Goal: Task Accomplishment & Management: Complete application form

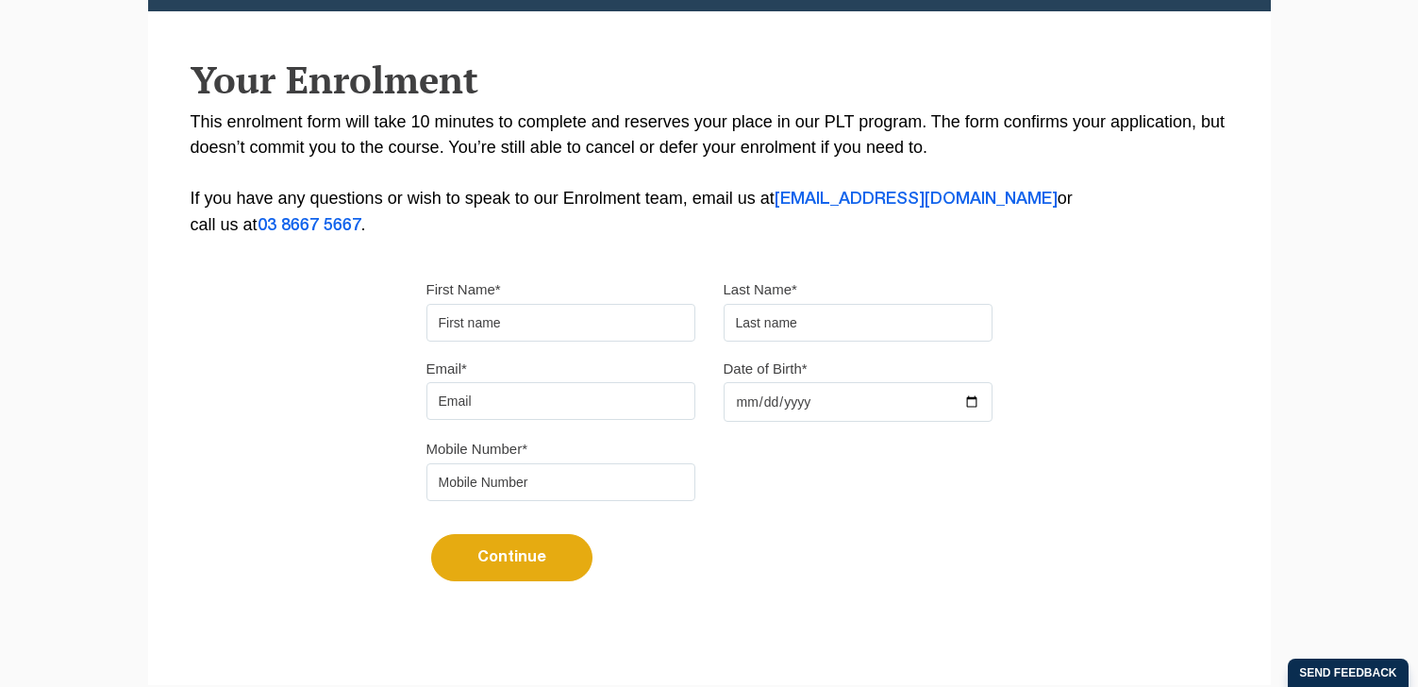
scroll to position [371, 0]
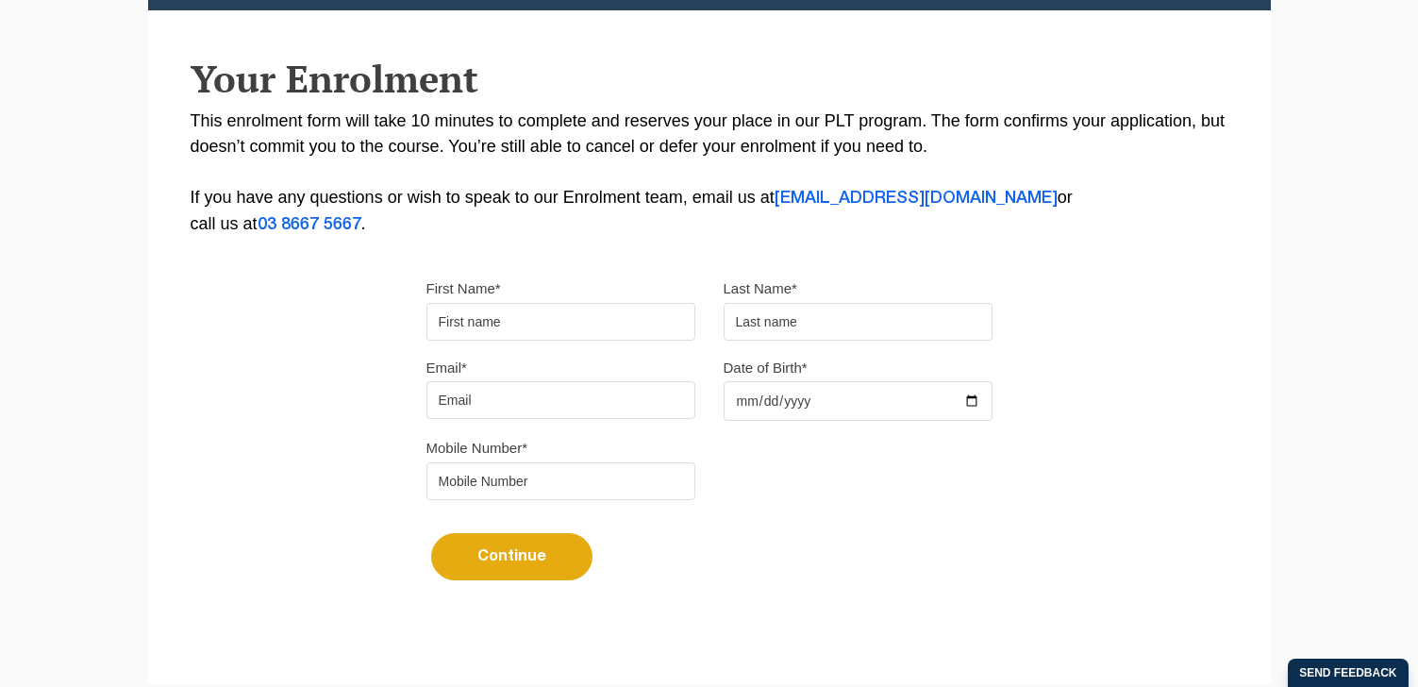
click at [499, 336] on input "First Name*" at bounding box center [560, 322] width 269 height 38
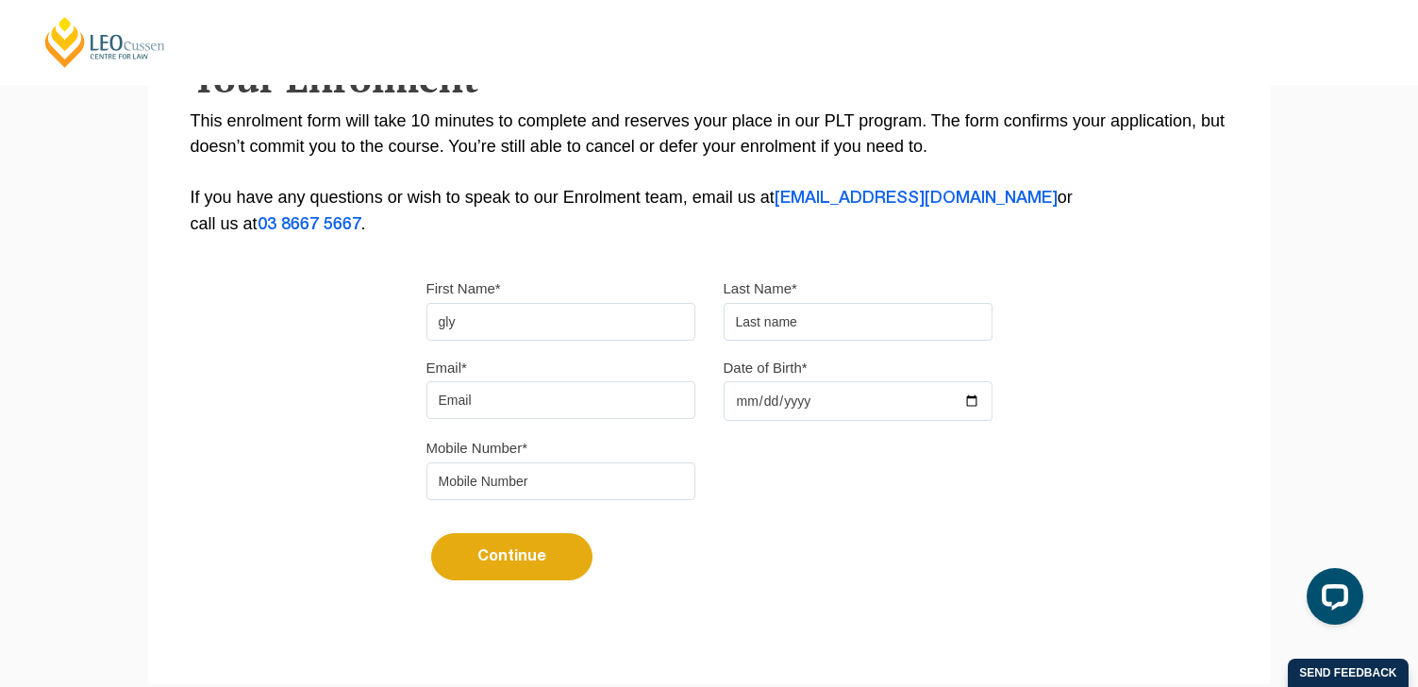
scroll to position [0, 0]
type input "g"
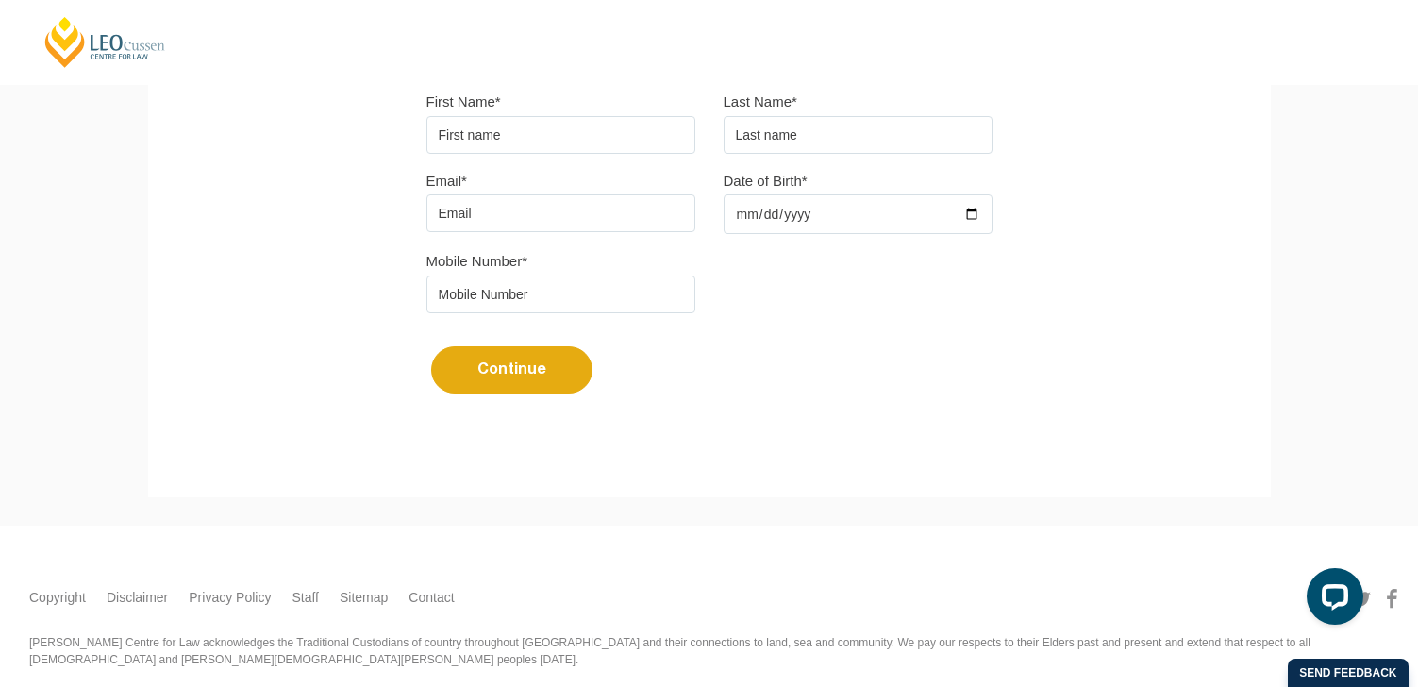
scroll to position [561, 0]
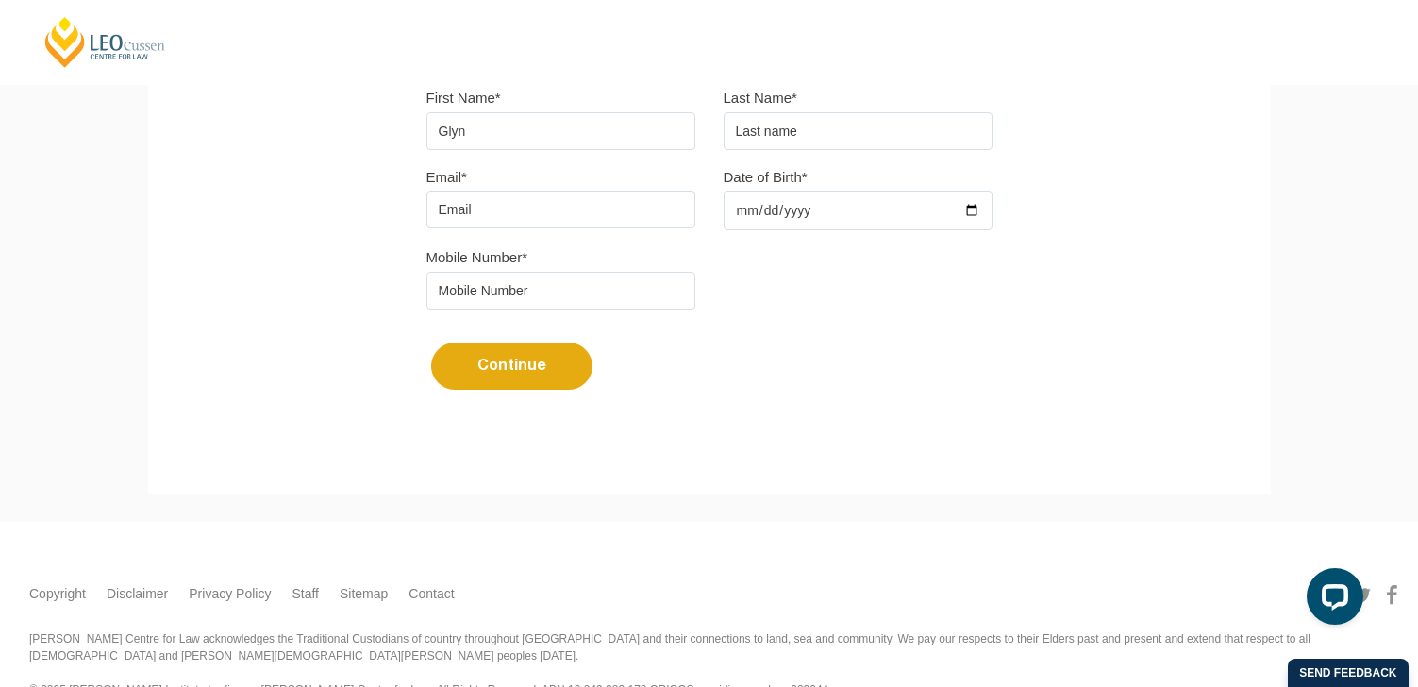
type input "Glyn"
type input "Lei"
type input "glynlei00@gmail.com"
click at [738, 209] on input "Date of Birth*" at bounding box center [857, 211] width 269 height 40
type input "20000-09-19"
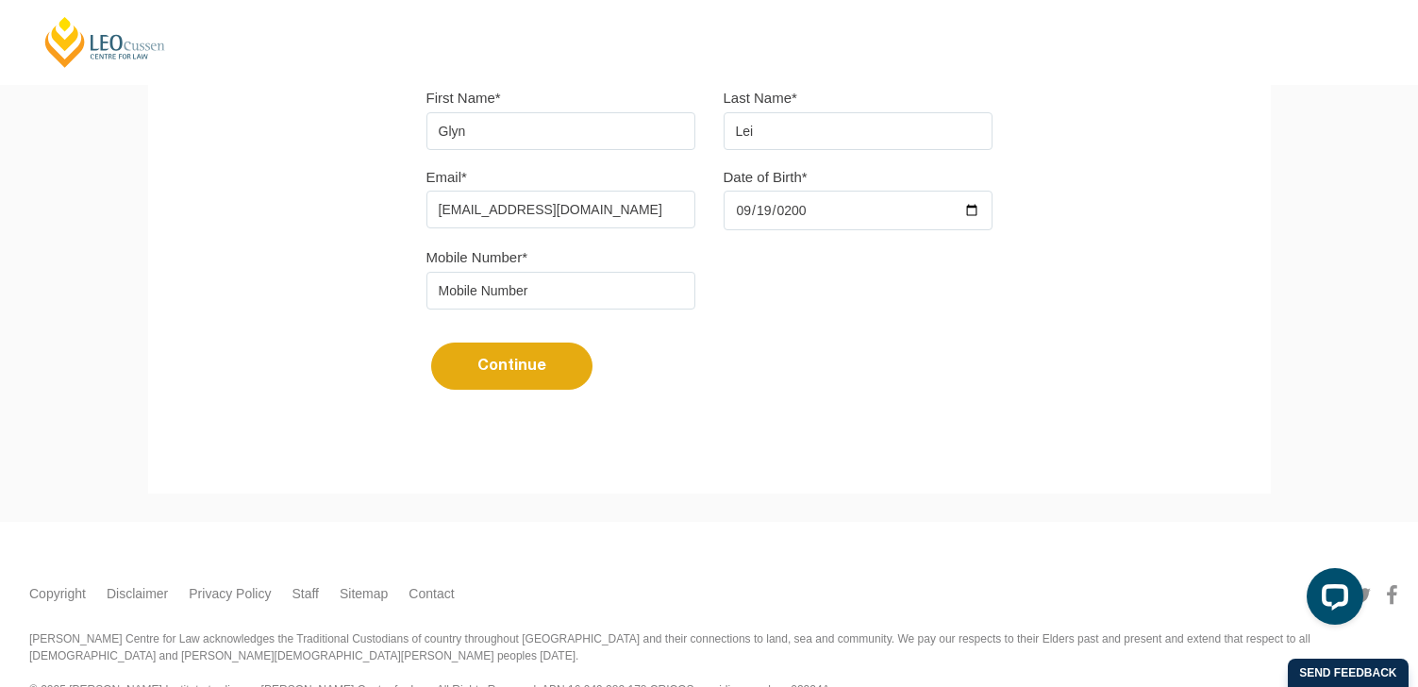
type input "2000-09-19"
click at [607, 284] on input "tel" at bounding box center [560, 291] width 269 height 38
type input "0426910898"
click at [553, 369] on button "Continue" at bounding box center [511, 365] width 161 height 47
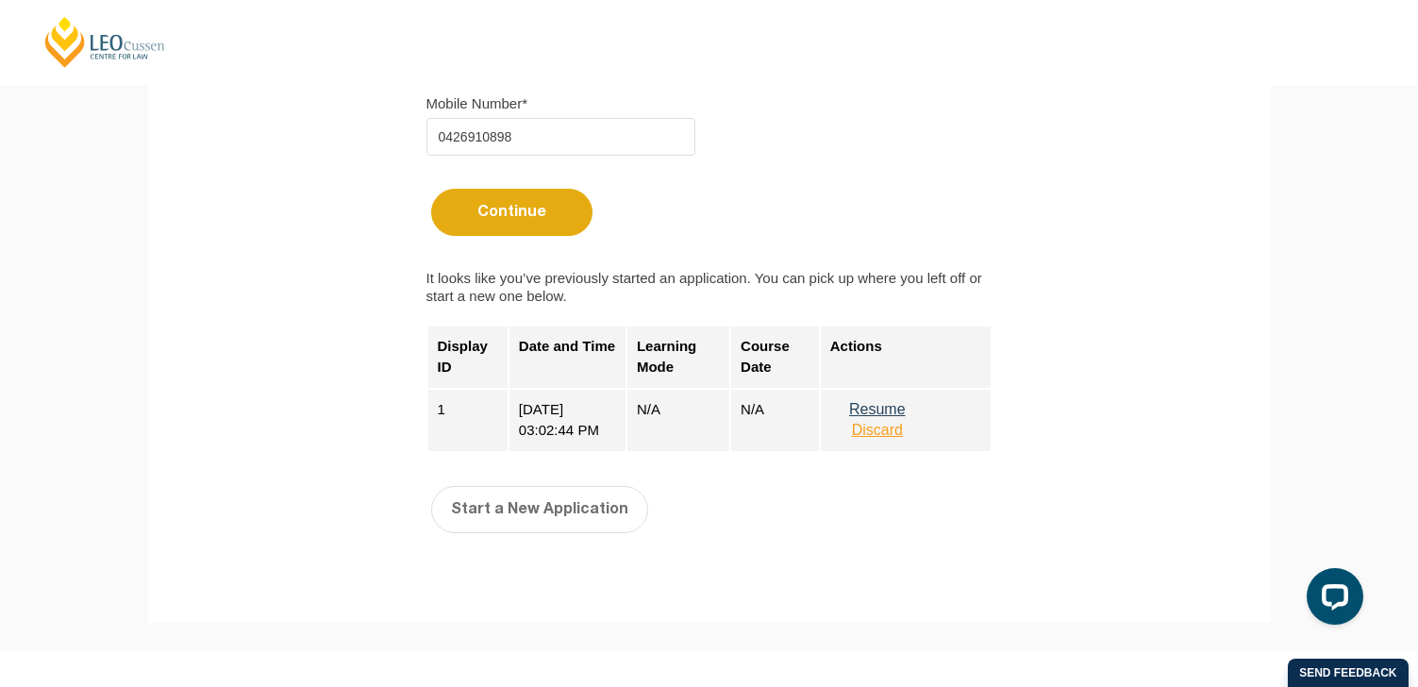
scroll to position [740, 0]
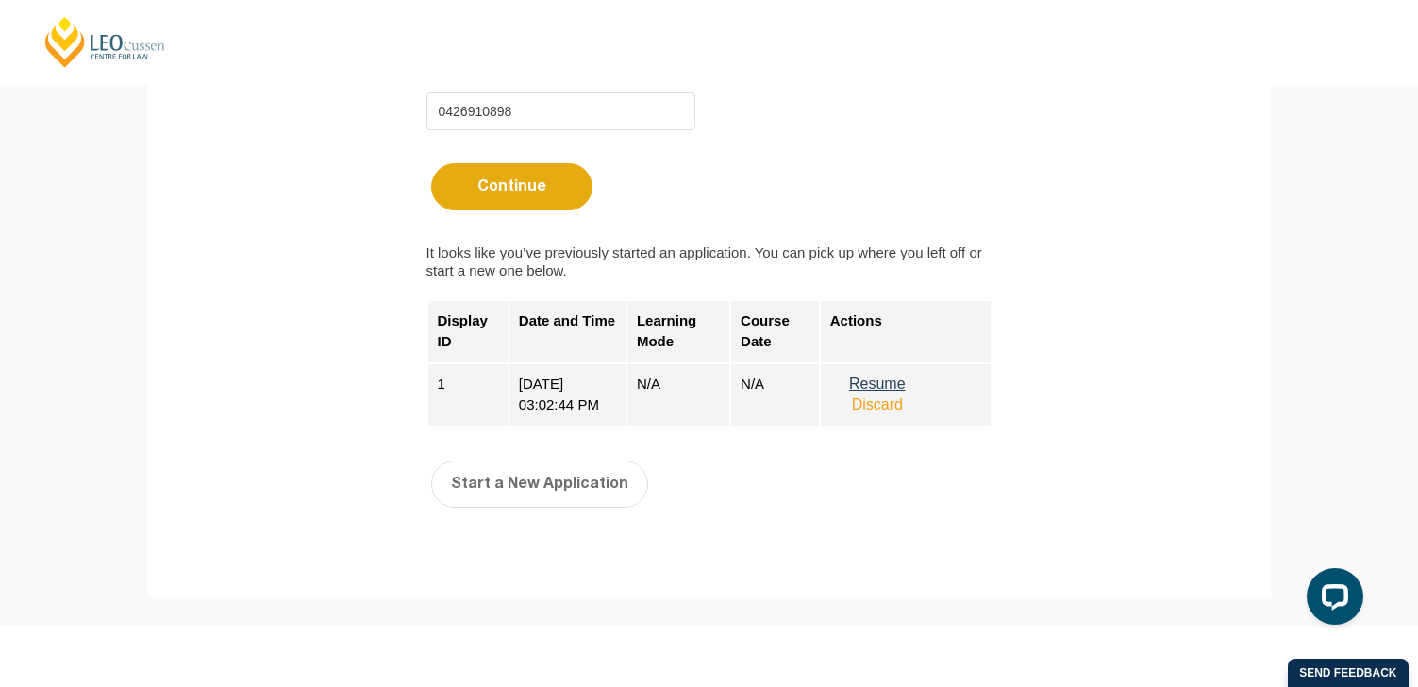
click at [887, 391] on button "Resume" at bounding box center [877, 383] width 94 height 17
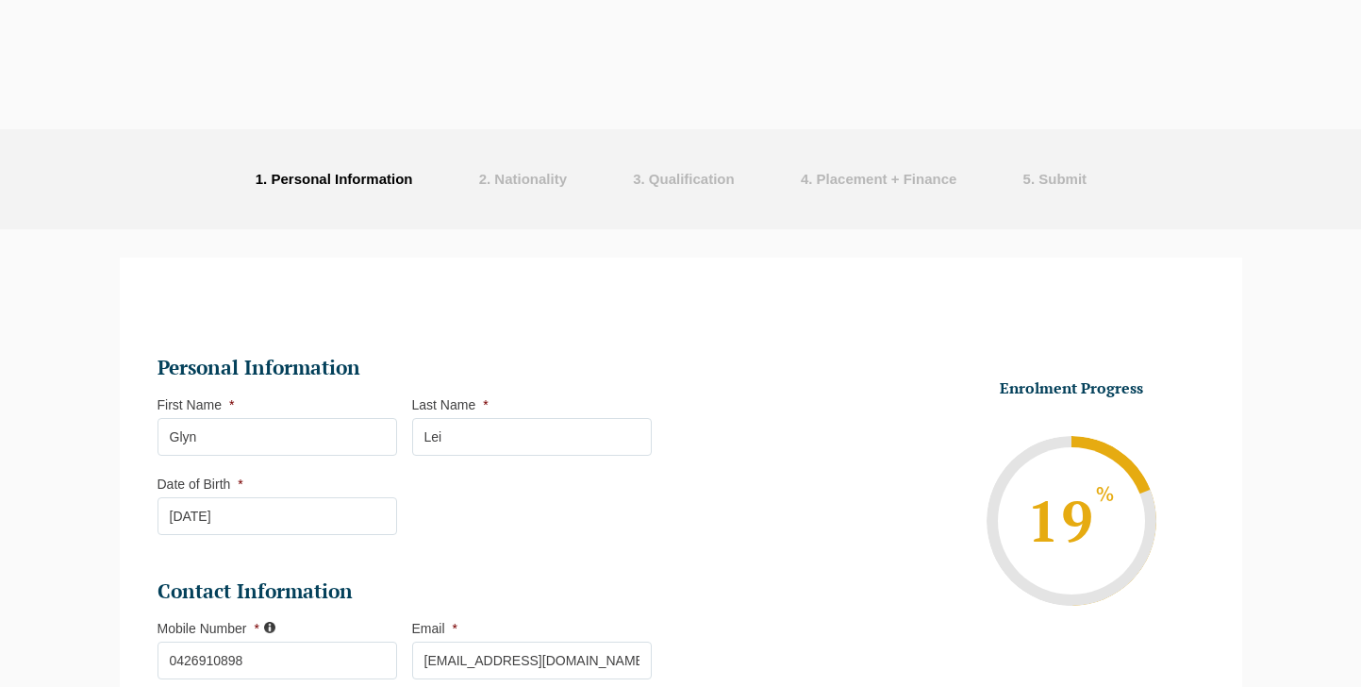
select select
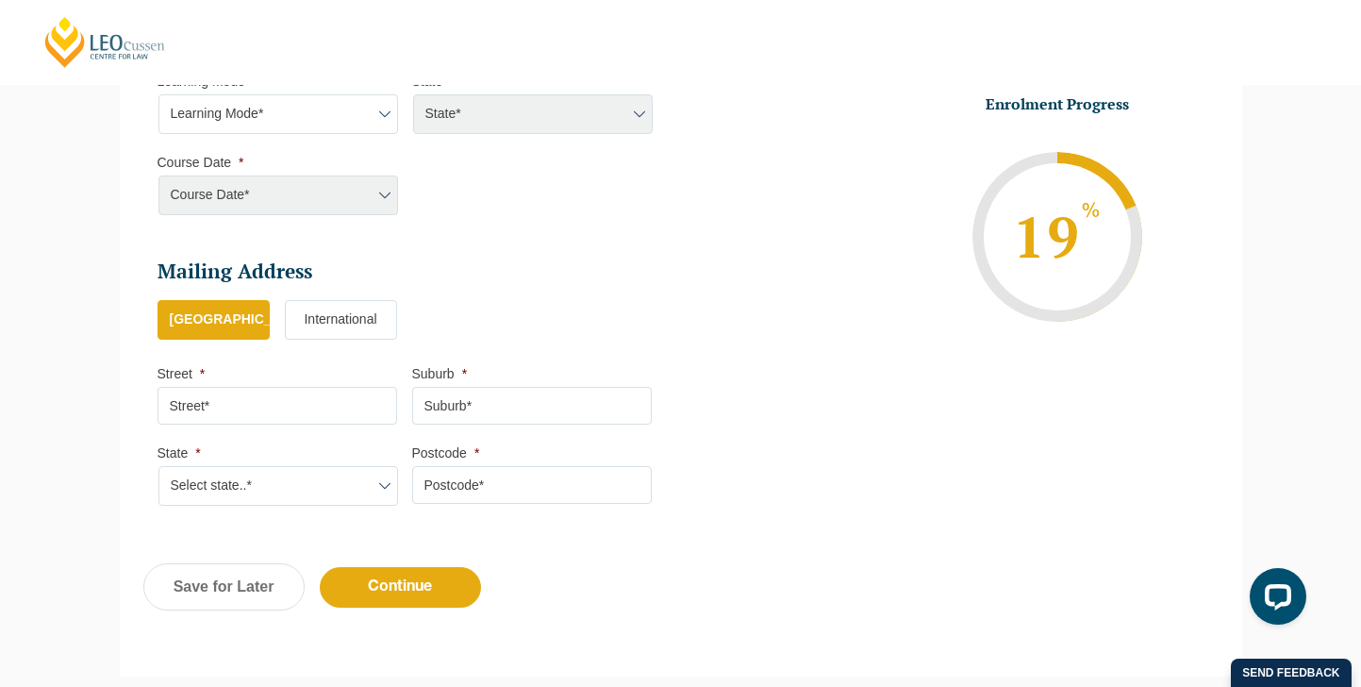
scroll to position [924, 0]
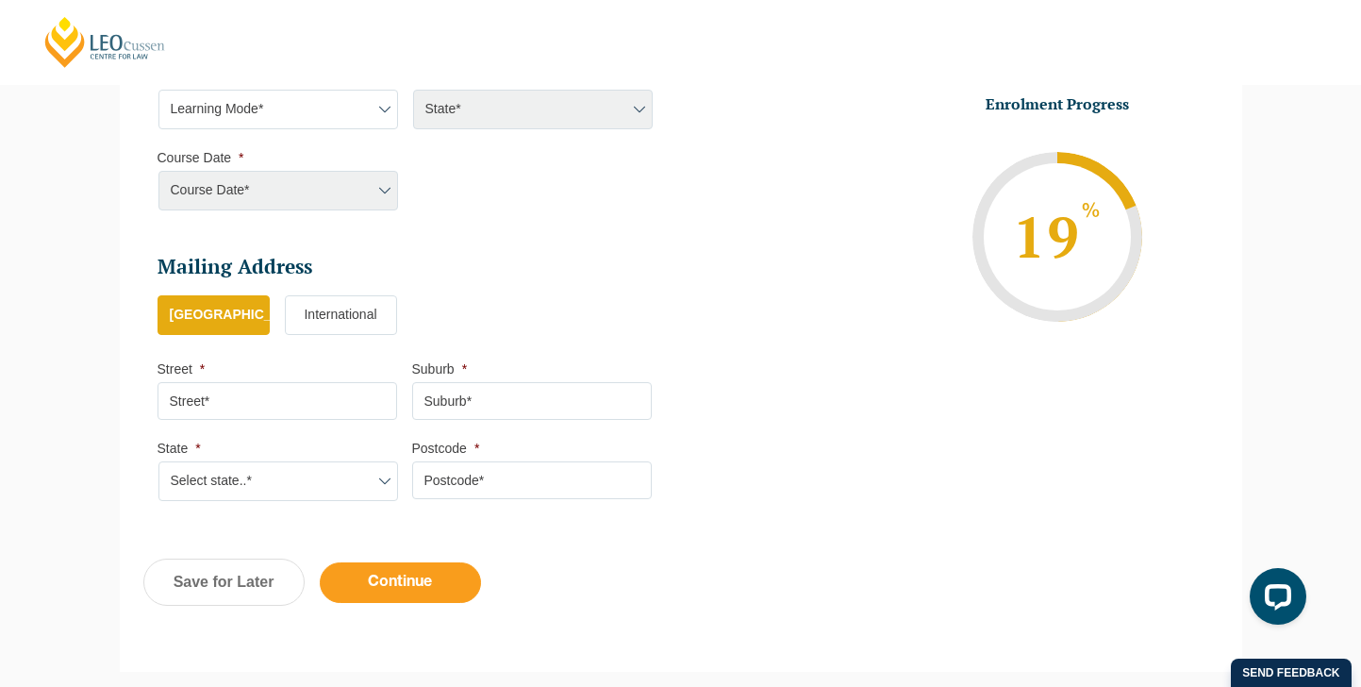
click at [421, 577] on input "Continue" at bounding box center [400, 582] width 161 height 41
select select
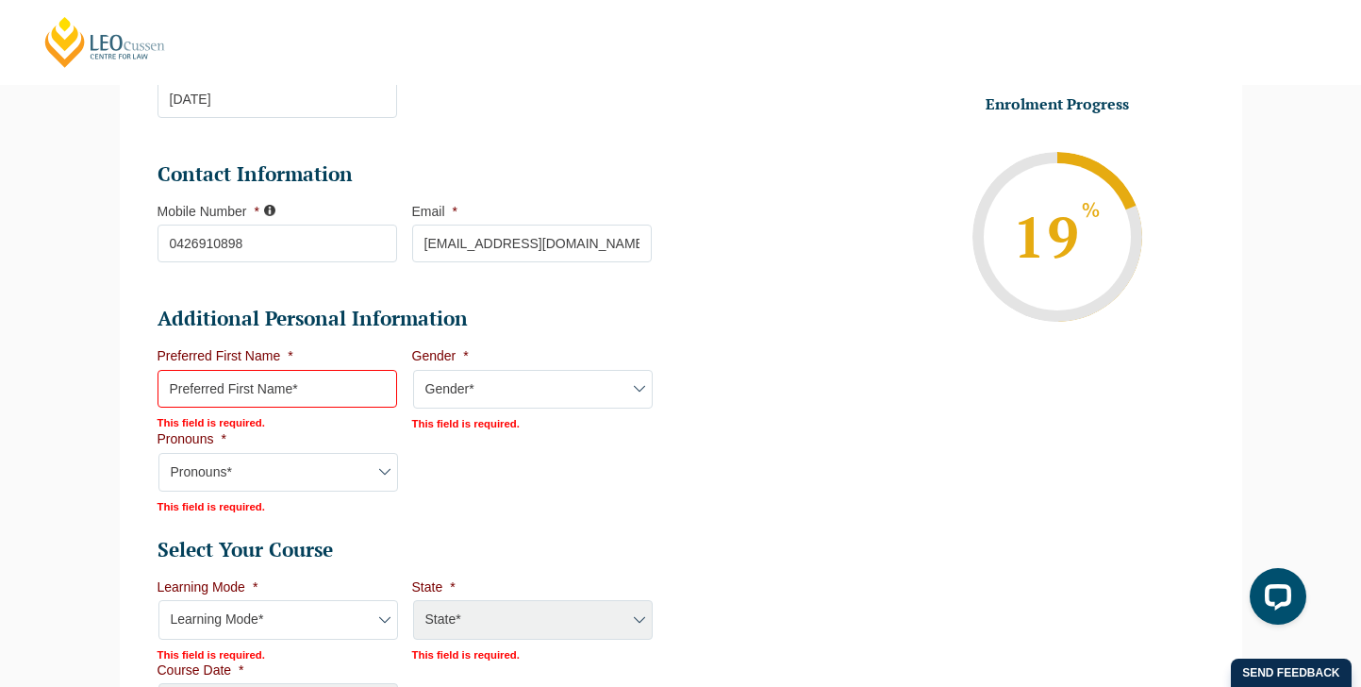
scroll to position [514, 0]
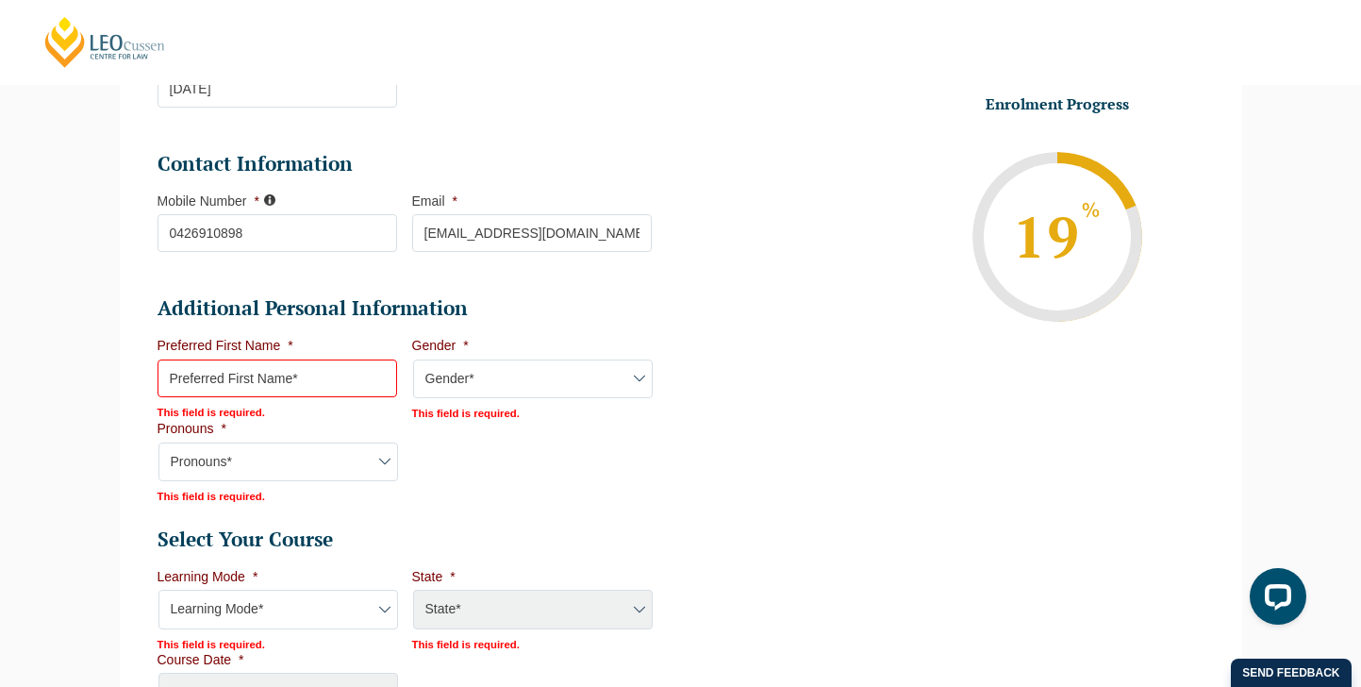
click at [254, 372] on input "Preferred First Name *" at bounding box center [278, 378] width 240 height 38
type input "Glyn"
click at [461, 389] on select "Gender* Male Female Nonbinary Intersex Prefer not to disclose Other" at bounding box center [533, 379] width 240 height 40
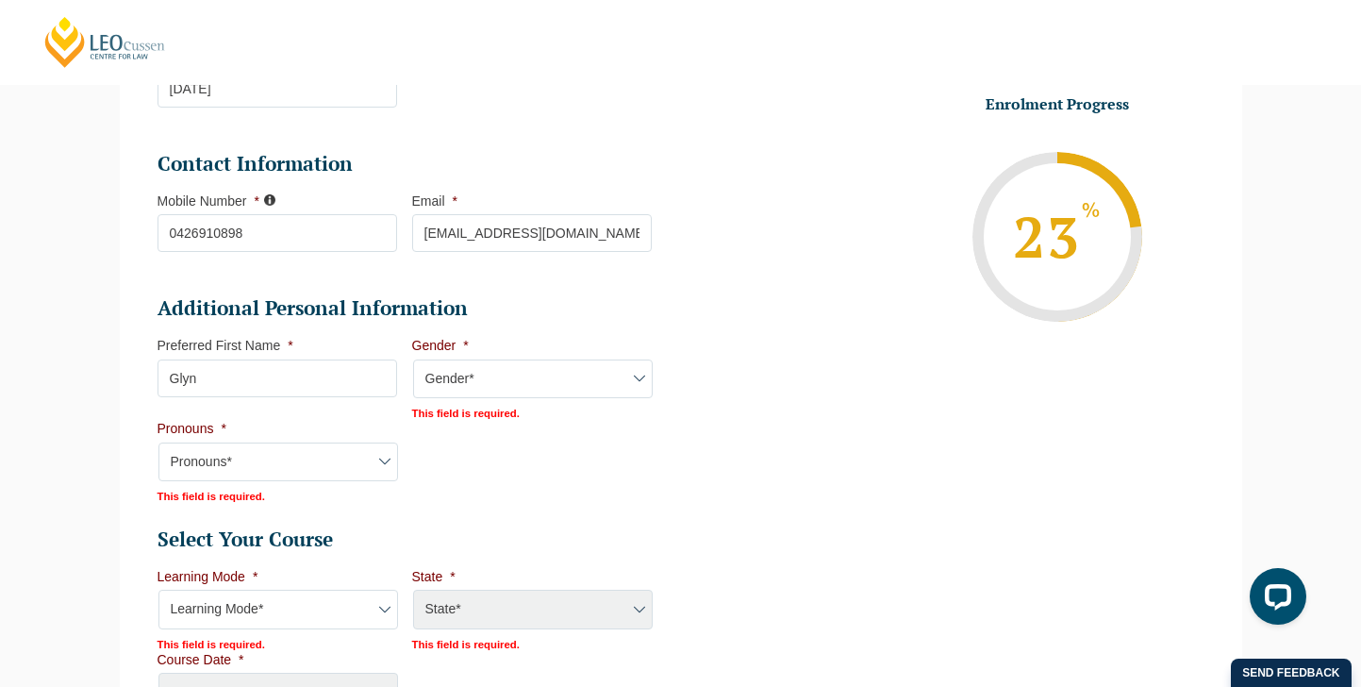
select select "Female"
click at [413, 361] on select "Gender* Male Female Nonbinary Intersex Prefer not to disclose Other" at bounding box center [533, 379] width 240 height 40
click at [308, 469] on select "Pronouns* She/Her/Hers He/Him/His They/Them/Theirs Other Prefer not to disclose" at bounding box center [278, 460] width 240 height 40
select select "She/Her/Hers"
click at [158, 442] on select "Pronouns* She/Her/Hers He/Him/His They/Them/Theirs Other Prefer not to disclose" at bounding box center [278, 460] width 240 height 40
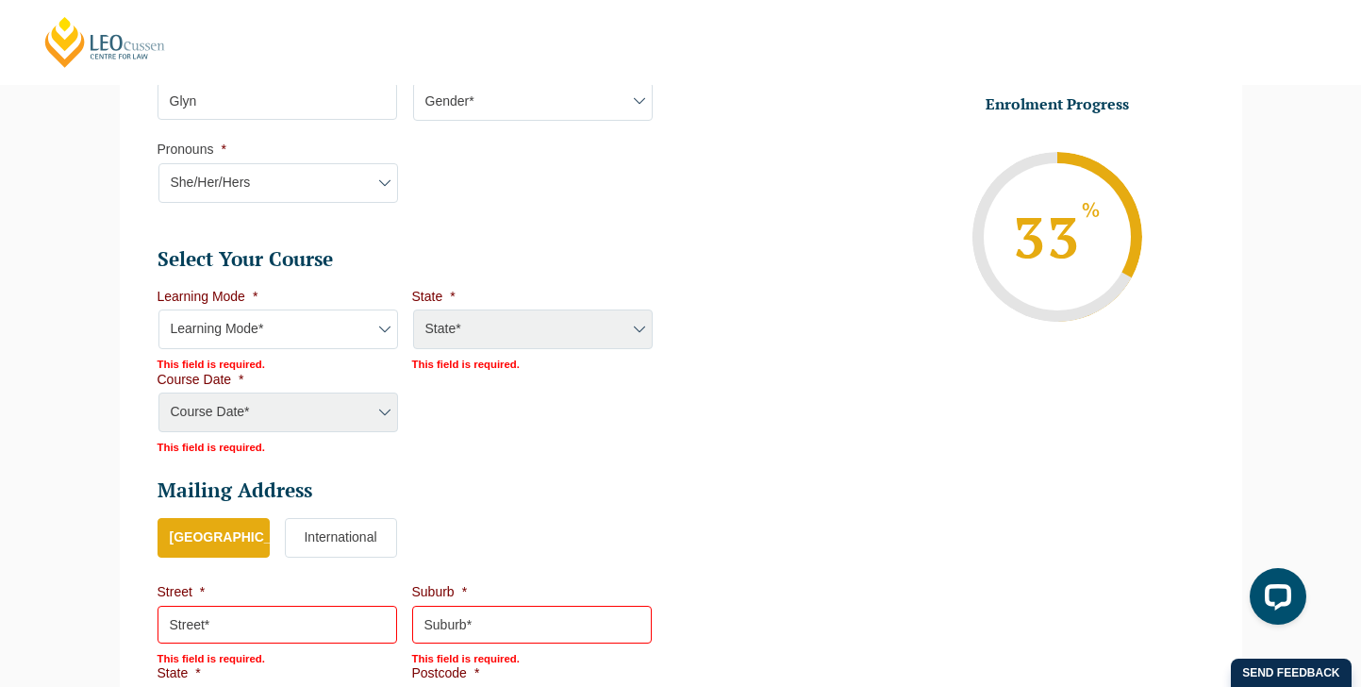
scroll to position [819, 0]
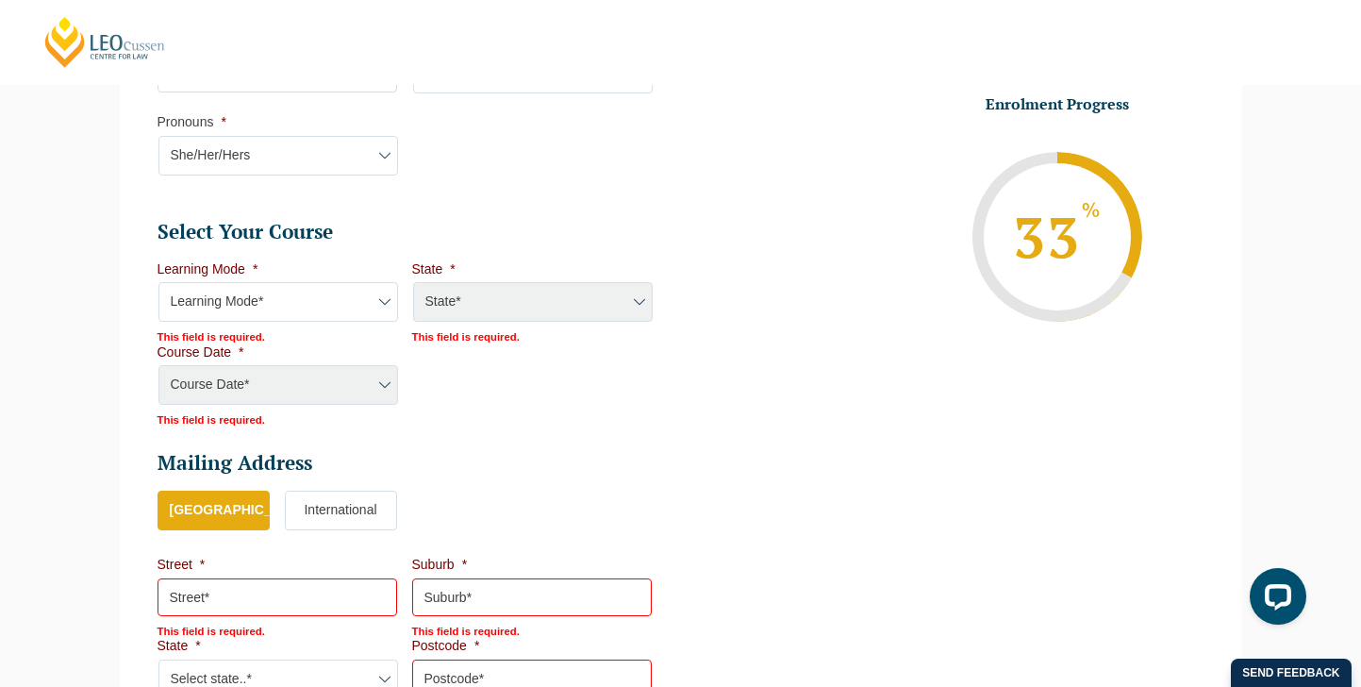
click at [278, 307] on select "Learning Mode* Online Full Time Learning Online Part Time Learning Blended Full…" at bounding box center [278, 302] width 240 height 40
select select "Blended Full Time Learning"
click at [158, 284] on select "Learning Mode* Online Full Time Learning Online Part Time Learning Blended Full…" at bounding box center [278, 302] width 240 height 40
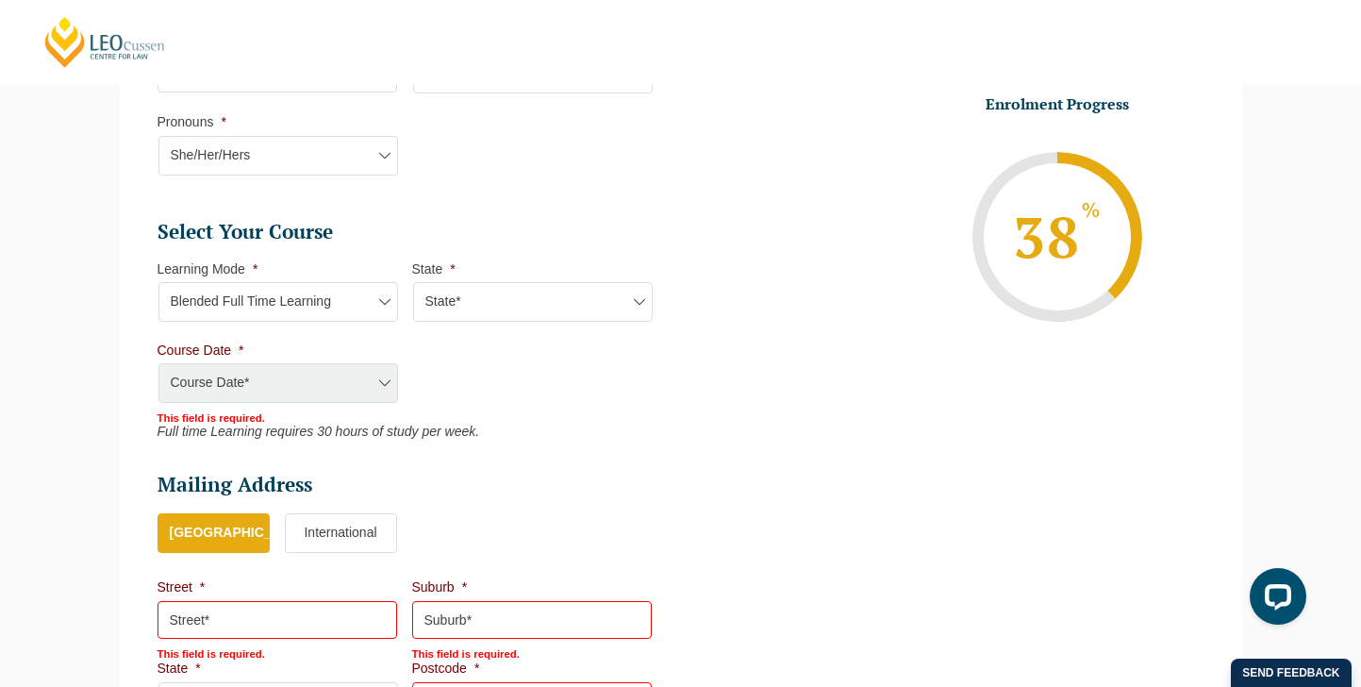
click at [493, 306] on select "State* ACT/NSW QLD SA VIC WA" at bounding box center [533, 302] width 240 height 40
select select "VIC"
click at [413, 284] on select "State* ACT/NSW QLD SA VIC WA" at bounding box center [533, 302] width 240 height 40
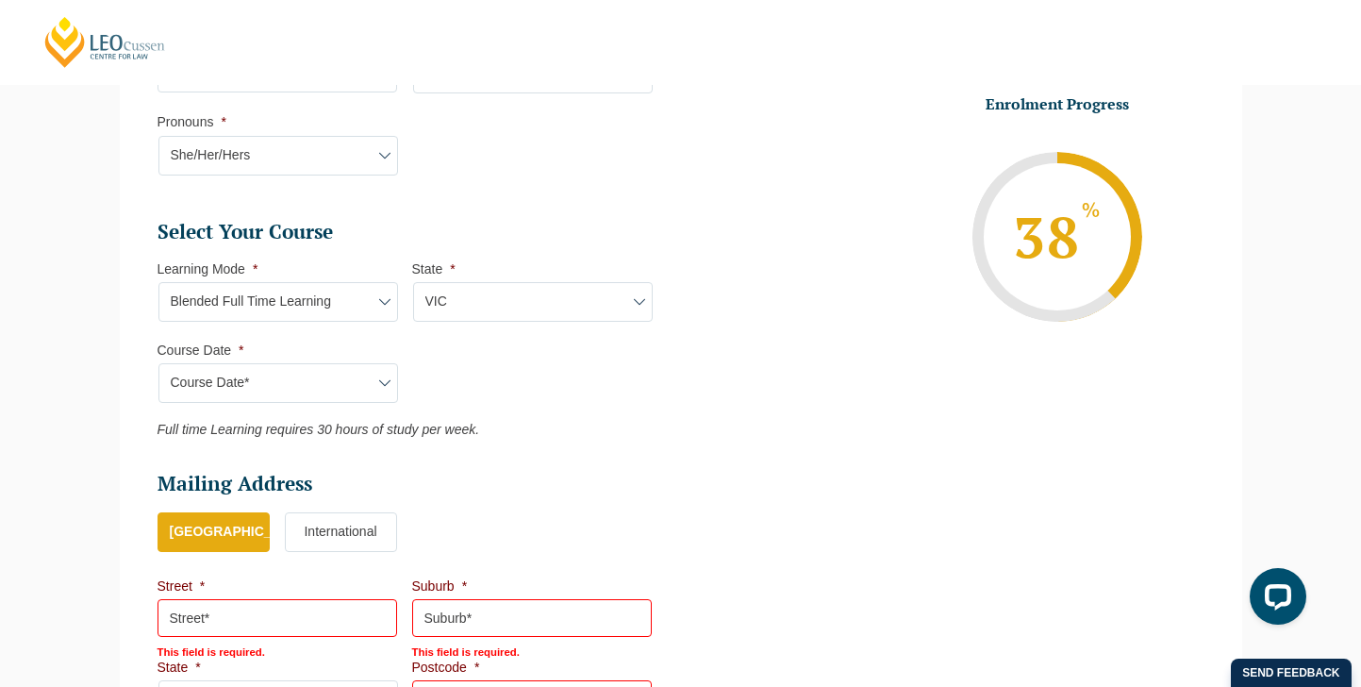
click at [321, 389] on select "Course Date* September 2025 (22-Sep-2025 to 20-Feb-2026) December 2025 (08-Dec-…" at bounding box center [278, 383] width 240 height 40
select select "December 2025 (08-Dec-2025 to 16-May-2026)"
click at [158, 365] on select "Course Date* September 2025 (22-Sep-2025 to 20-Feb-2026) December 2025 (08-Dec-…" at bounding box center [278, 383] width 240 height 40
type input "Intake 11 December 2025 FT"
type input "Practical Legal Training (VIC)"
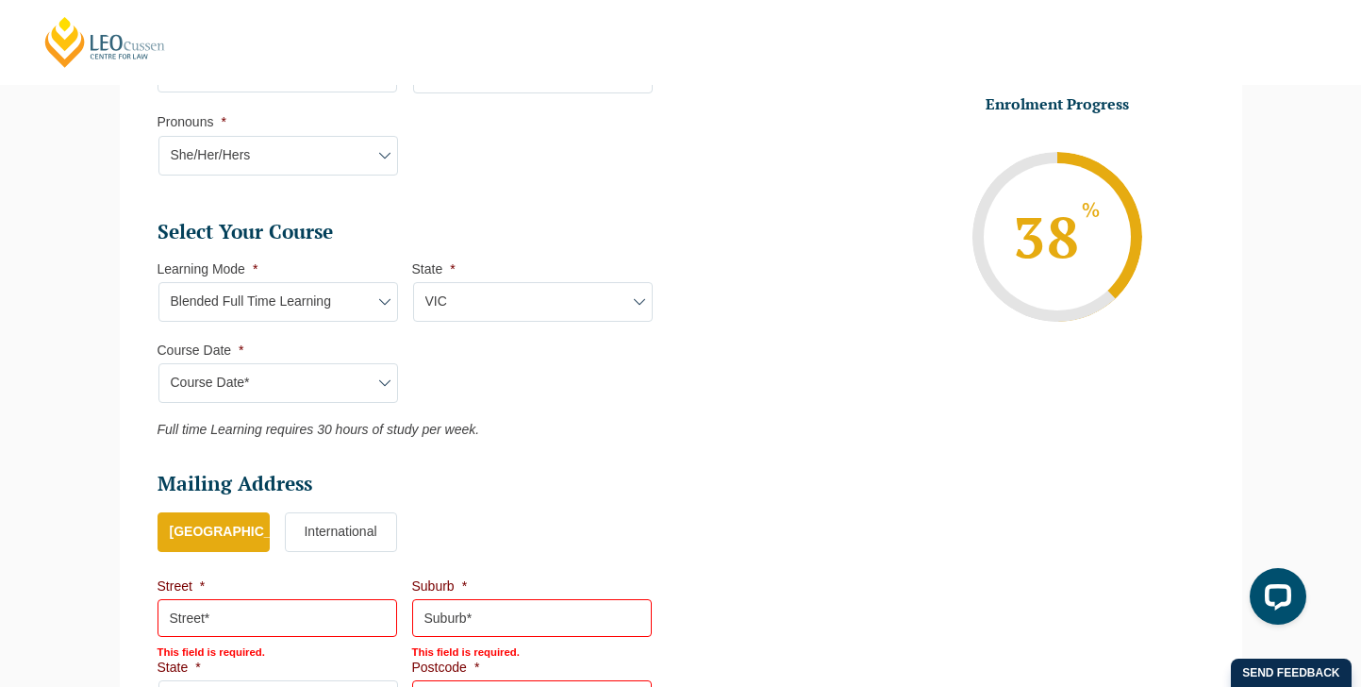
select select "VIC PLT (DEC) 2025 Full Time Blended"
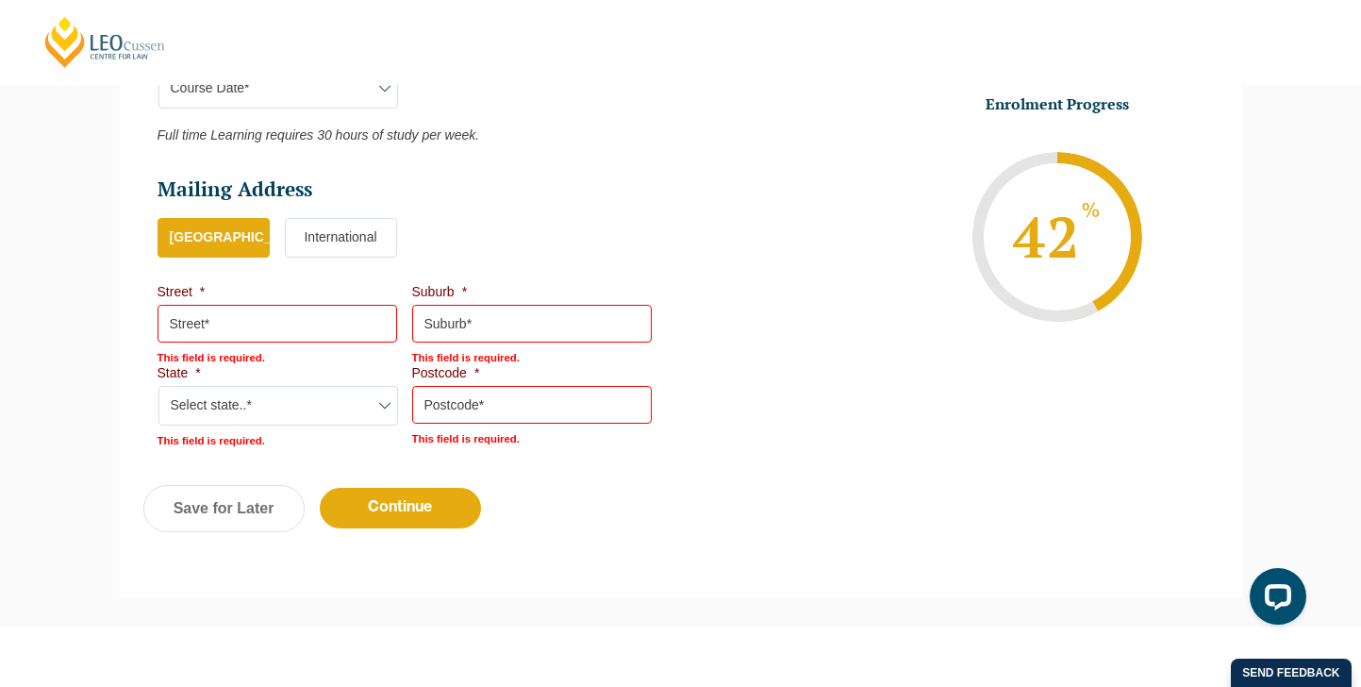
scroll to position [1120, 0]
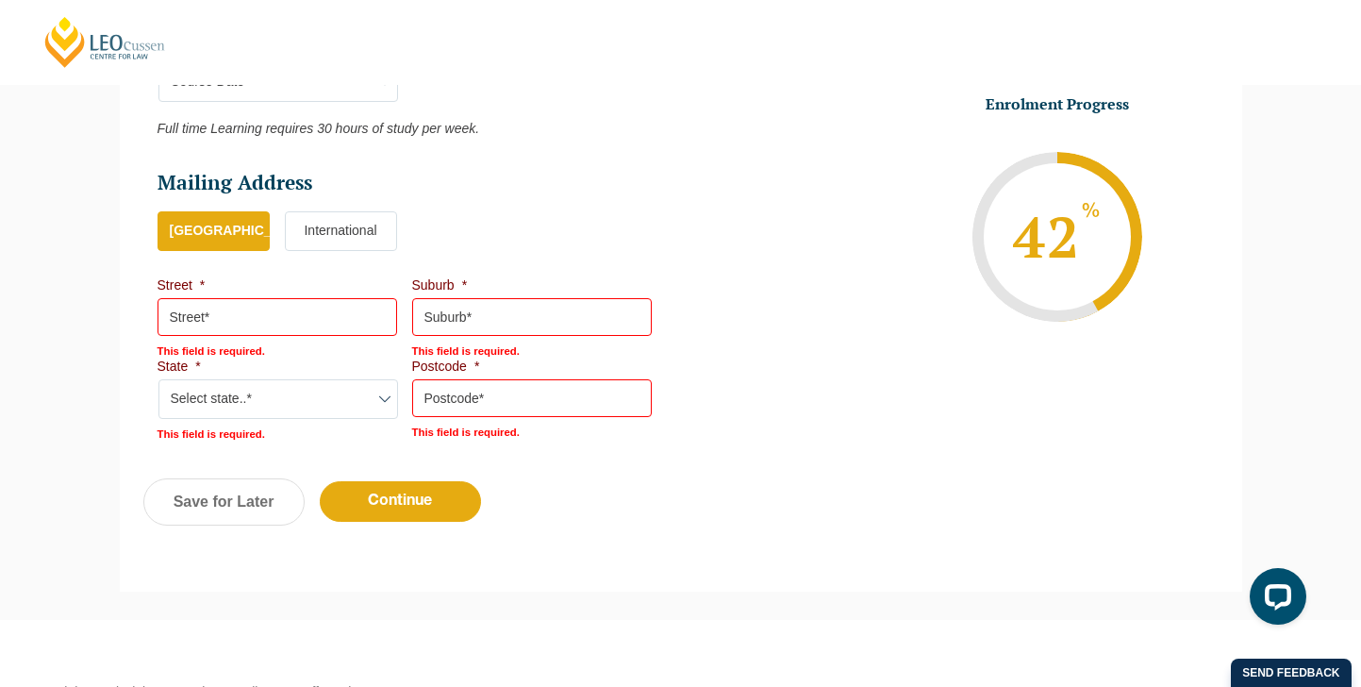
click at [300, 349] on div "This field is required." at bounding box center [278, 348] width 240 height 20
click at [279, 317] on input "Street *" at bounding box center [278, 317] width 240 height 38
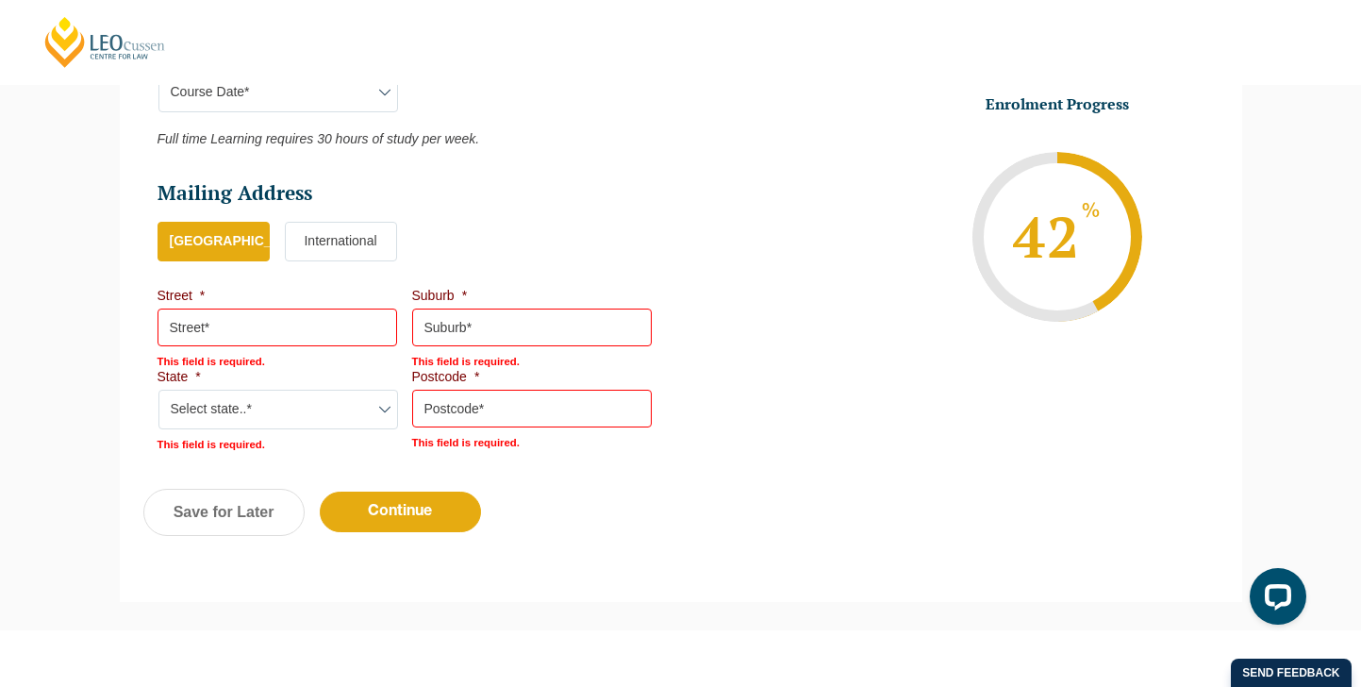
scroll to position [1112, 0]
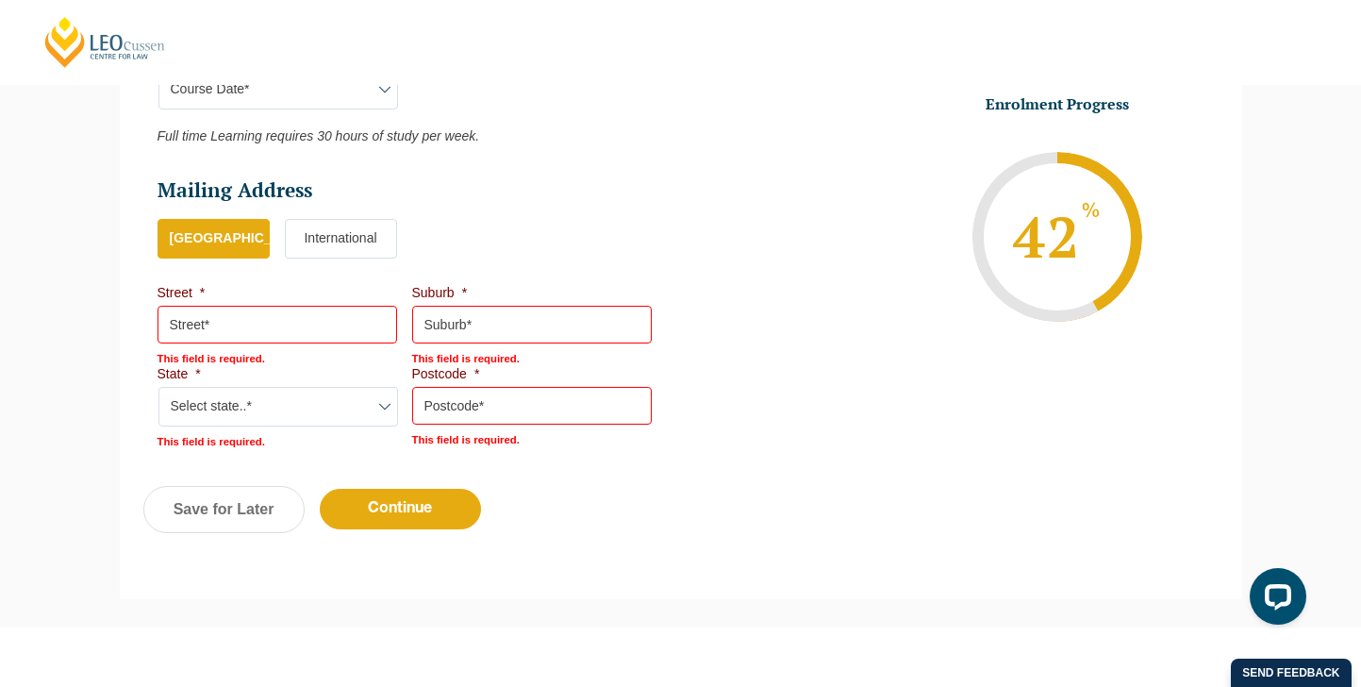
click at [298, 327] on input "Street *" at bounding box center [278, 325] width 240 height 38
type input "Molesworth Street"
click at [447, 340] on input "Suburb *" at bounding box center [532, 325] width 240 height 38
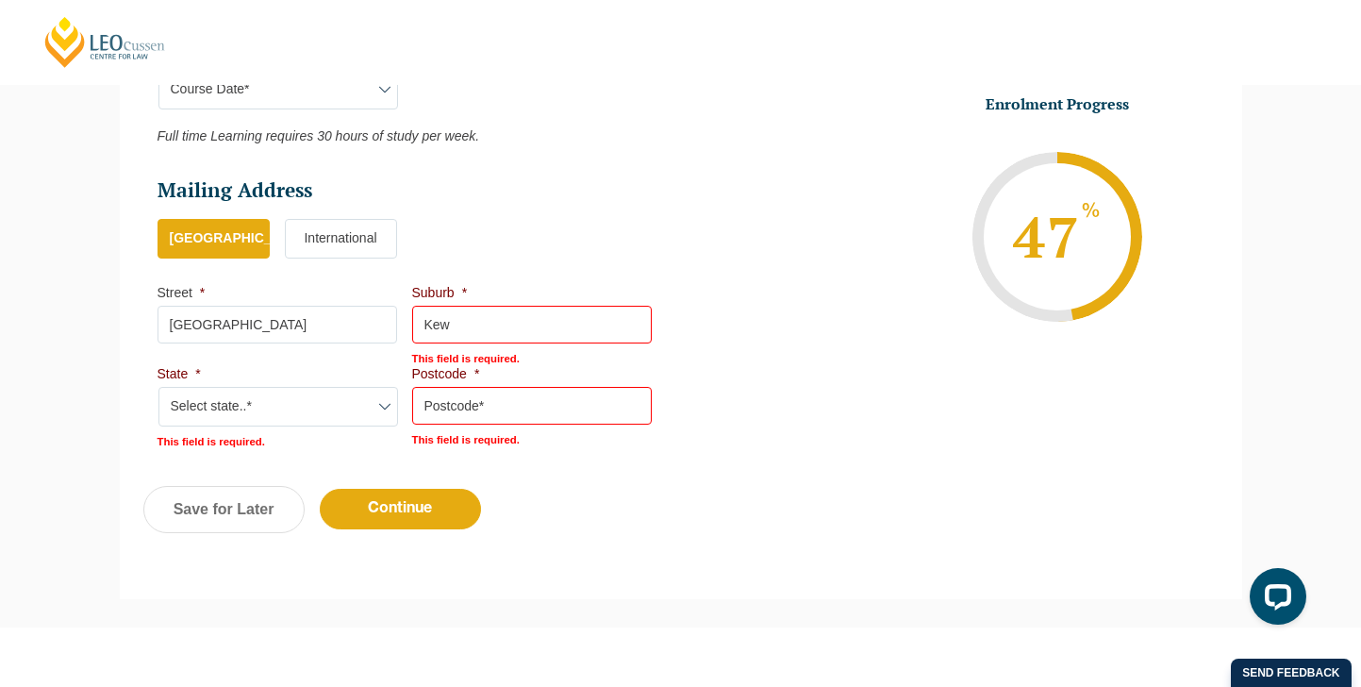
type input "Kew"
click at [302, 398] on select "Select state..* VIC WA QLD SA NSW NT ACT TAS" at bounding box center [278, 407] width 240 height 40
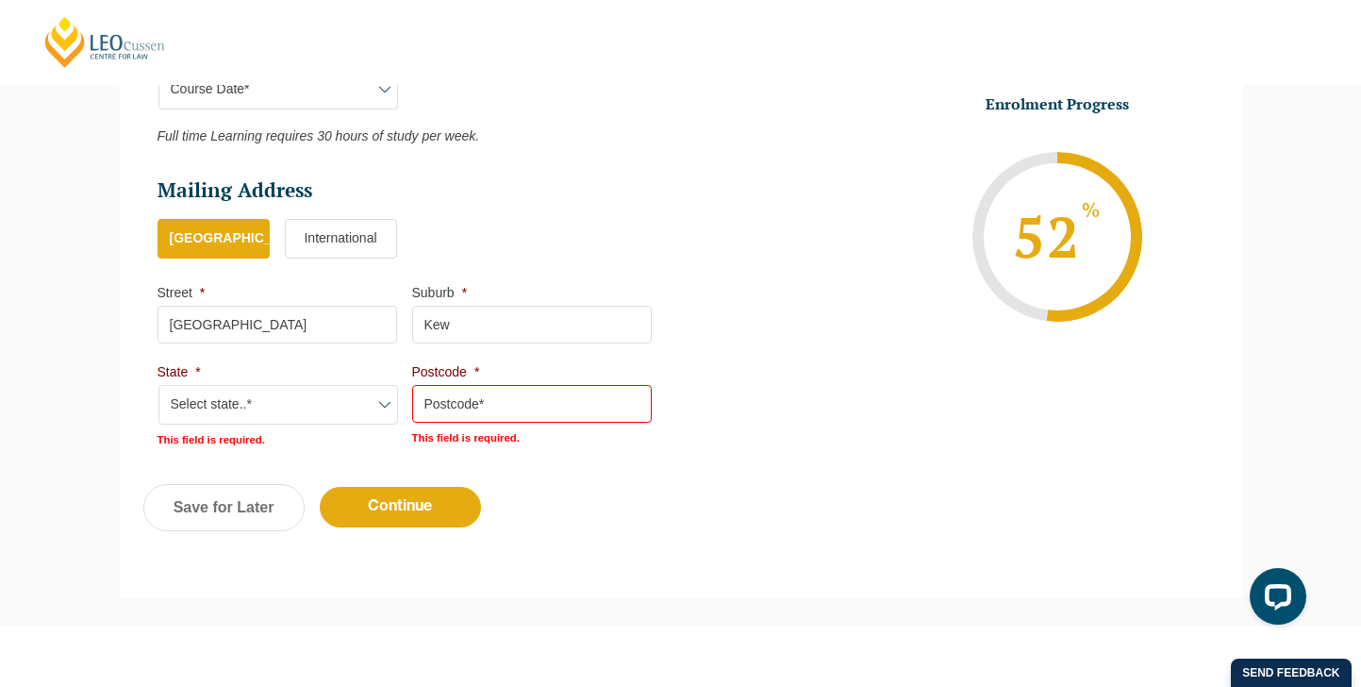
select select "VIC"
click at [158, 388] on select "Select state..* VIC WA QLD SA NSW NT ACT TAS" at bounding box center [278, 405] width 240 height 40
click at [540, 407] on input "Postcode *" at bounding box center [532, 404] width 240 height 38
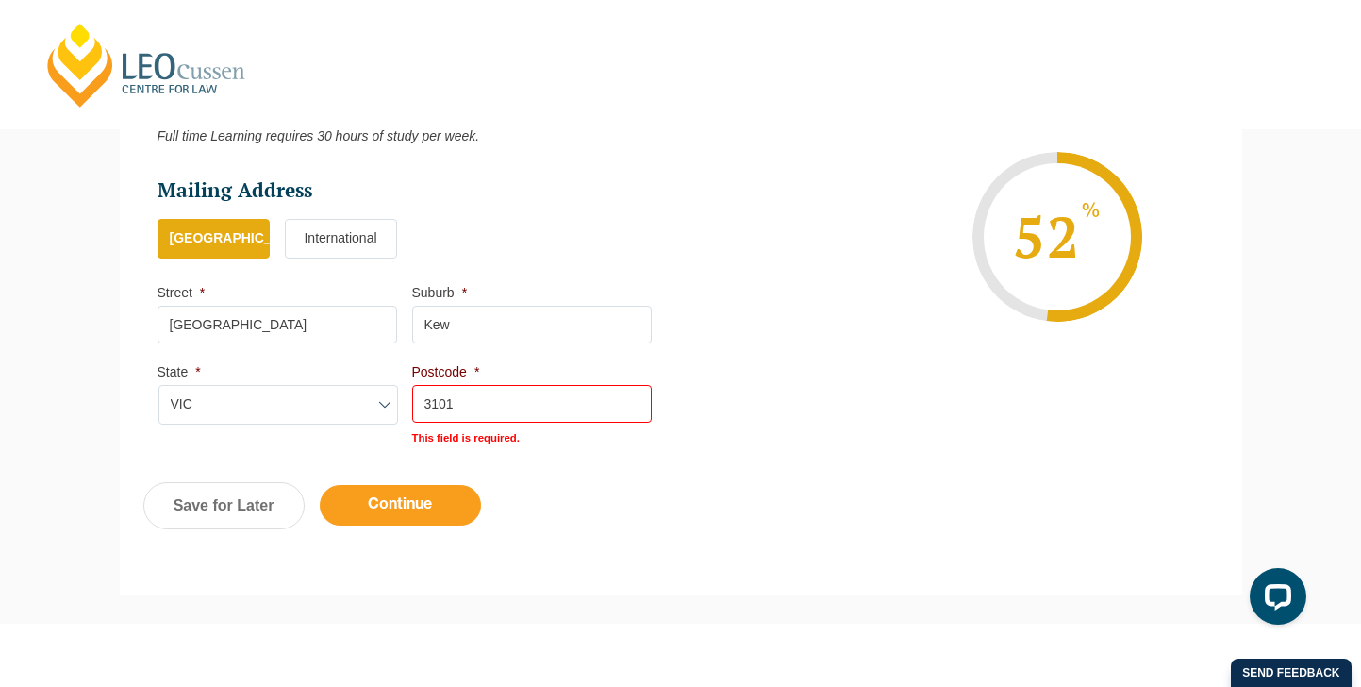
type input "3101"
click at [401, 520] on input "Continue" at bounding box center [400, 505] width 161 height 41
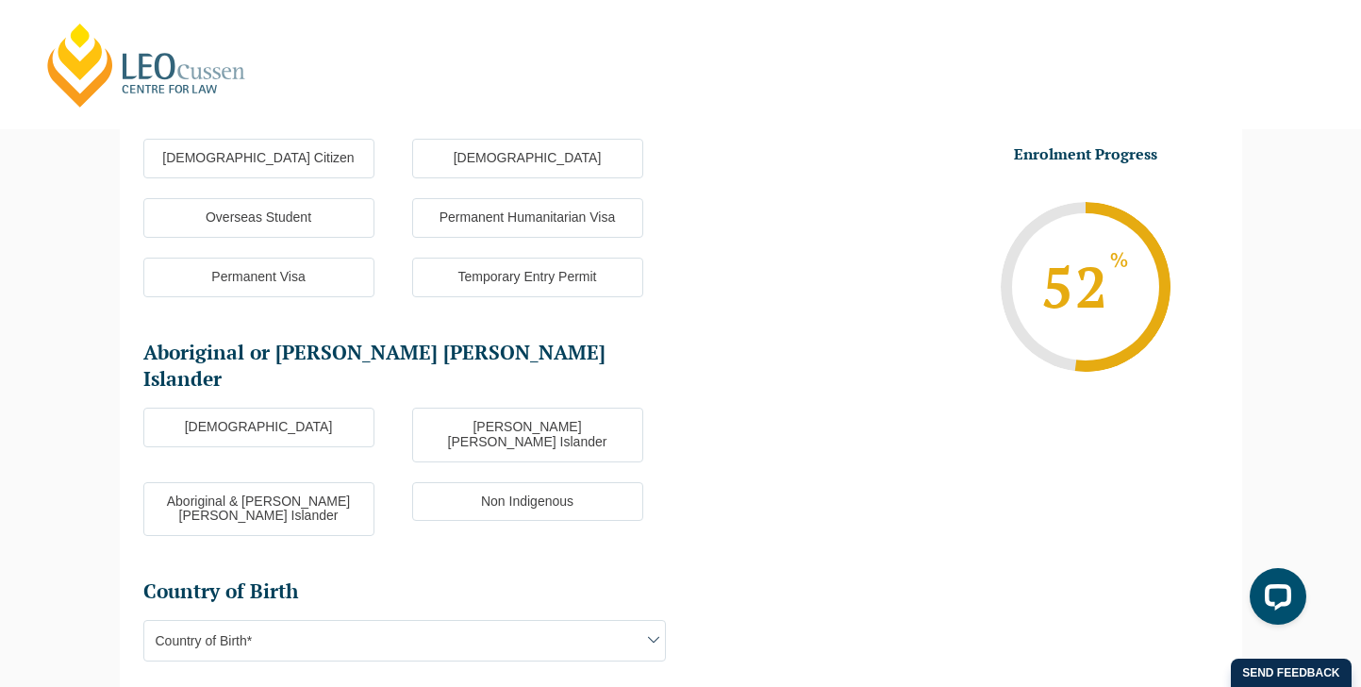
scroll to position [163, 0]
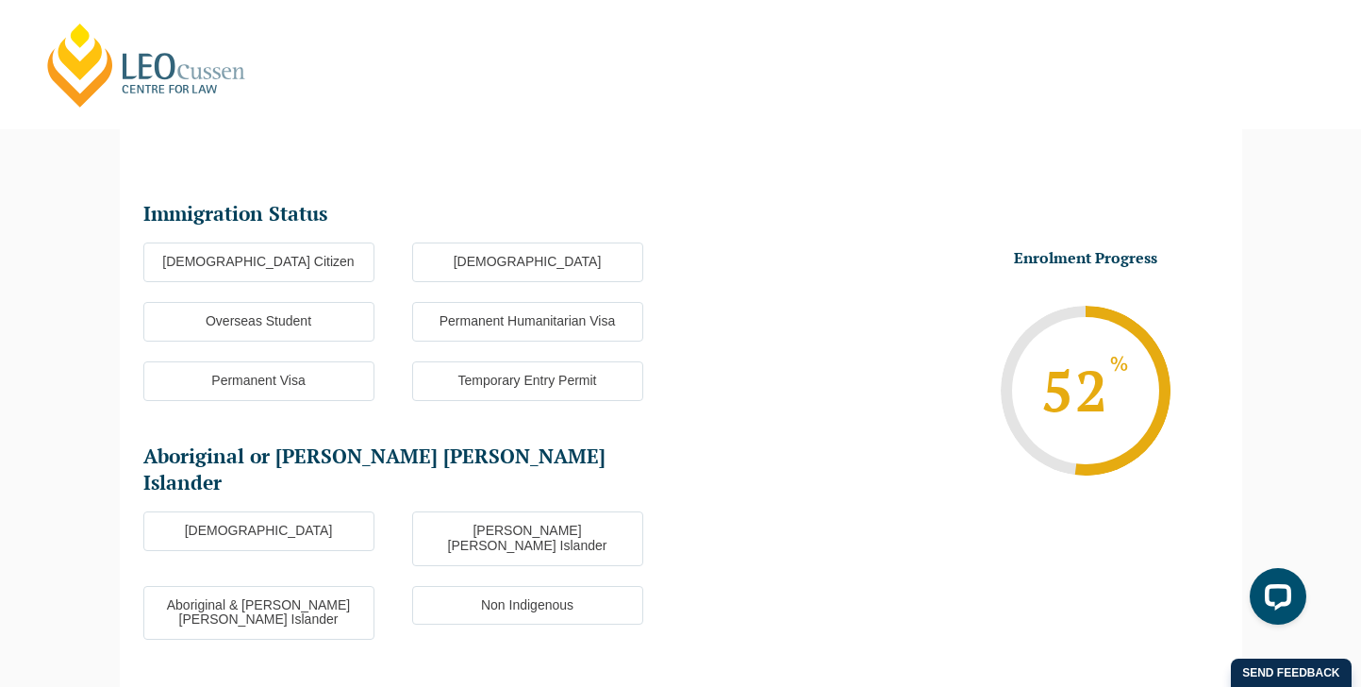
click at [297, 271] on label "Australian Citizen" at bounding box center [258, 262] width 231 height 40
click at [0, 0] on input "Australian Citizen" at bounding box center [0, 0] width 0 height 0
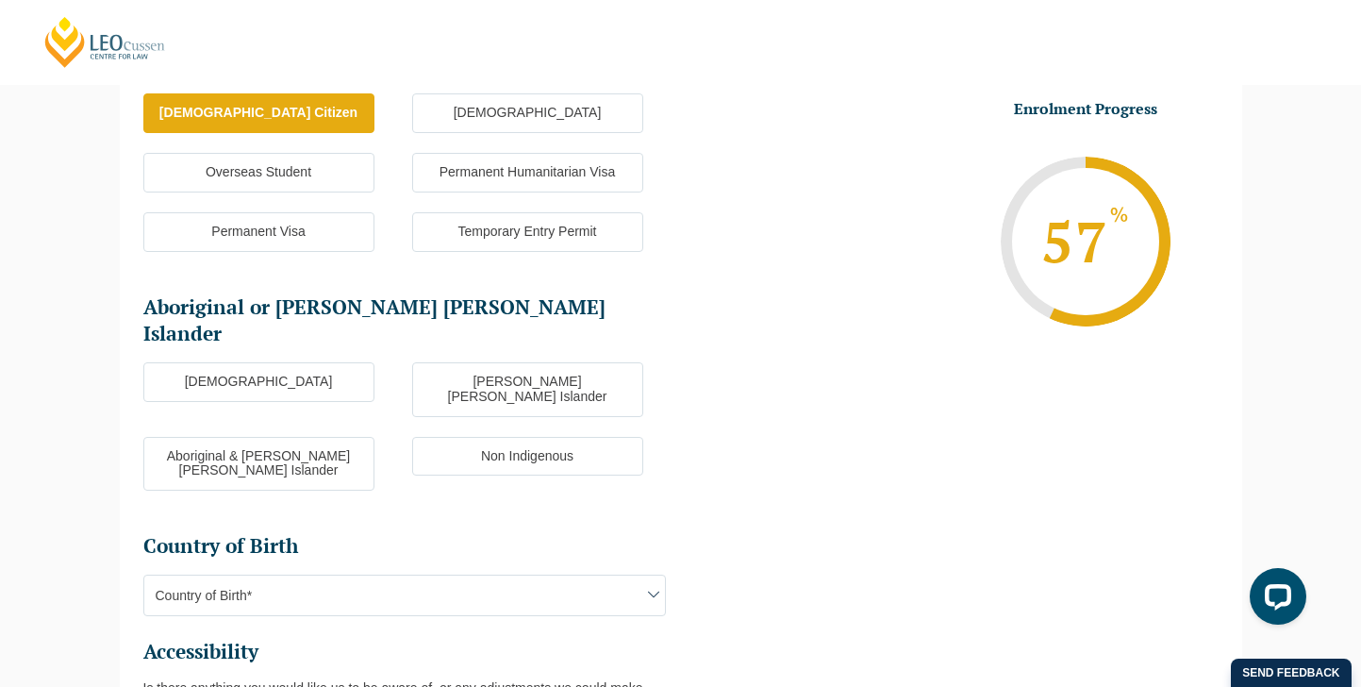
click at [477, 437] on label "Non Indigenous" at bounding box center [527, 457] width 231 height 40
click at [0, 0] on input "Non Indigenous" at bounding box center [0, 0] width 0 height 0
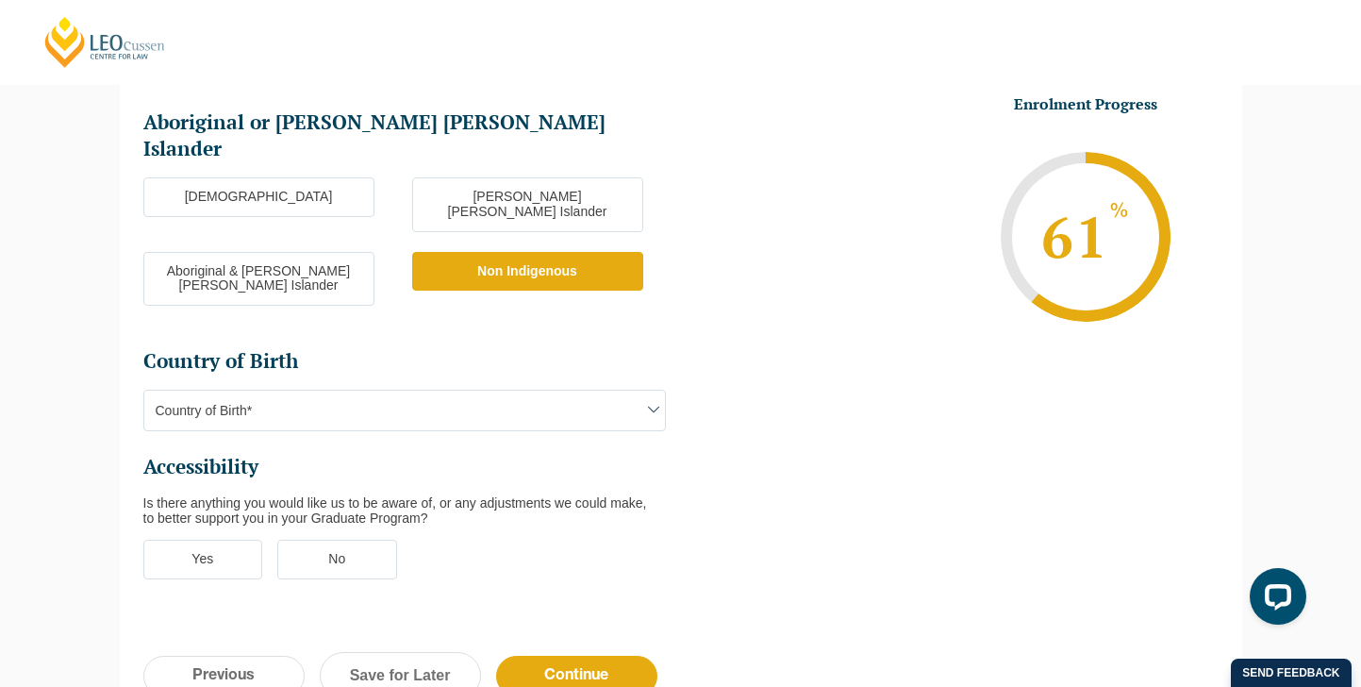
scroll to position [504, 0]
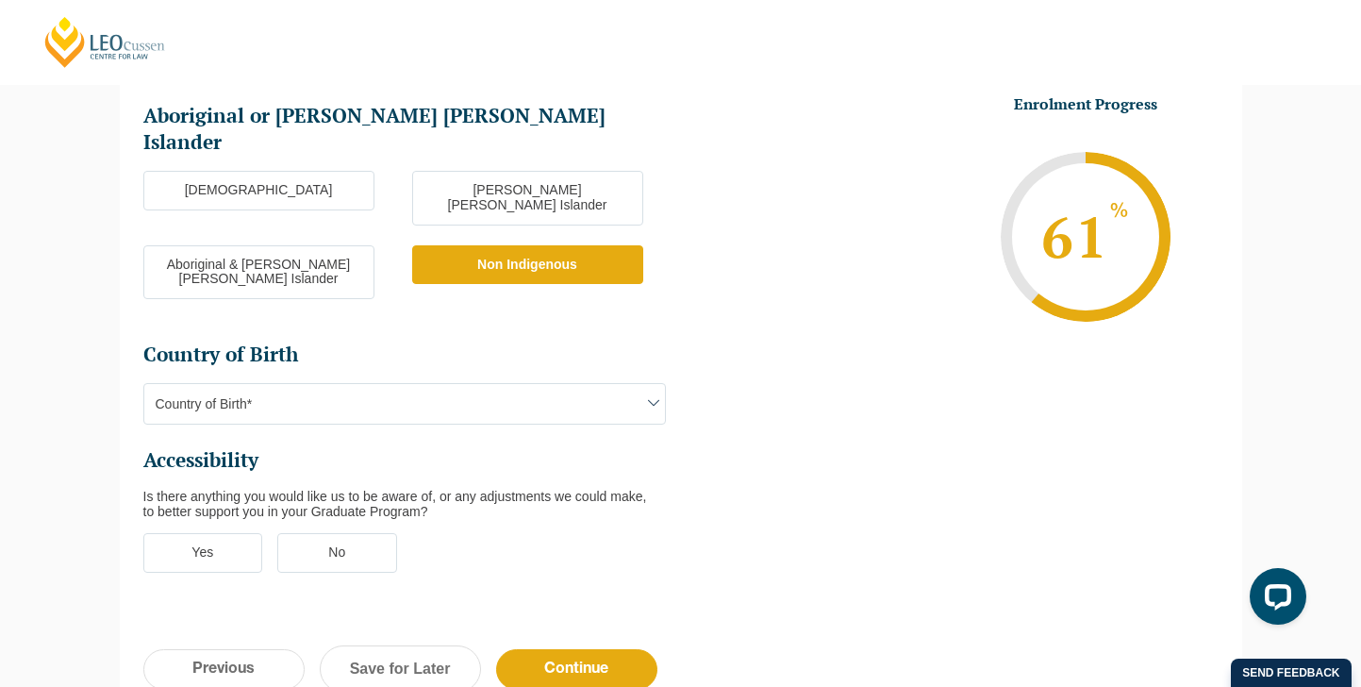
click at [416, 384] on span "Country of Birth*" at bounding box center [404, 404] width 521 height 40
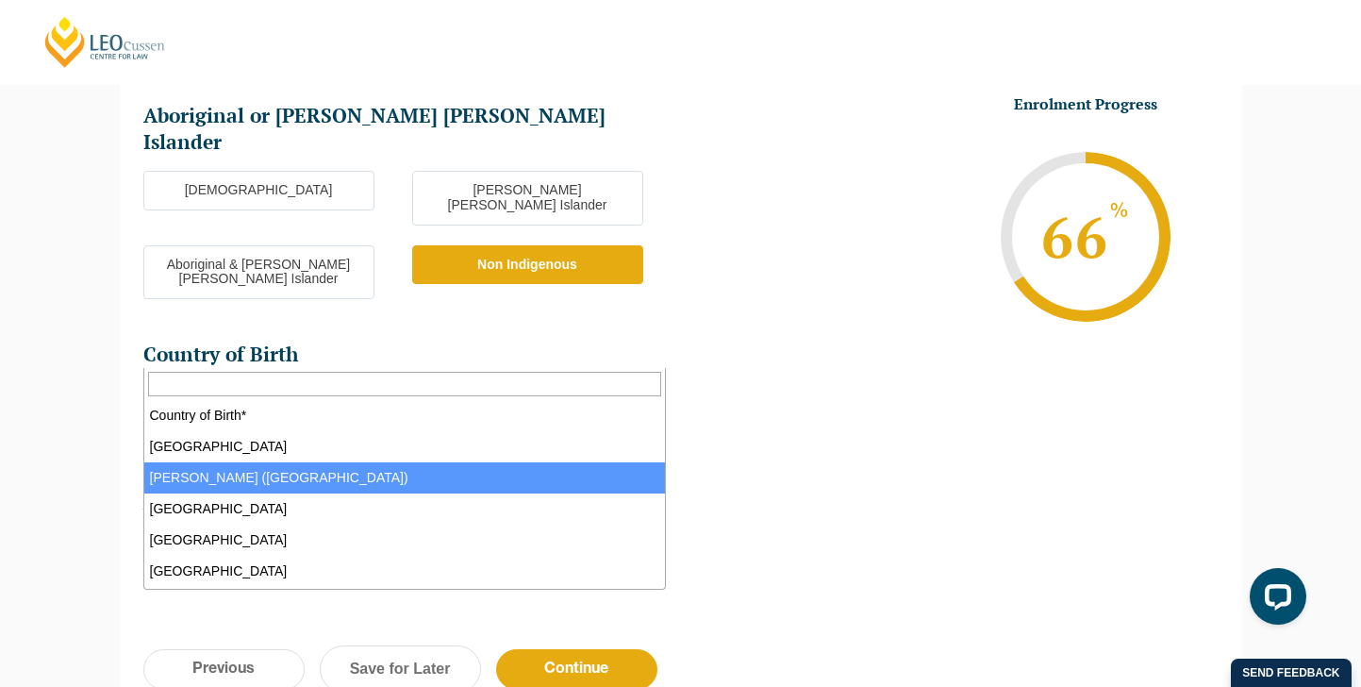
click at [320, 384] on span "Adelie Land (France)" at bounding box center [404, 404] width 521 height 40
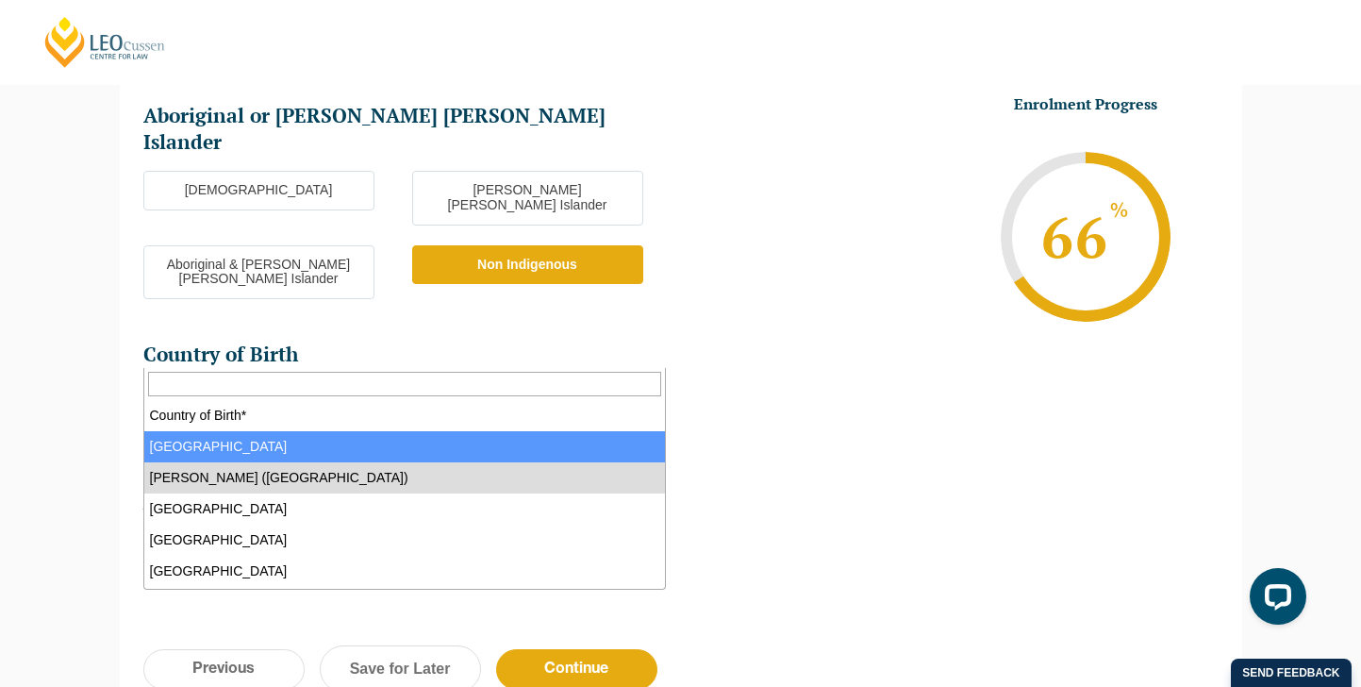
select select "Australia 1101"
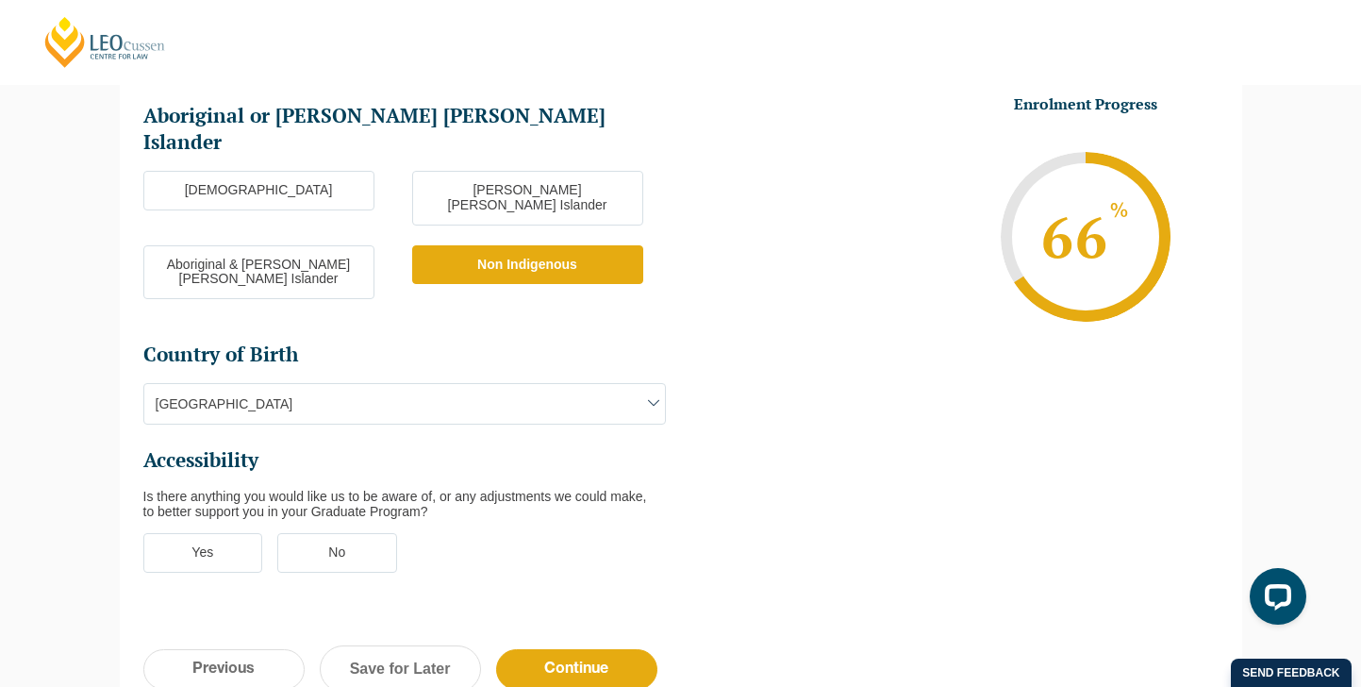
click at [347, 533] on label "No" at bounding box center [337, 553] width 120 height 40
click at [0, 0] on input "No" at bounding box center [0, 0] width 0 height 0
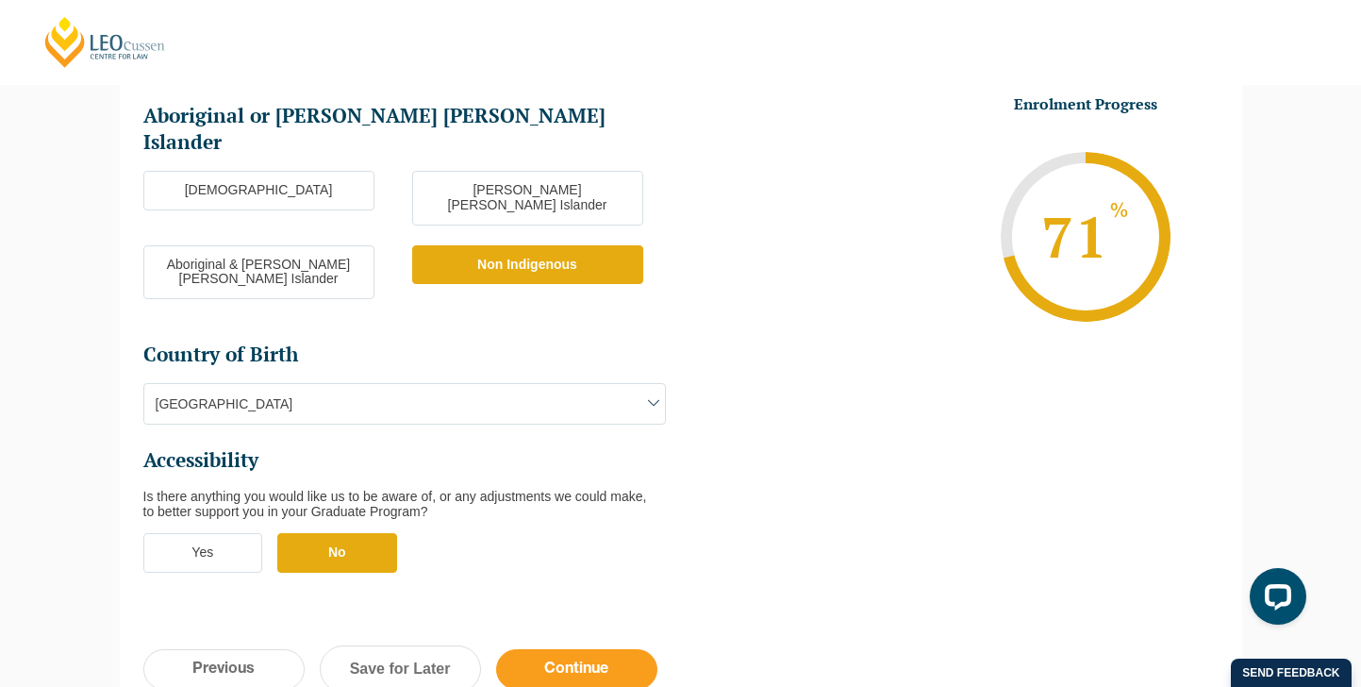
click at [562, 649] on input "Continue" at bounding box center [576, 669] width 161 height 41
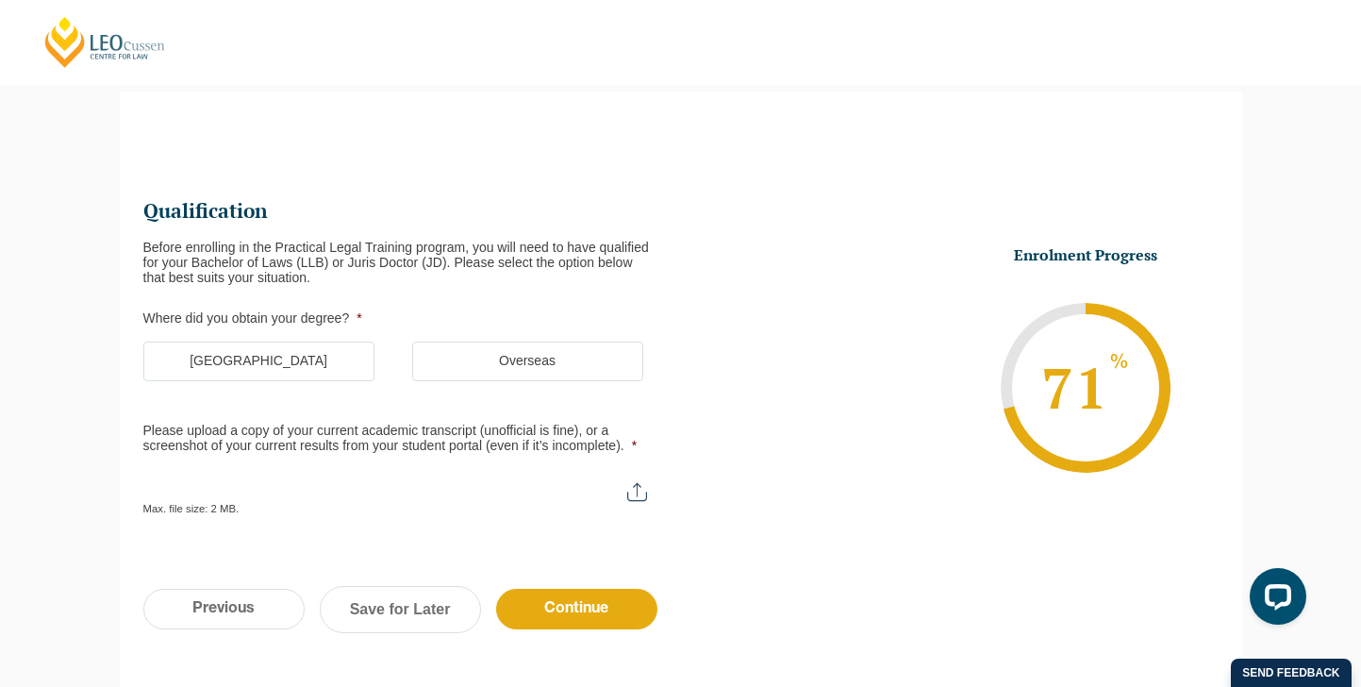
scroll to position [163, 0]
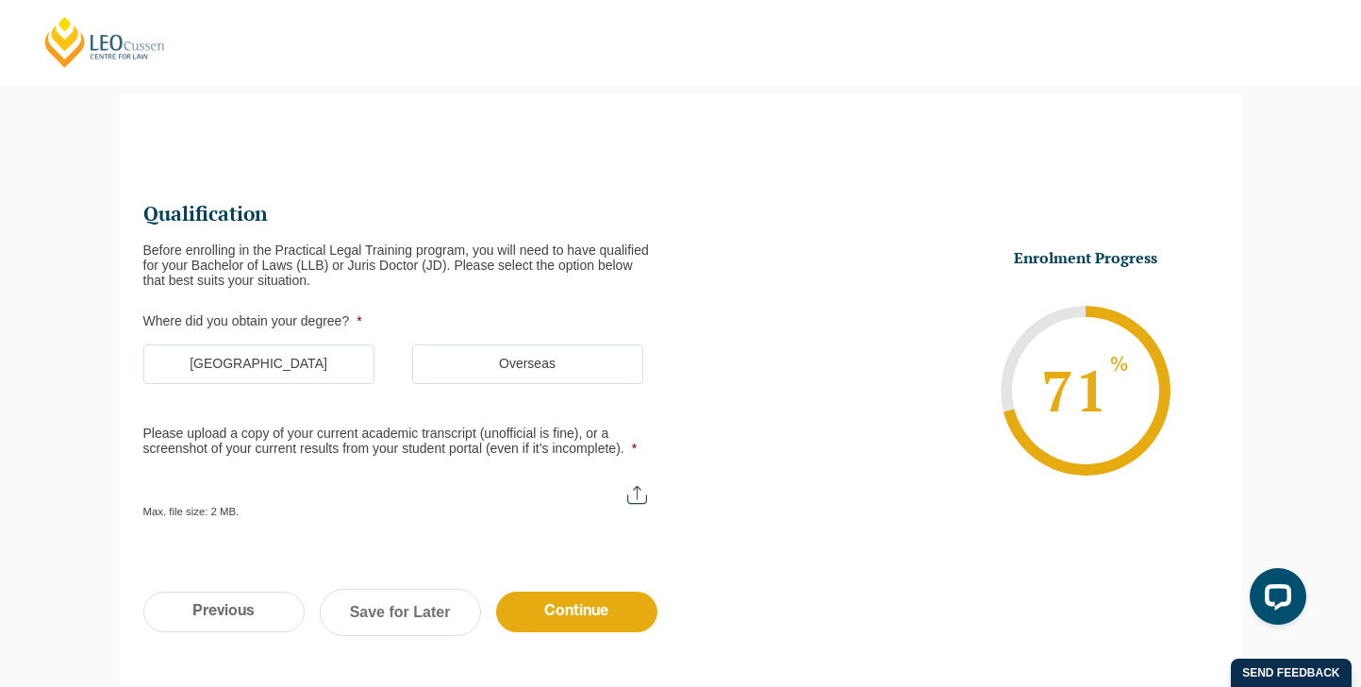
click at [317, 360] on label "Australia" at bounding box center [258, 364] width 231 height 40
click at [0, 0] on input "Australia" at bounding box center [0, 0] width 0 height 0
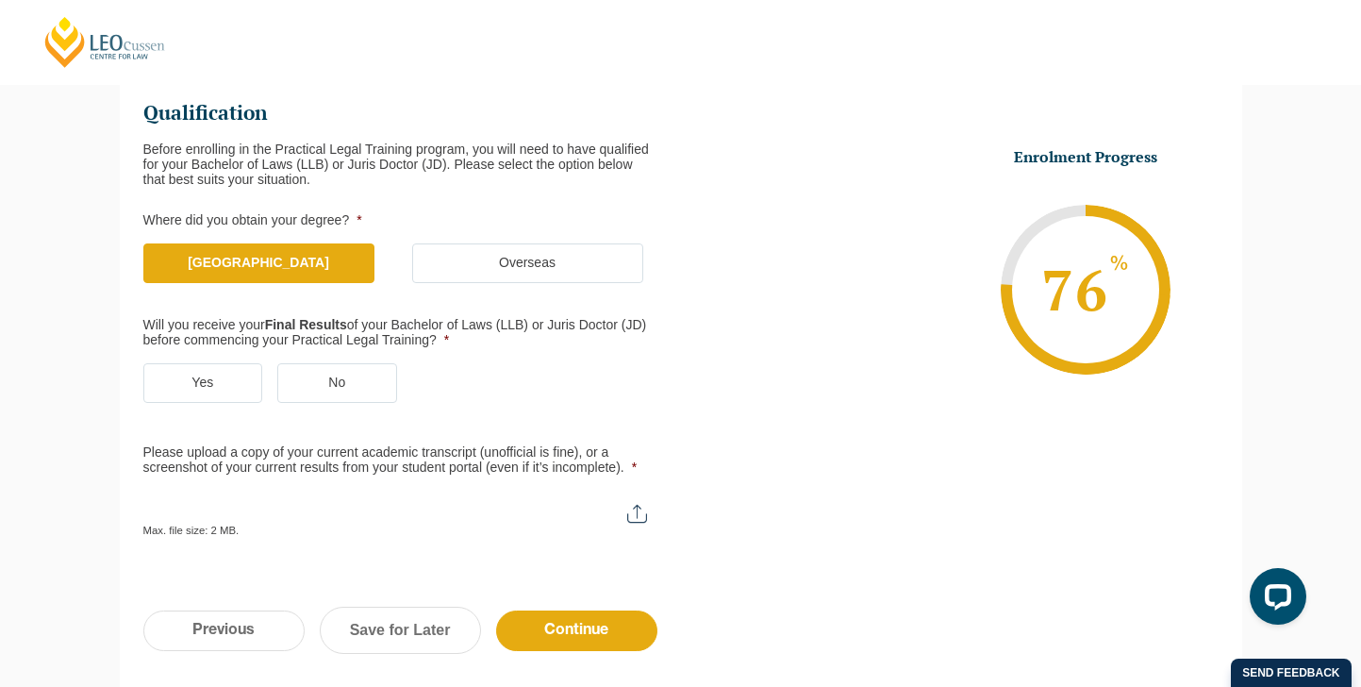
scroll to position [280, 0]
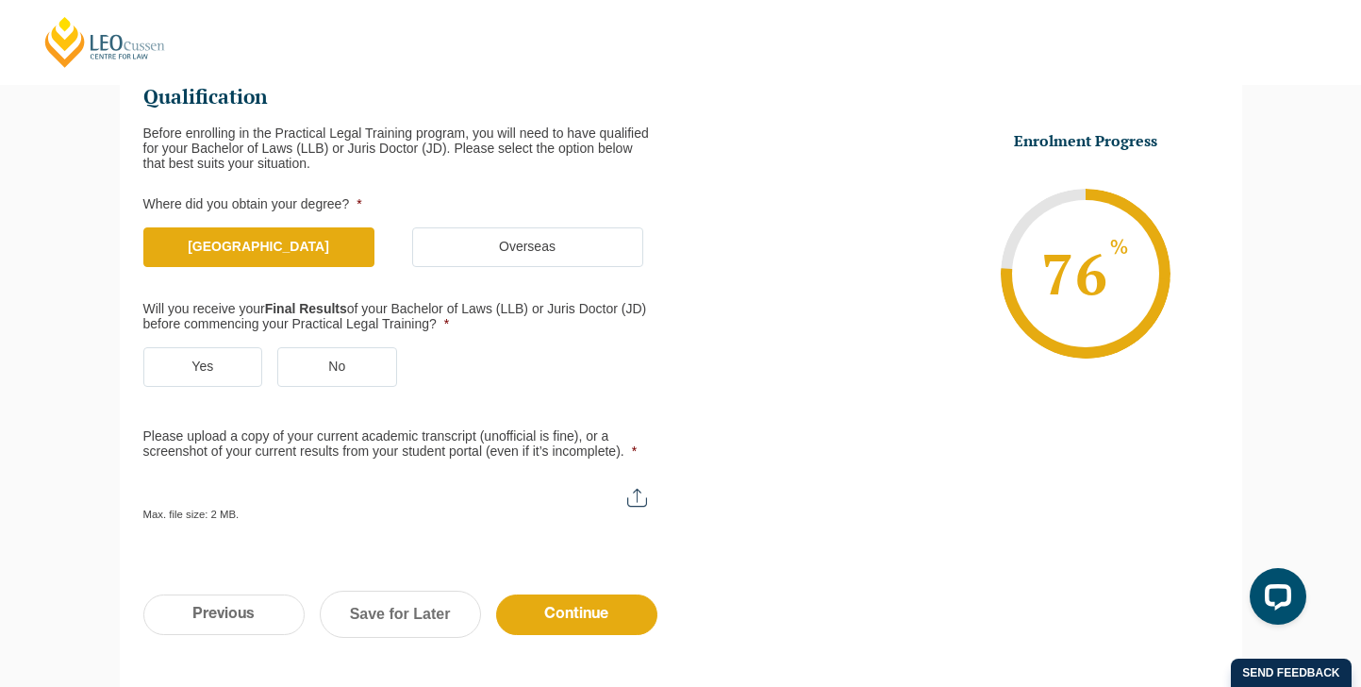
click at [383, 368] on label "No" at bounding box center [337, 367] width 120 height 40
click at [0, 0] on input "No" at bounding box center [0, 0] width 0 height 0
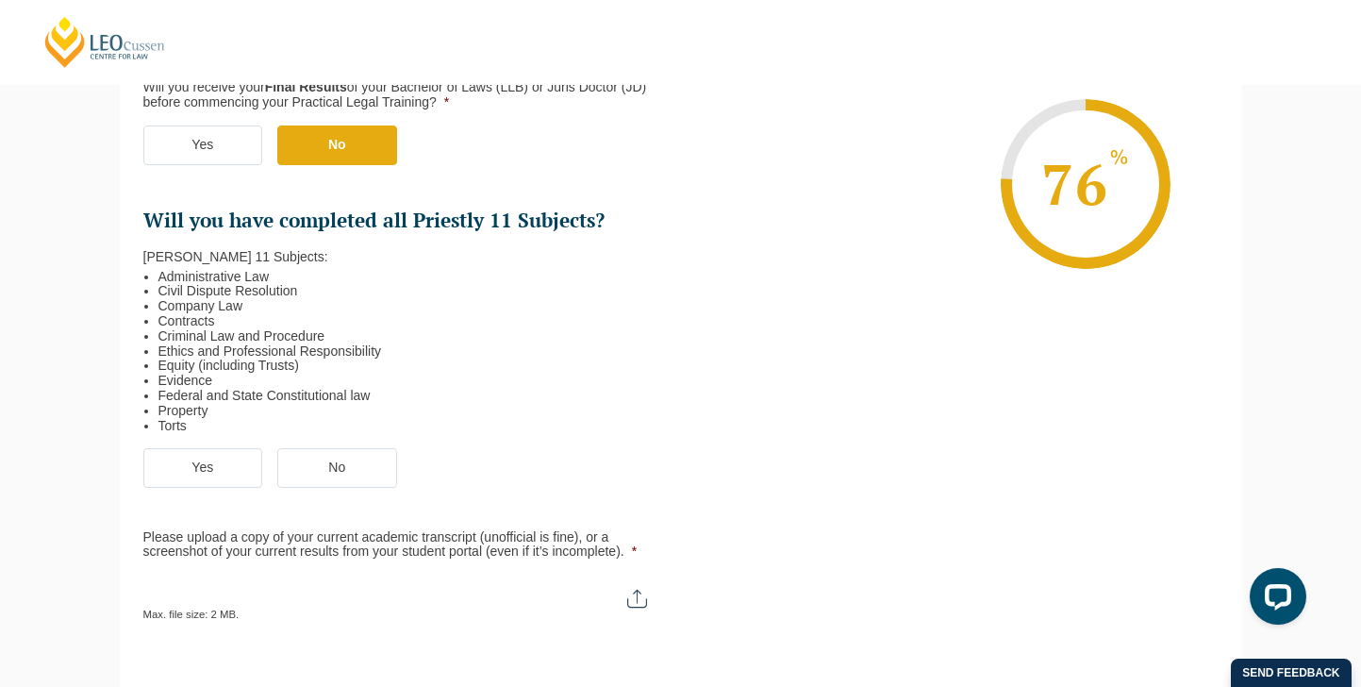
scroll to position [503, 0]
click at [217, 472] on label "Yes" at bounding box center [203, 467] width 120 height 40
click at [0, 0] on input "Yes" at bounding box center [0, 0] width 0 height 0
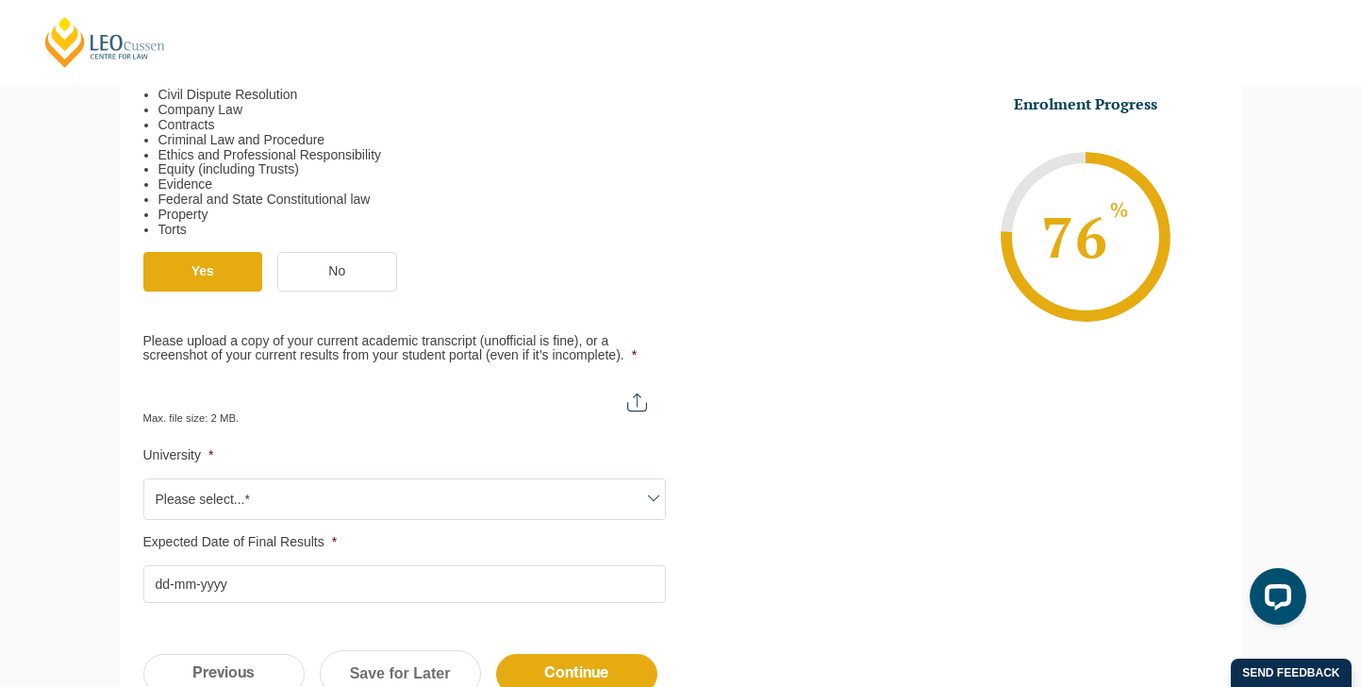
scroll to position [703, 0]
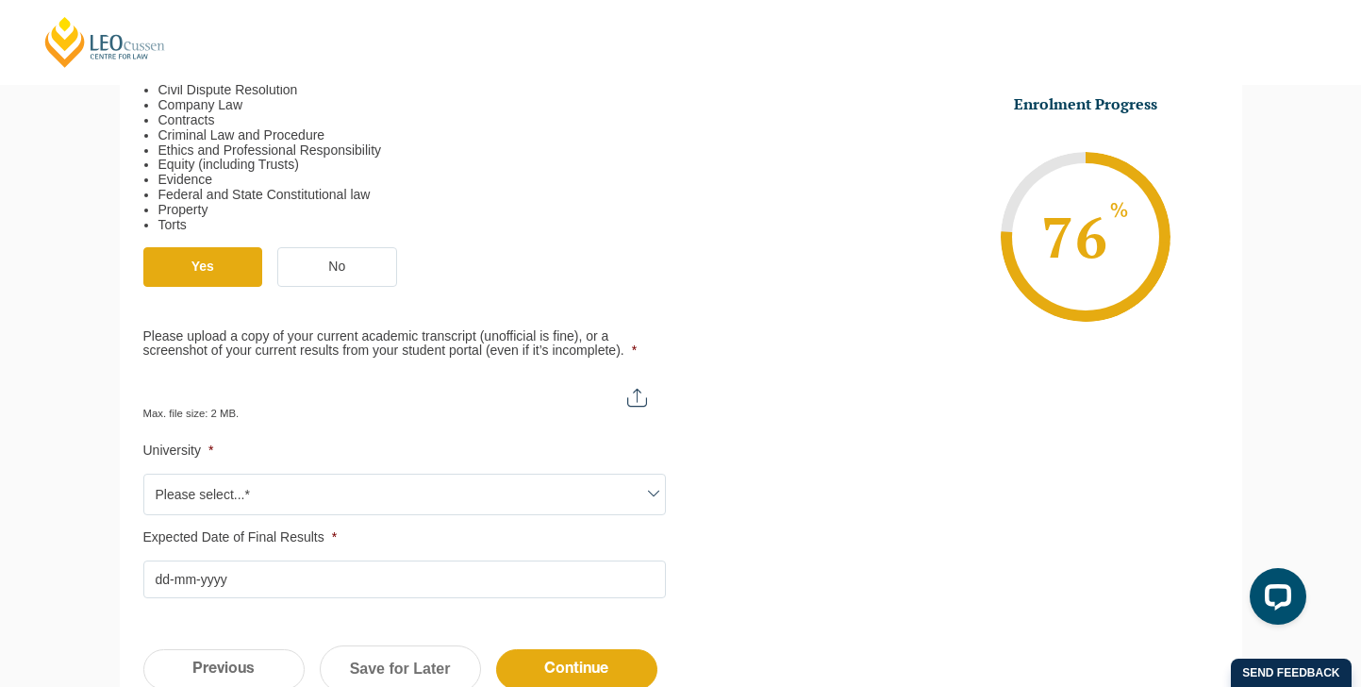
click at [635, 398] on input "Please upload a copy of your current academic transcript (unofficial is fine), …" at bounding box center [404, 390] width 523 height 32
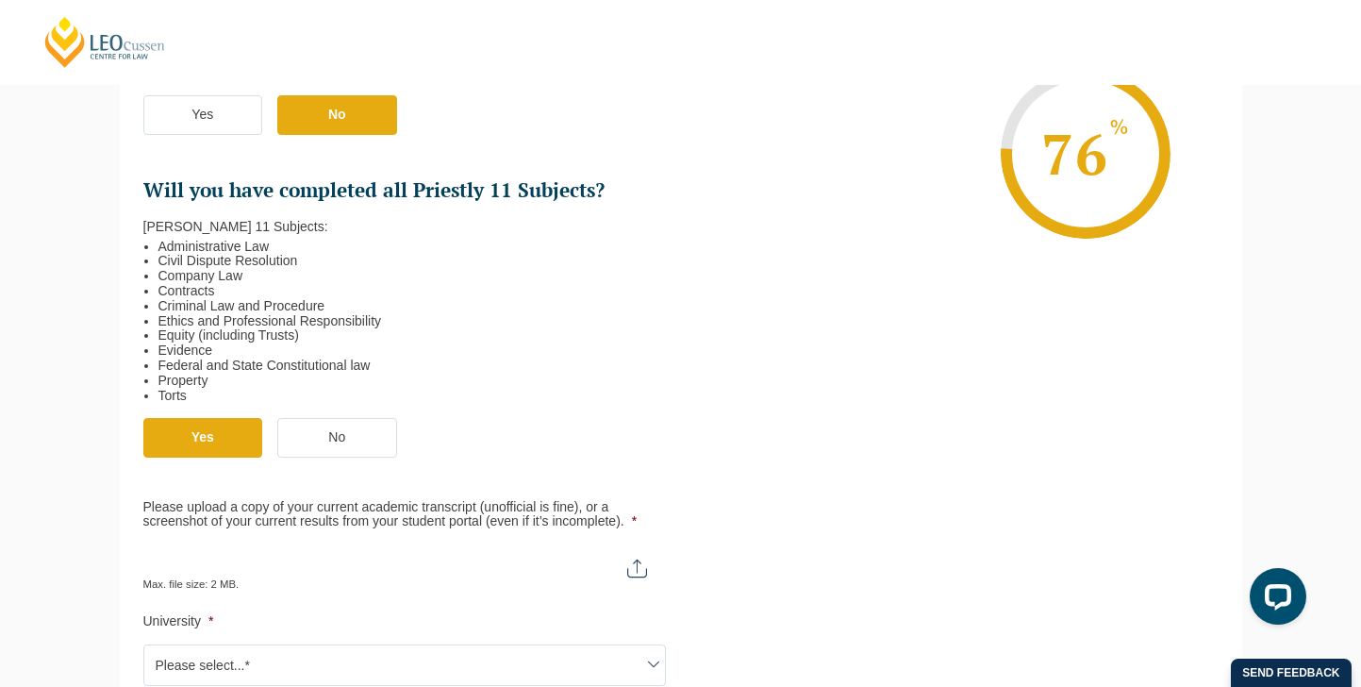
scroll to position [551, 0]
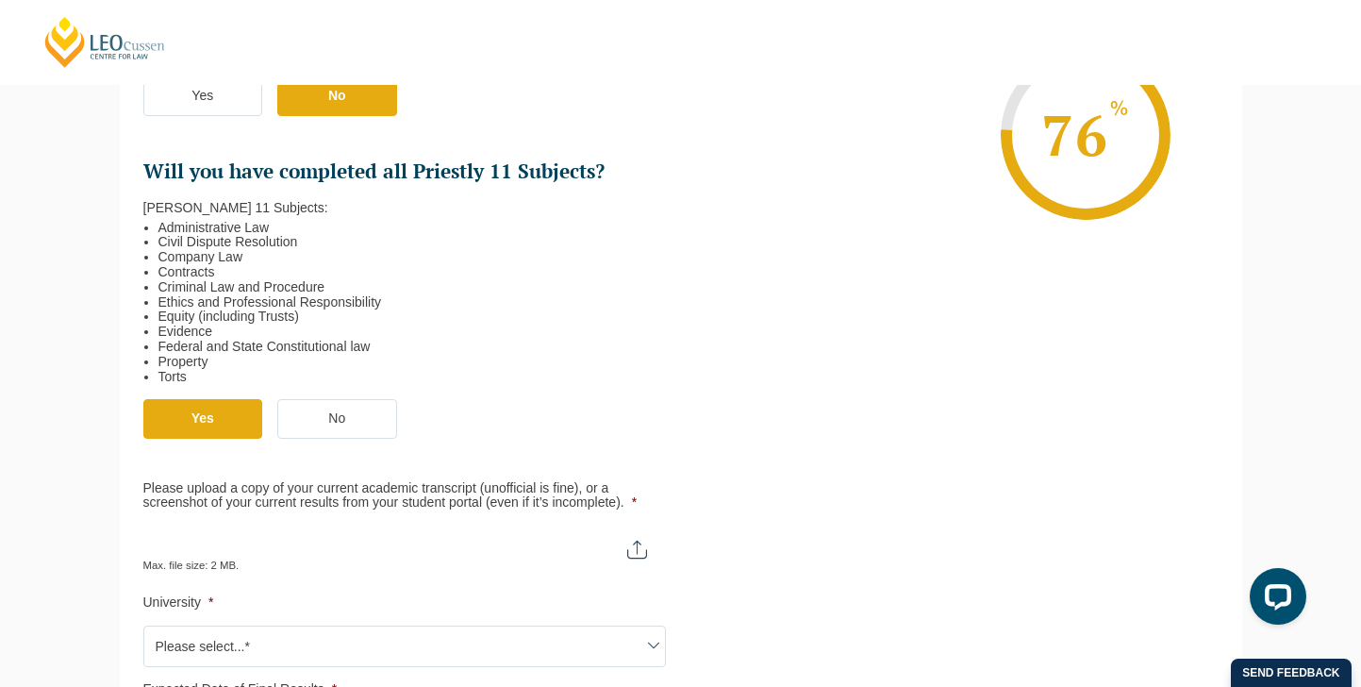
click at [333, 406] on label "No" at bounding box center [337, 419] width 120 height 40
click at [0, 0] on input "No" at bounding box center [0, 0] width 0 height 0
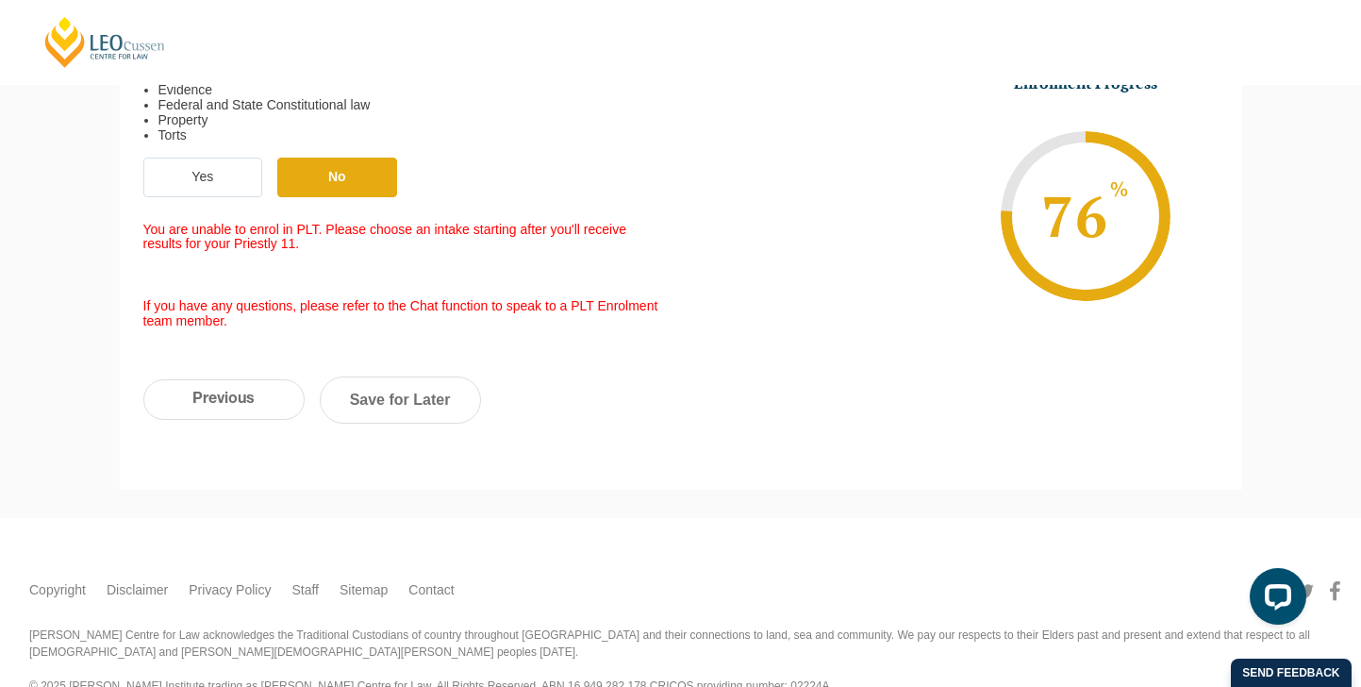
scroll to position [827, 0]
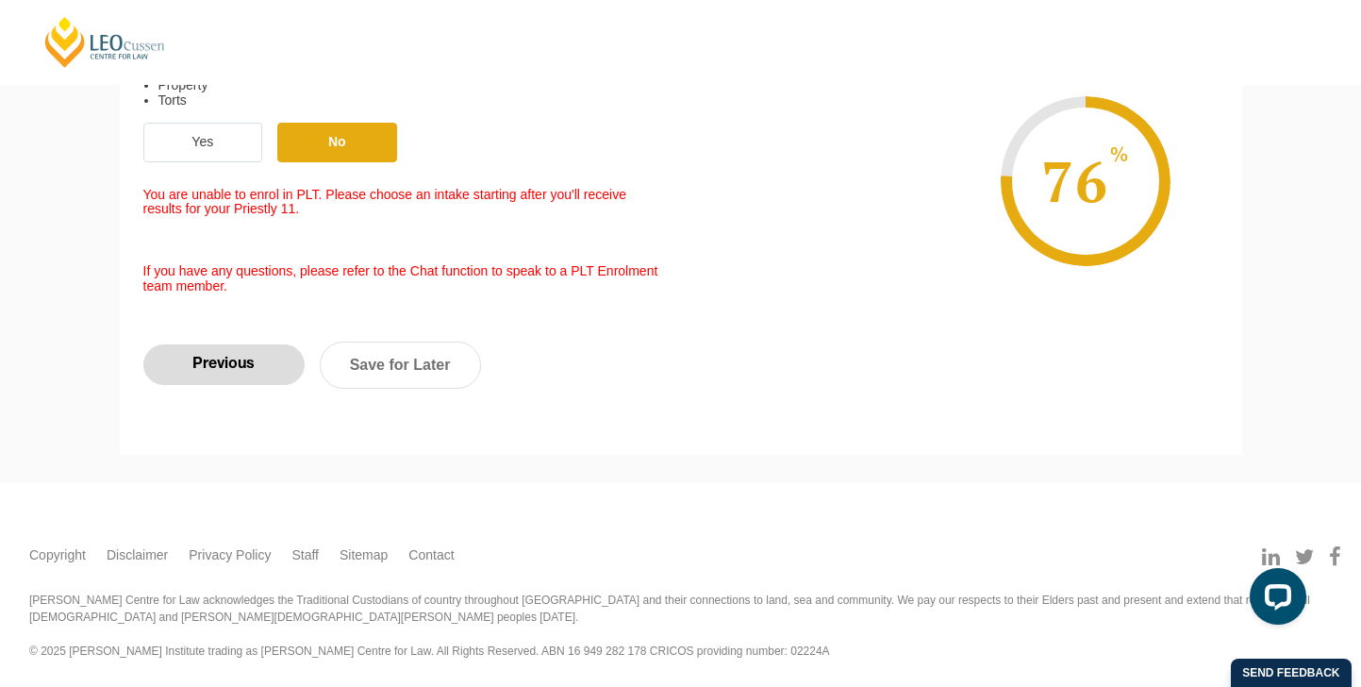
click at [241, 369] on input "Previous" at bounding box center [223, 364] width 161 height 41
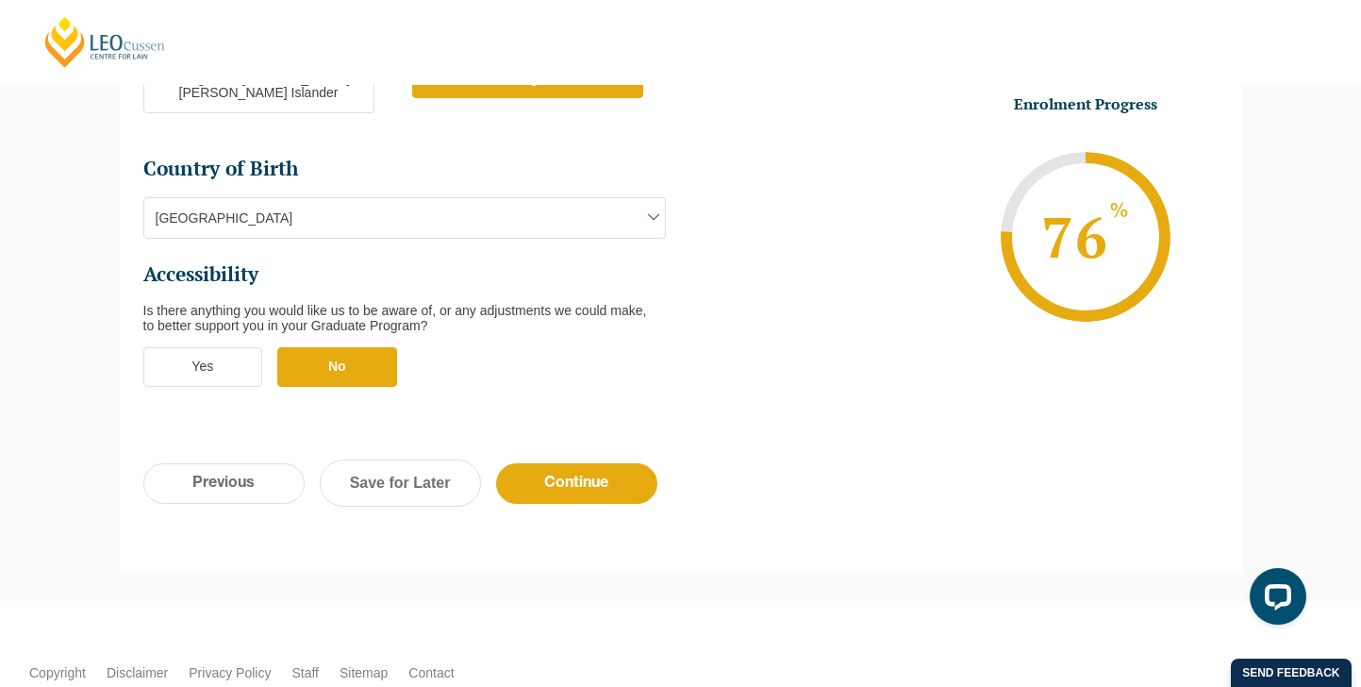
scroll to position [706, 0]
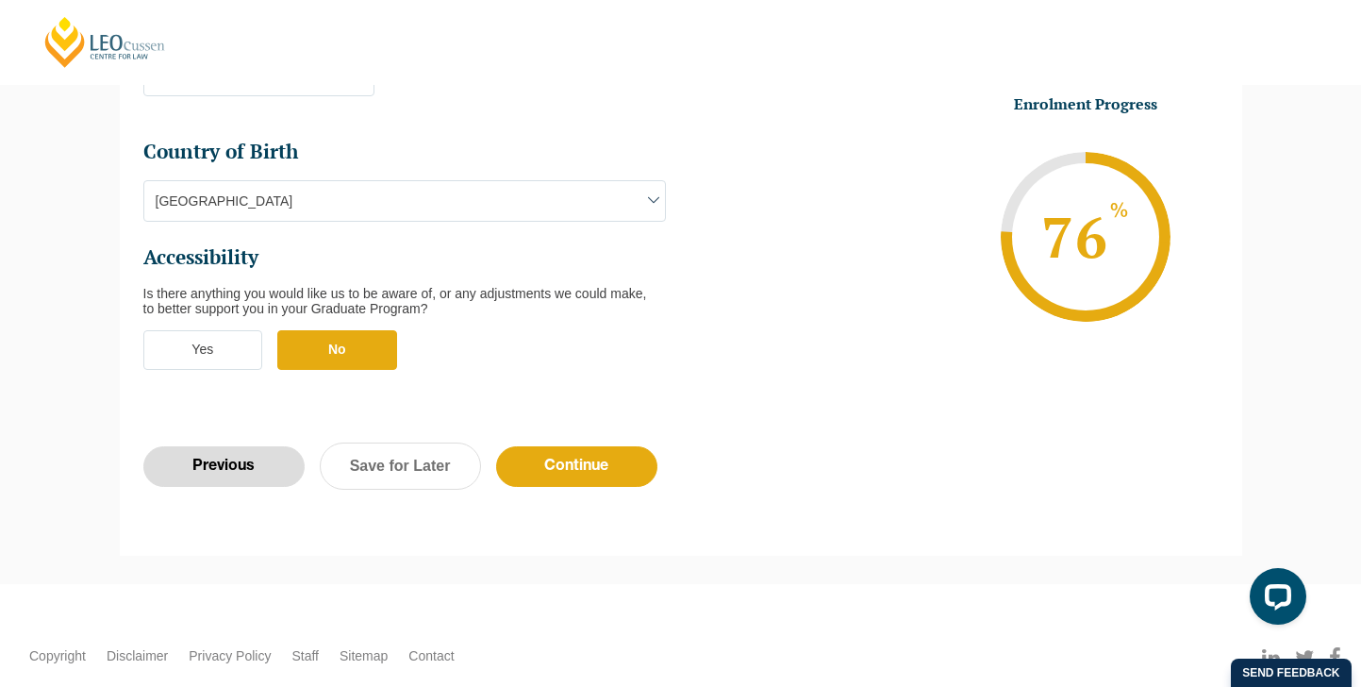
click at [237, 446] on input "Previous" at bounding box center [223, 466] width 161 height 41
select select "Blended Full Time Learning"
select select "VIC"
select select
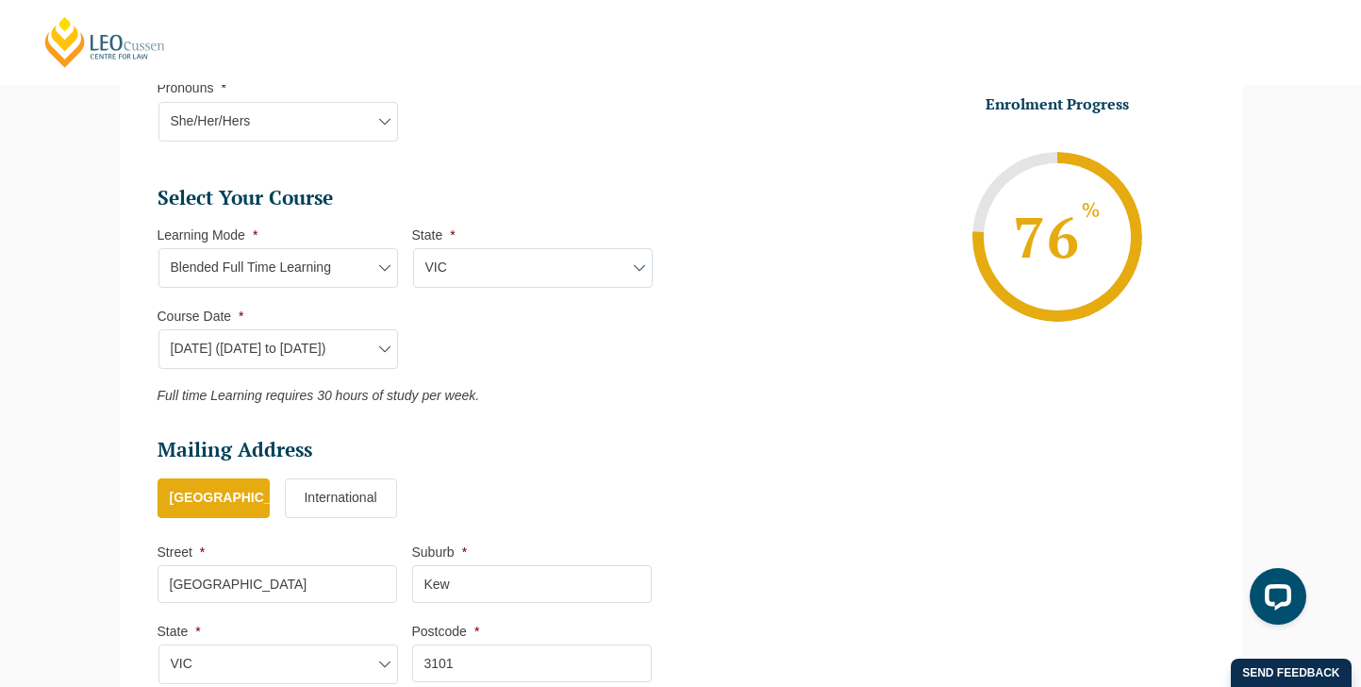
scroll to position [786, 0]
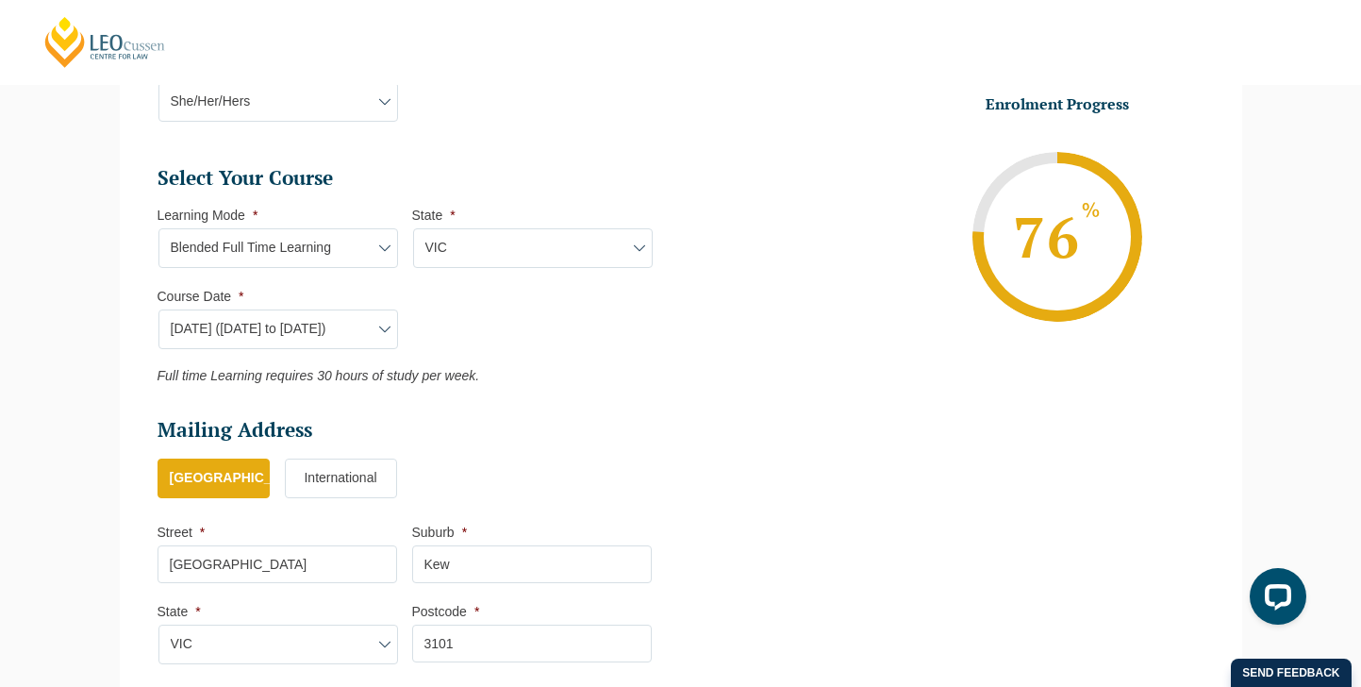
click at [365, 328] on select "Course Date* September 2025 (22-Sep-2025 to 20-Feb-2026) December 2025 (08-Dec-…" at bounding box center [278, 329] width 240 height 40
select select "January 2026 (27-Jan-2026 to 12-Jun-2026)"
click at [158, 310] on select "Course Date* September 2025 (22-Sep-2025 to 20-Feb-2026) December 2025 (08-Dec-…" at bounding box center [278, 329] width 240 height 40
type input "Intake 01 January 2026 FT"
select select "VIC PLT (JAN) 2026 Full Time Blended"
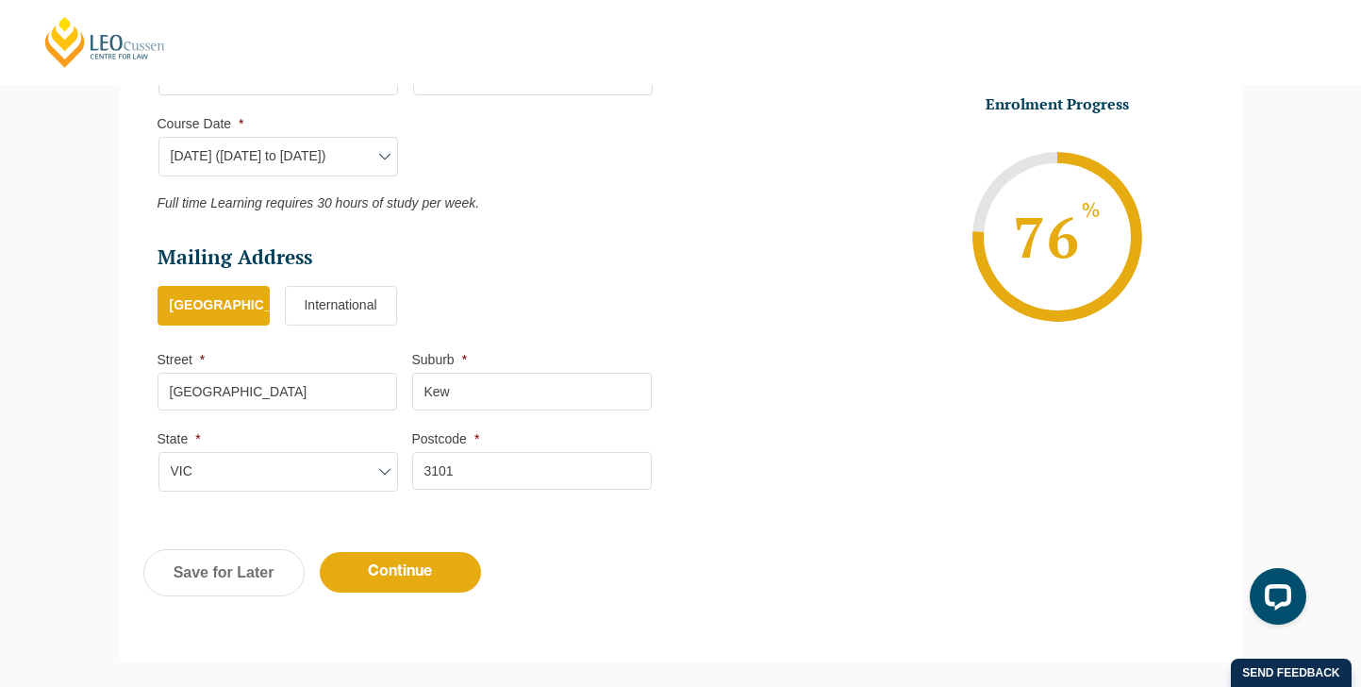
scroll to position [974, 0]
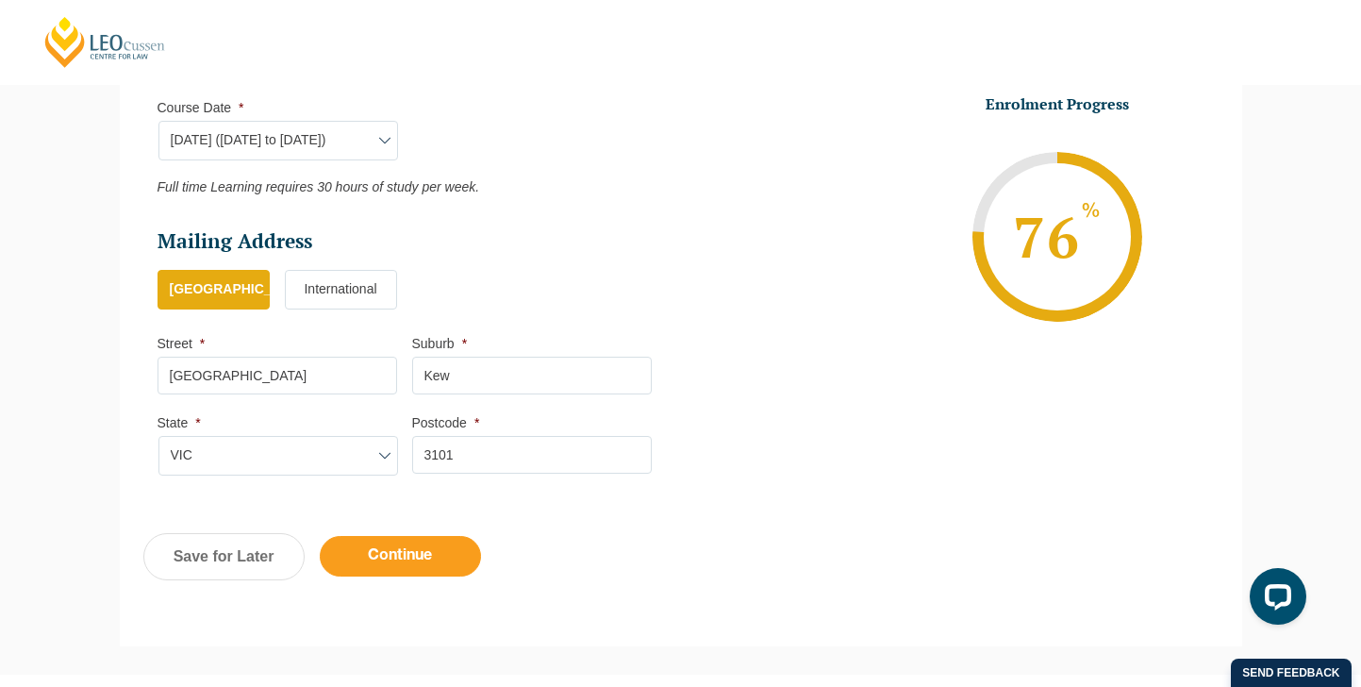
click at [437, 557] on input "Continue" at bounding box center [400, 556] width 161 height 41
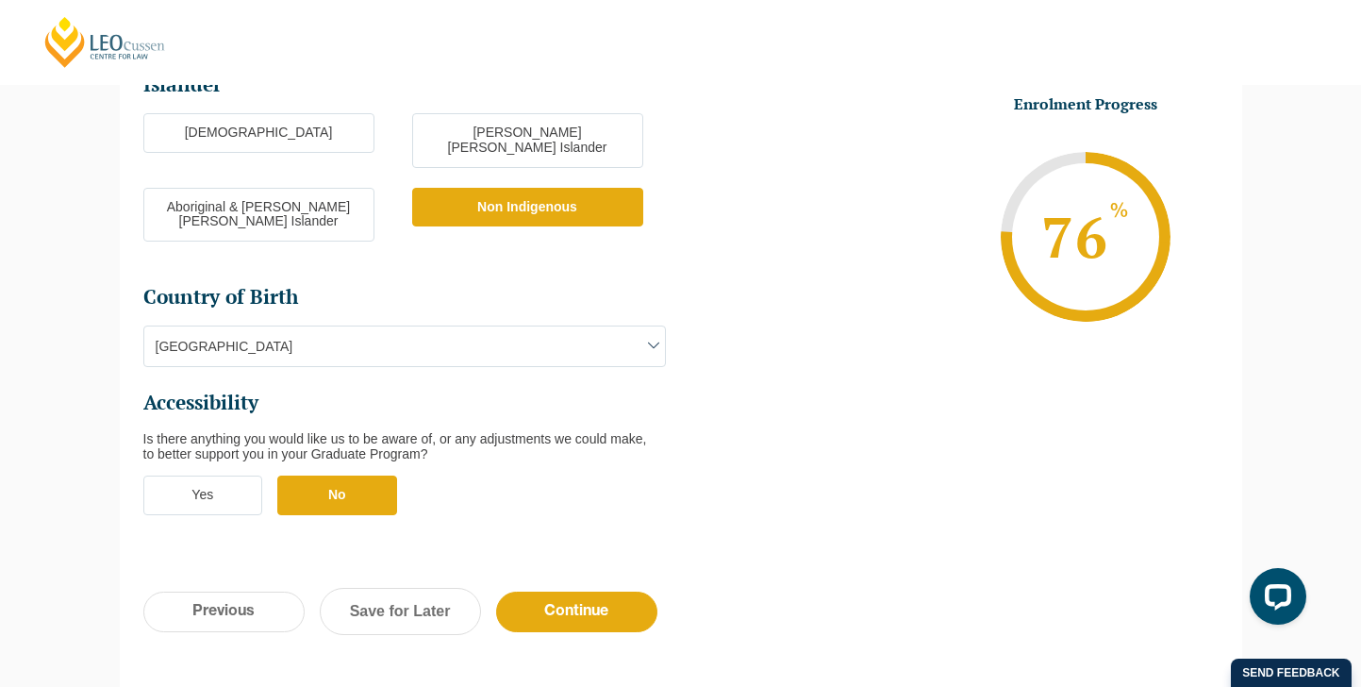
scroll to position [593, 0]
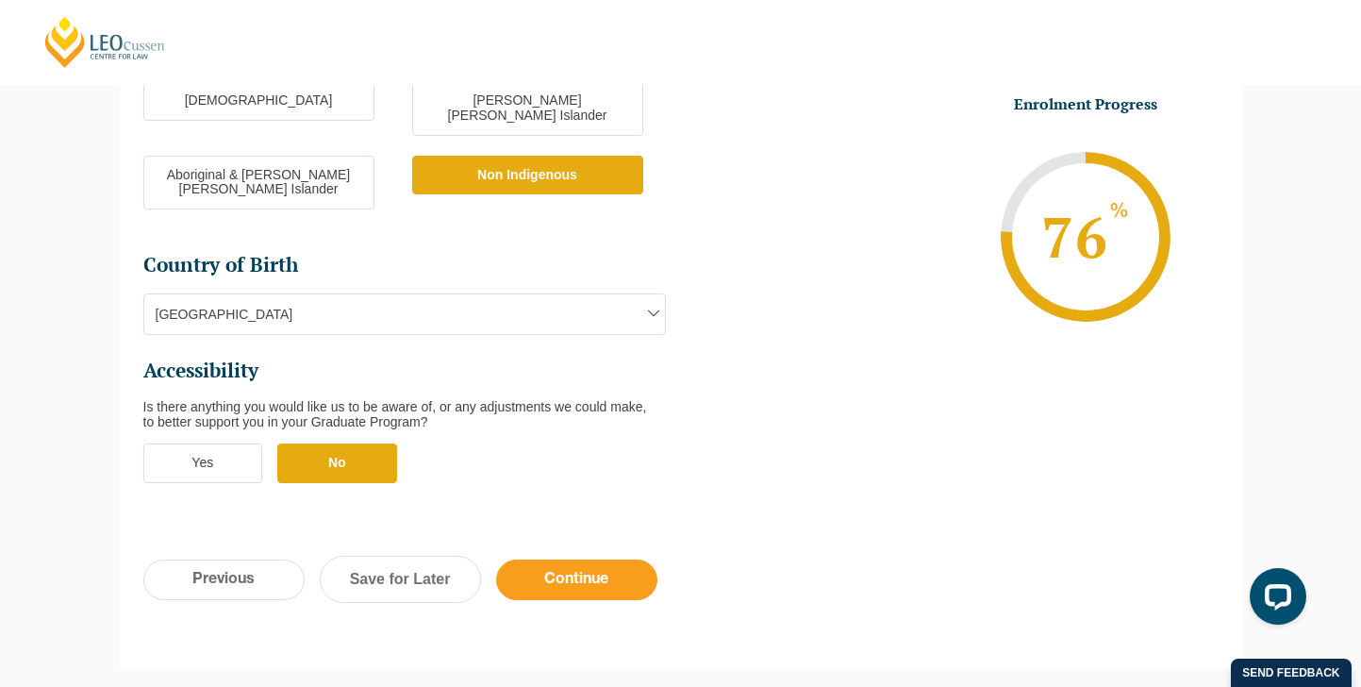
click at [574, 559] on input "Continue" at bounding box center [576, 579] width 161 height 41
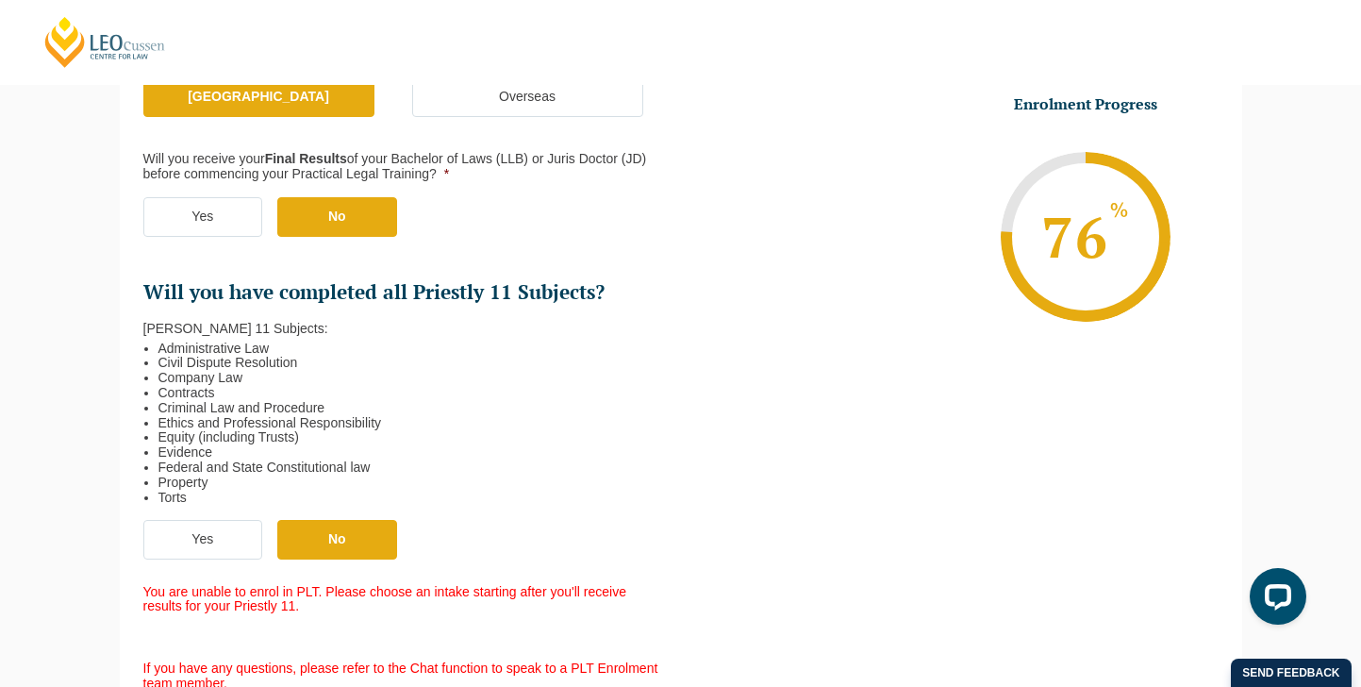
scroll to position [459, 0]
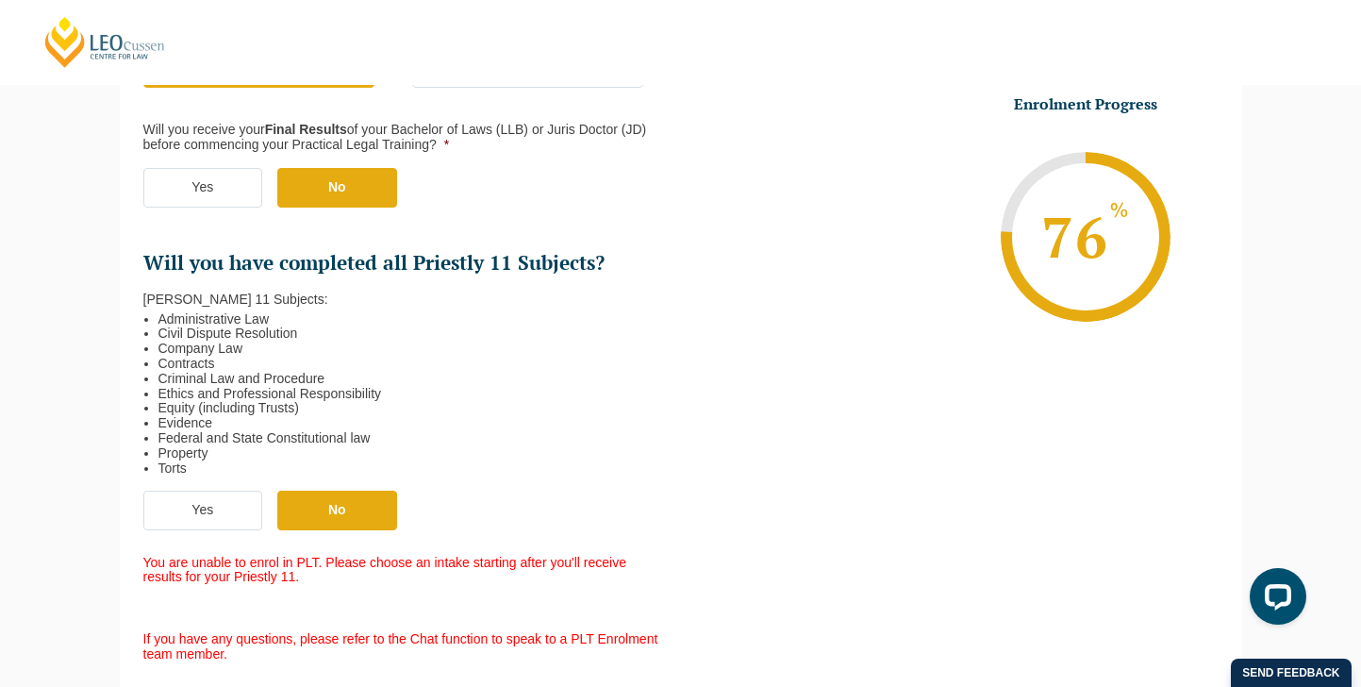
click at [186, 532] on ul "Yes No" at bounding box center [412, 519] width 538 height 59
click at [202, 515] on label "Yes" at bounding box center [203, 510] width 120 height 40
click at [0, 0] on input "Yes" at bounding box center [0, 0] width 0 height 0
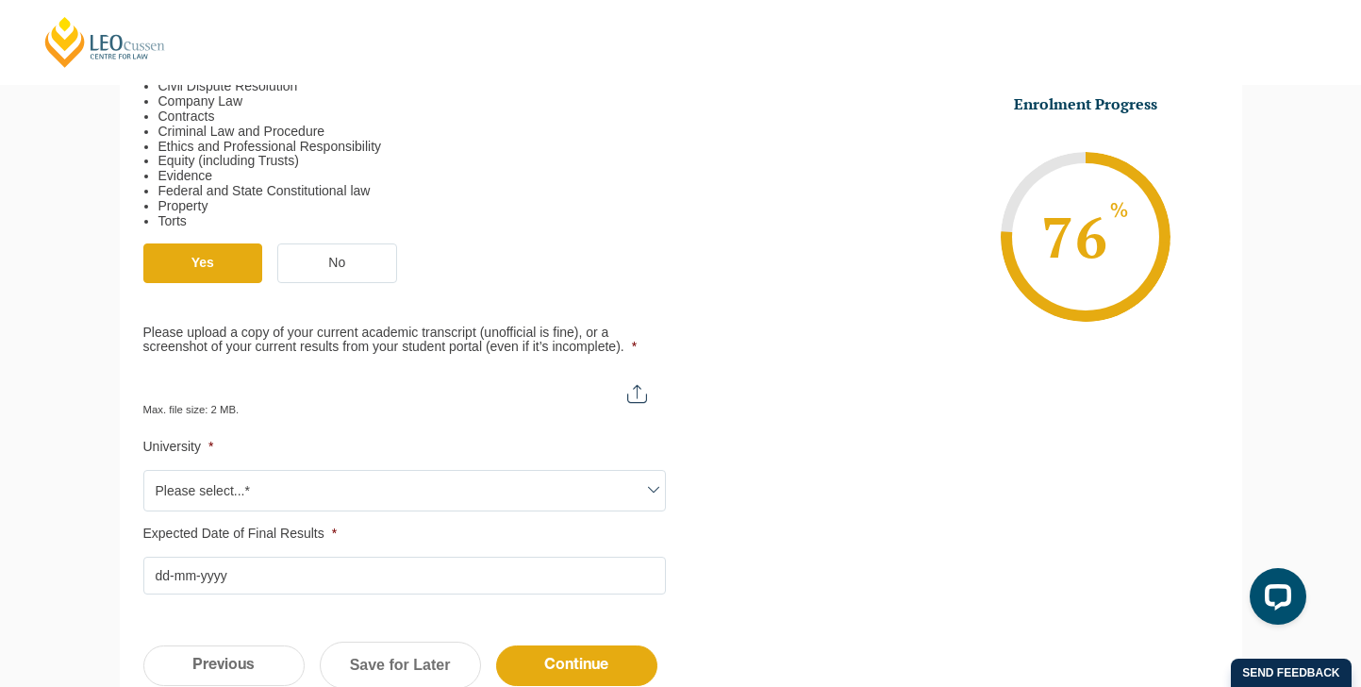
scroll to position [712, 0]
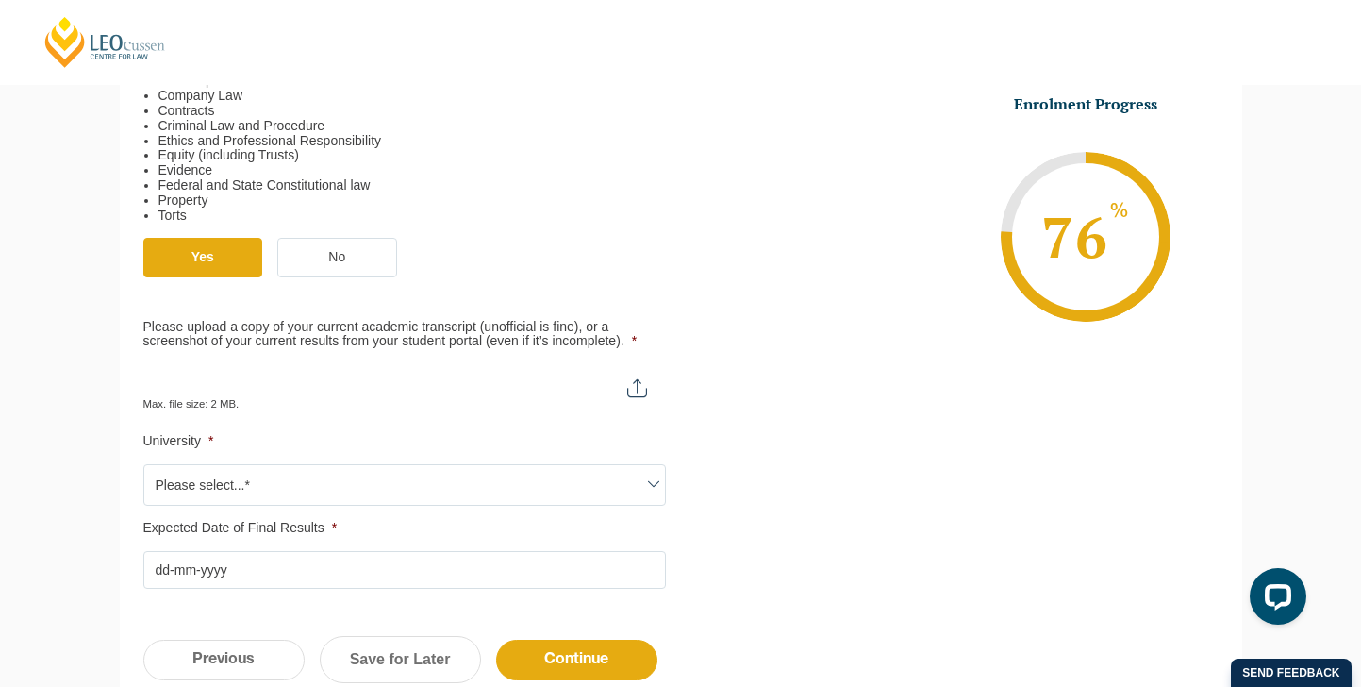
click at [356, 481] on span "Please select...*" at bounding box center [404, 485] width 521 height 40
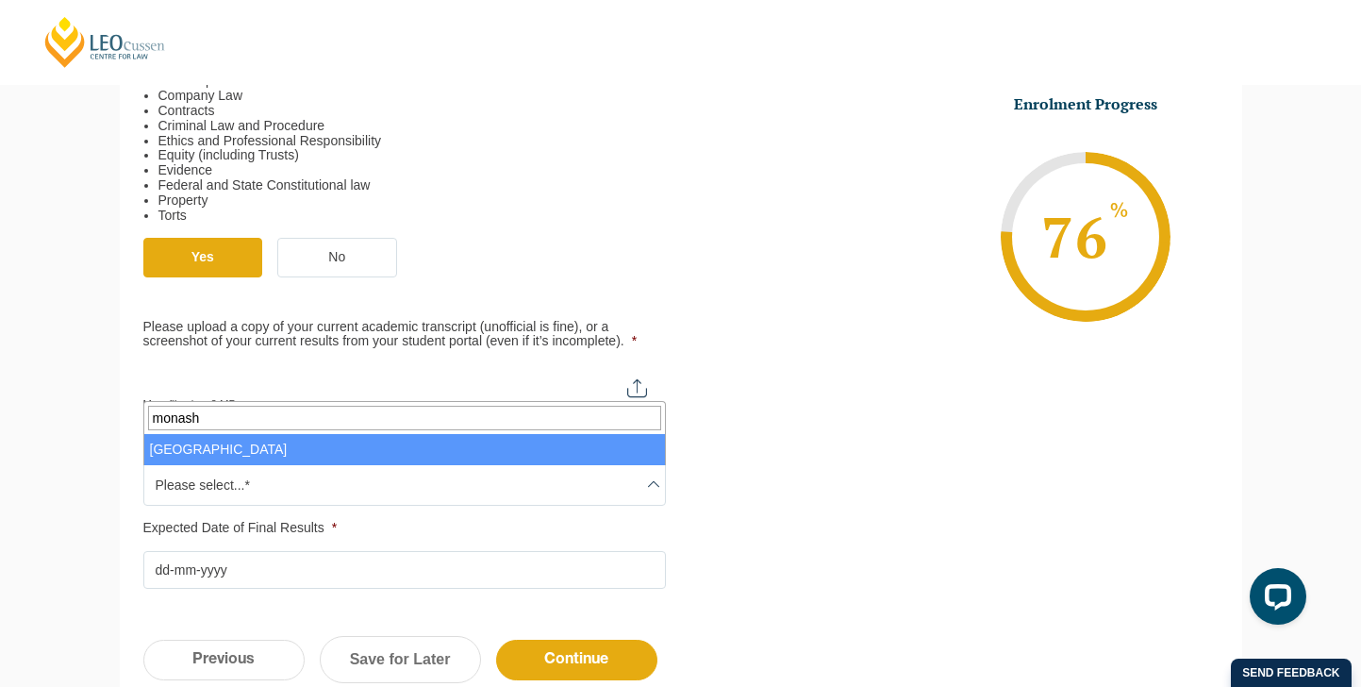
type input "monash"
select select "Monash University"
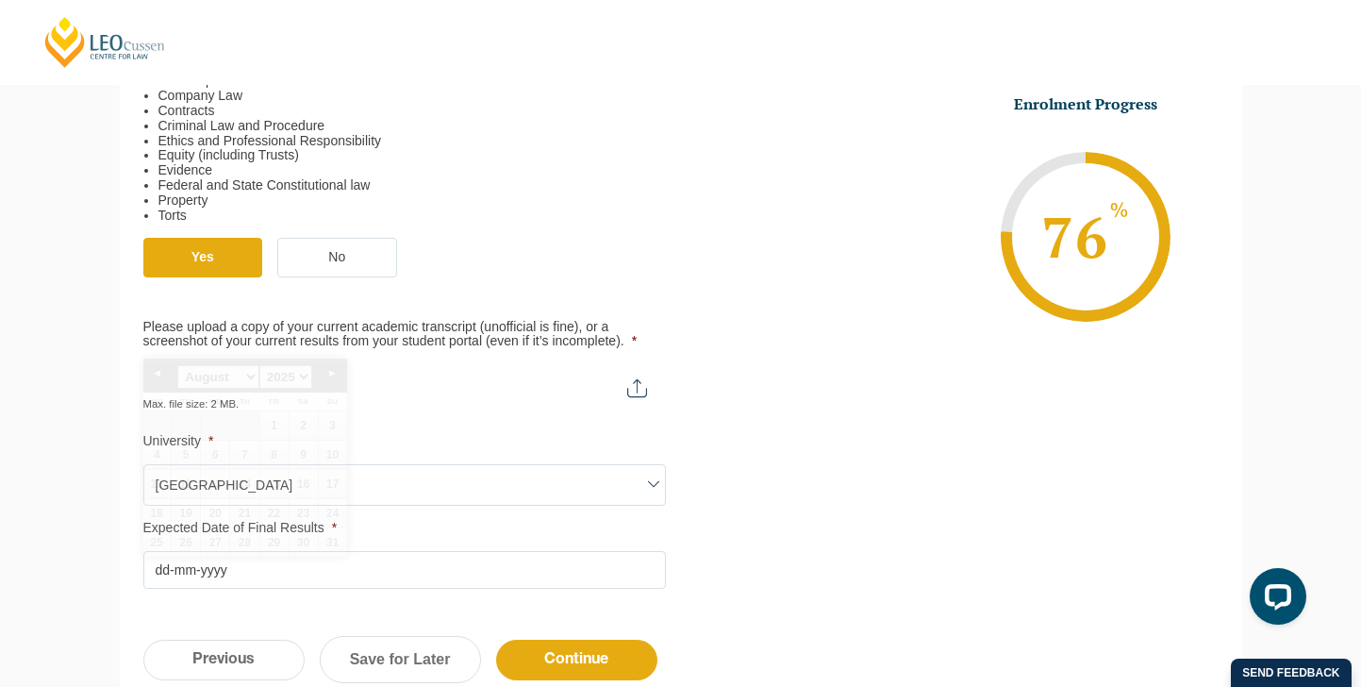
click at [238, 577] on input "Expected Date of Final Results *" at bounding box center [404, 570] width 523 height 38
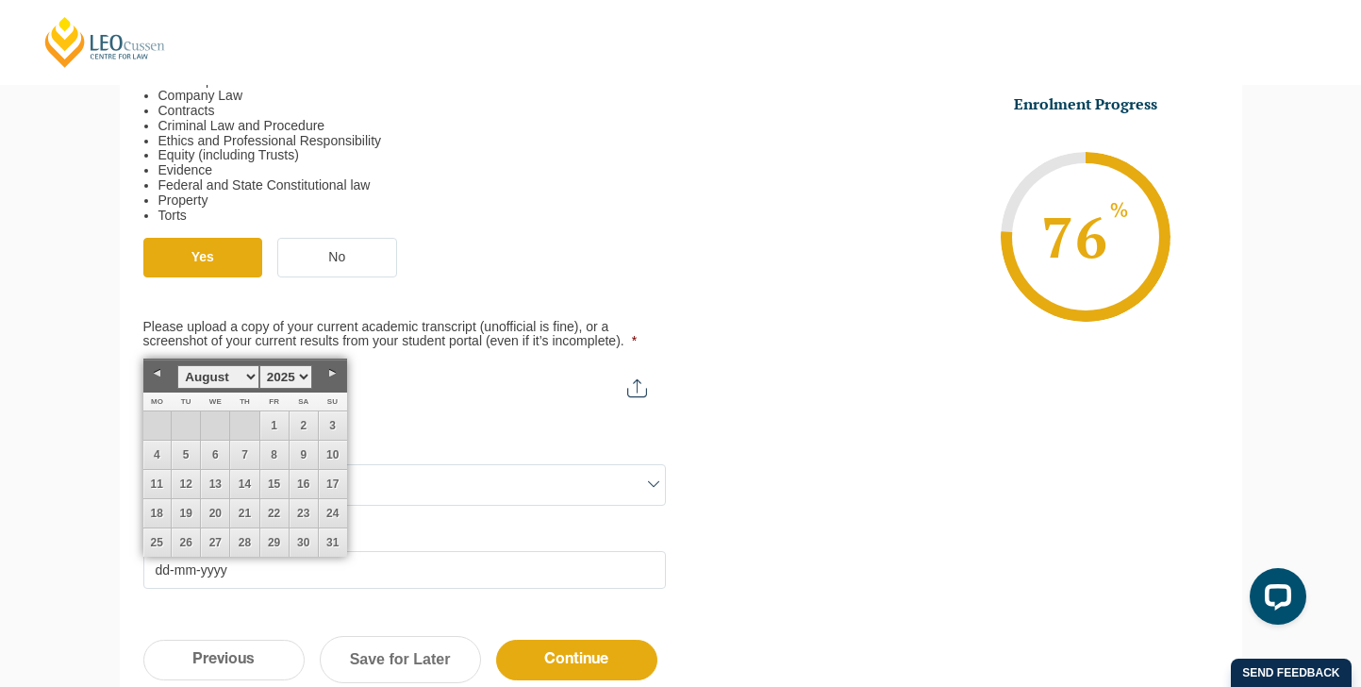
click at [300, 375] on select "1925 1926 1927 1928 1929 1930 1931 1932 1933 1934 1935 1936 1937 1938 1939 1940…" at bounding box center [285, 377] width 53 height 24
click at [259, 365] on select "1925 1926 1927 1928 1929 1930 1931 1932 1933 1934 1935 1936 1937 1938 1939 1940…" at bounding box center [285, 377] width 53 height 24
click at [291, 375] on select "1925 1926 1927 1928 1929 1930 1931 1932 1933 1934 1935 1936 1937 1938 1939 1940…" at bounding box center [285, 377] width 53 height 24
click at [249, 383] on select "January February March April May June July August September October November De…" at bounding box center [217, 377] width 81 height 24
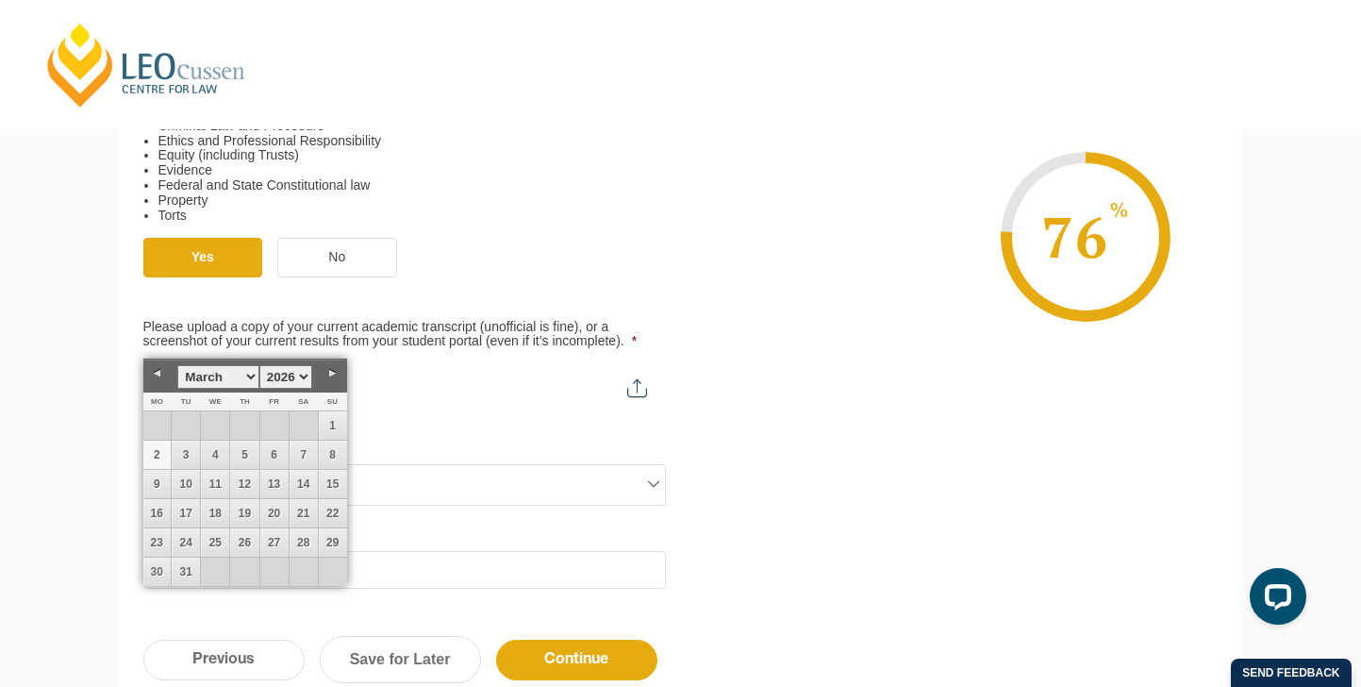
click at [157, 457] on link "2" at bounding box center [157, 454] width 28 height 28
type input "02-03-2026"
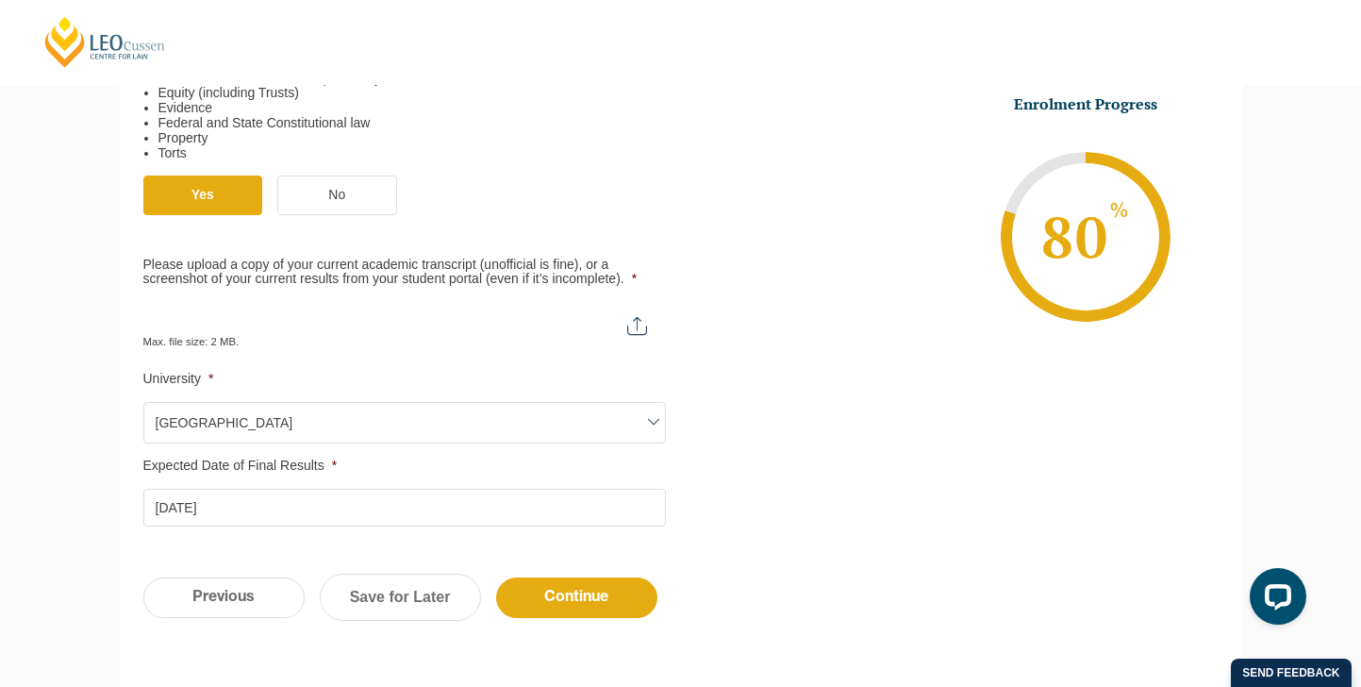
scroll to position [780, 0]
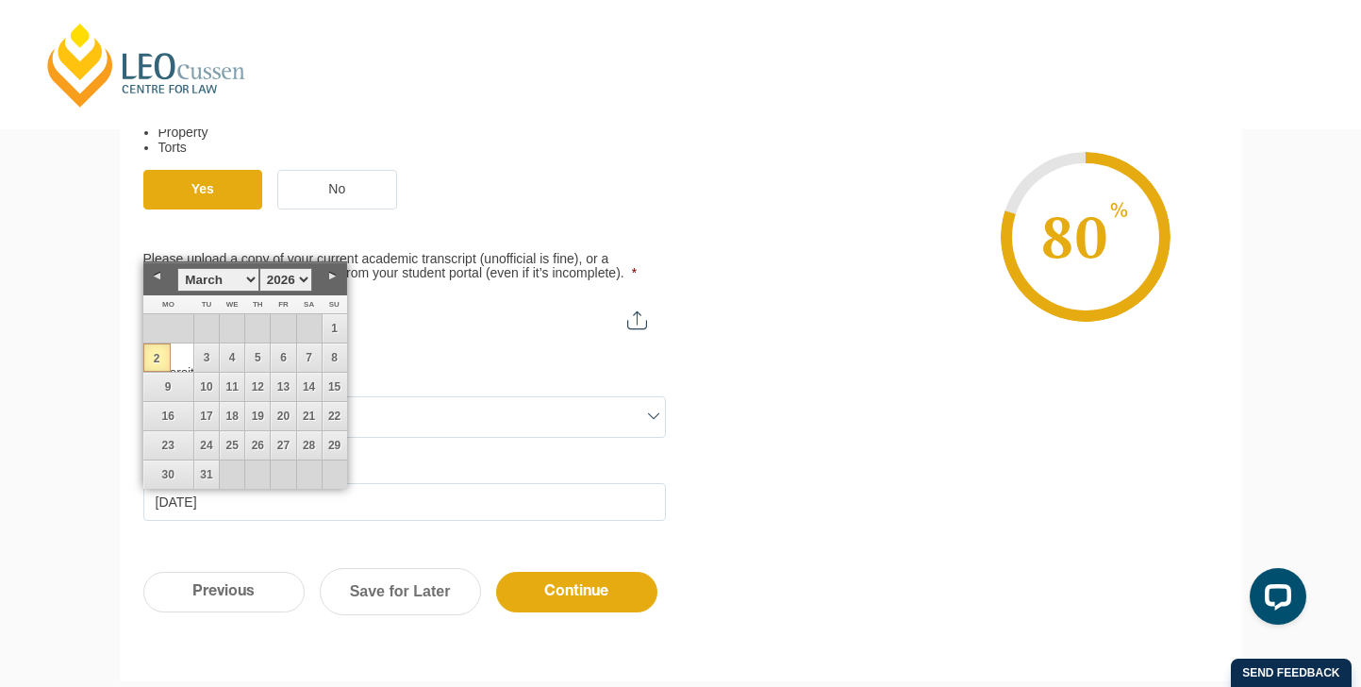
type input "C:\fakepath\Screenshot 2025-08-20 at 9.29.48 pm.png"
click at [156, 360] on link "2" at bounding box center [156, 357] width 27 height 28
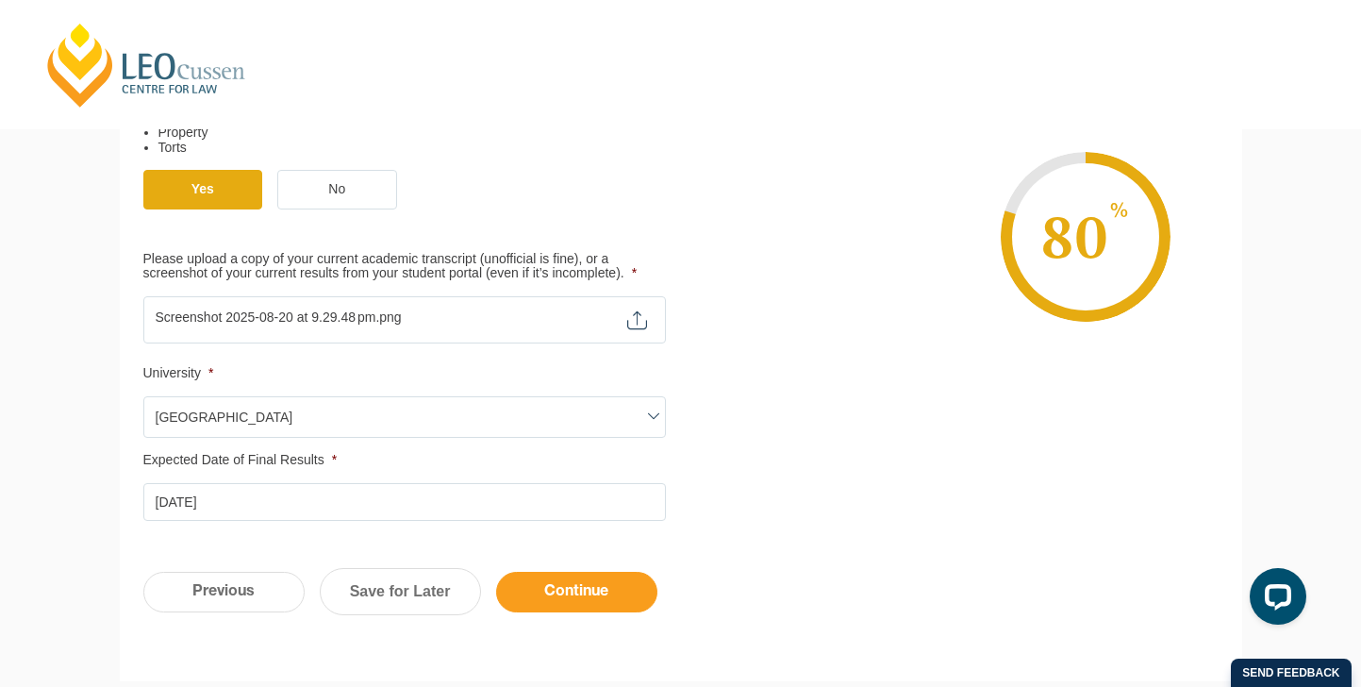
click at [627, 596] on input "Continue" at bounding box center [576, 592] width 161 height 41
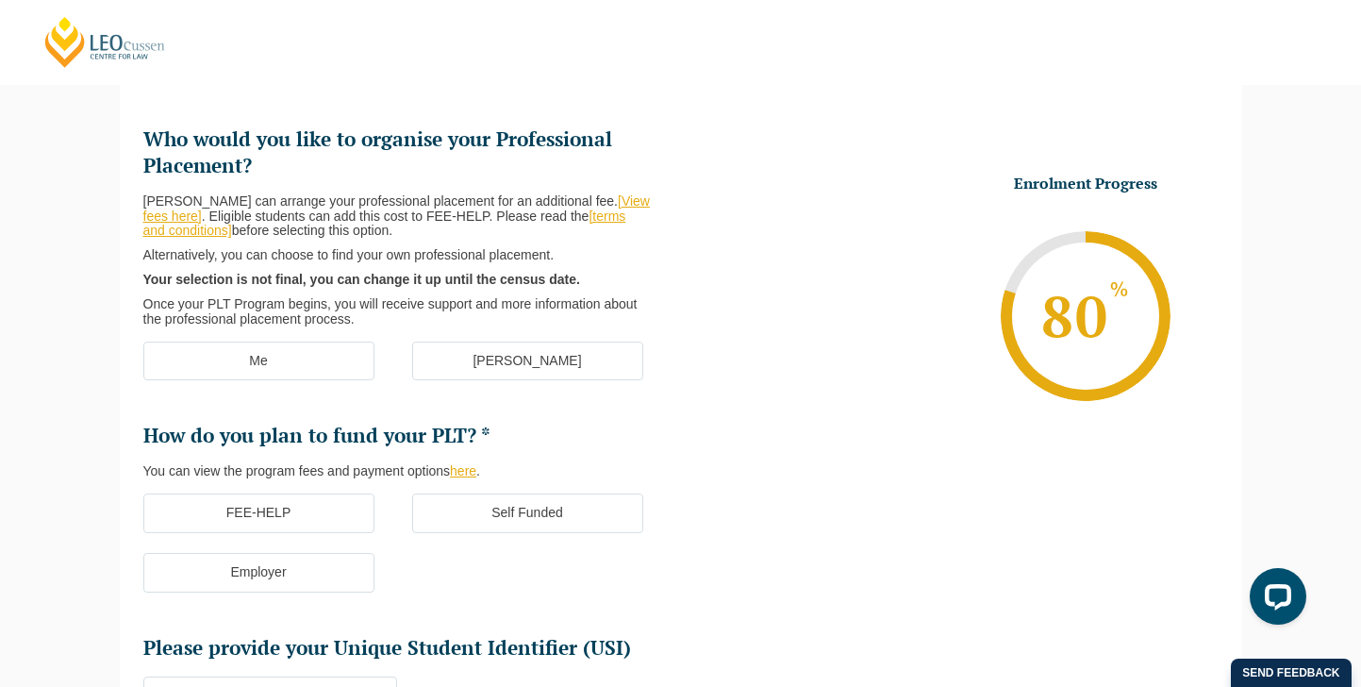
scroll to position [240, 0]
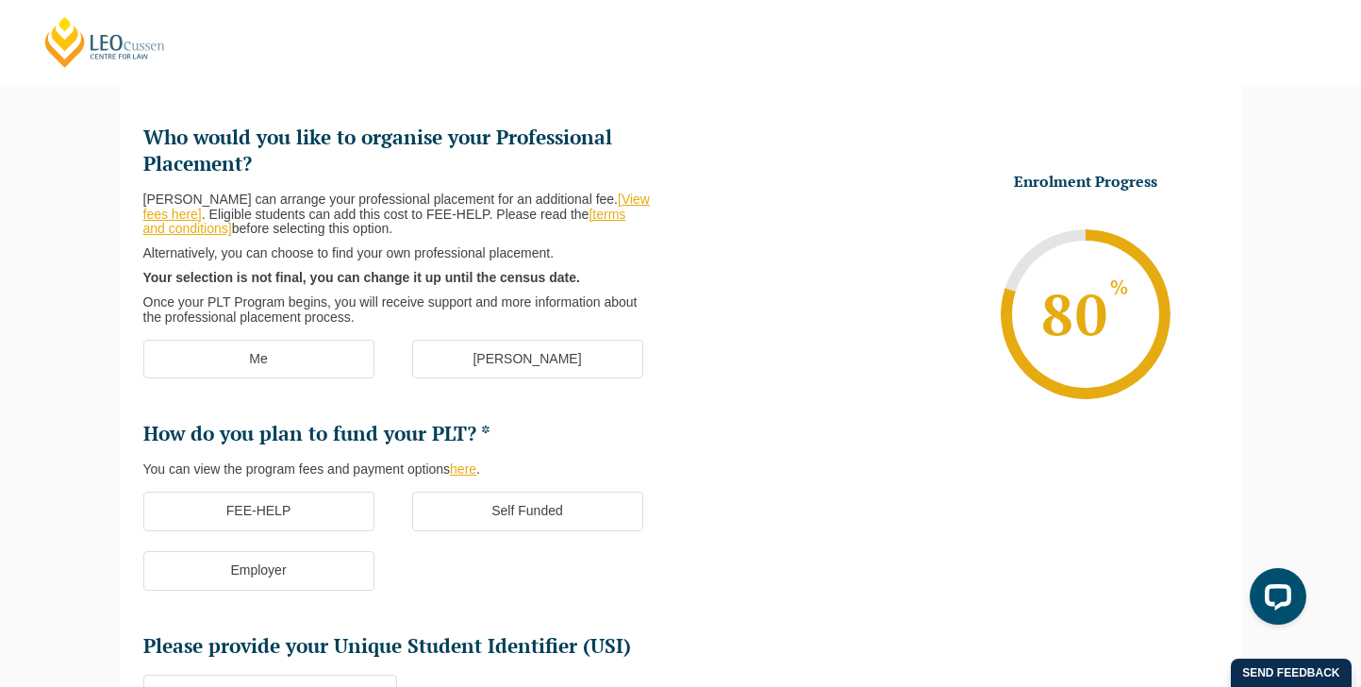
click at [518, 359] on label "[PERSON_NAME]" at bounding box center [527, 360] width 231 height 40
click at [0, 0] on input "[PERSON_NAME]" at bounding box center [0, 0] width 0 height 0
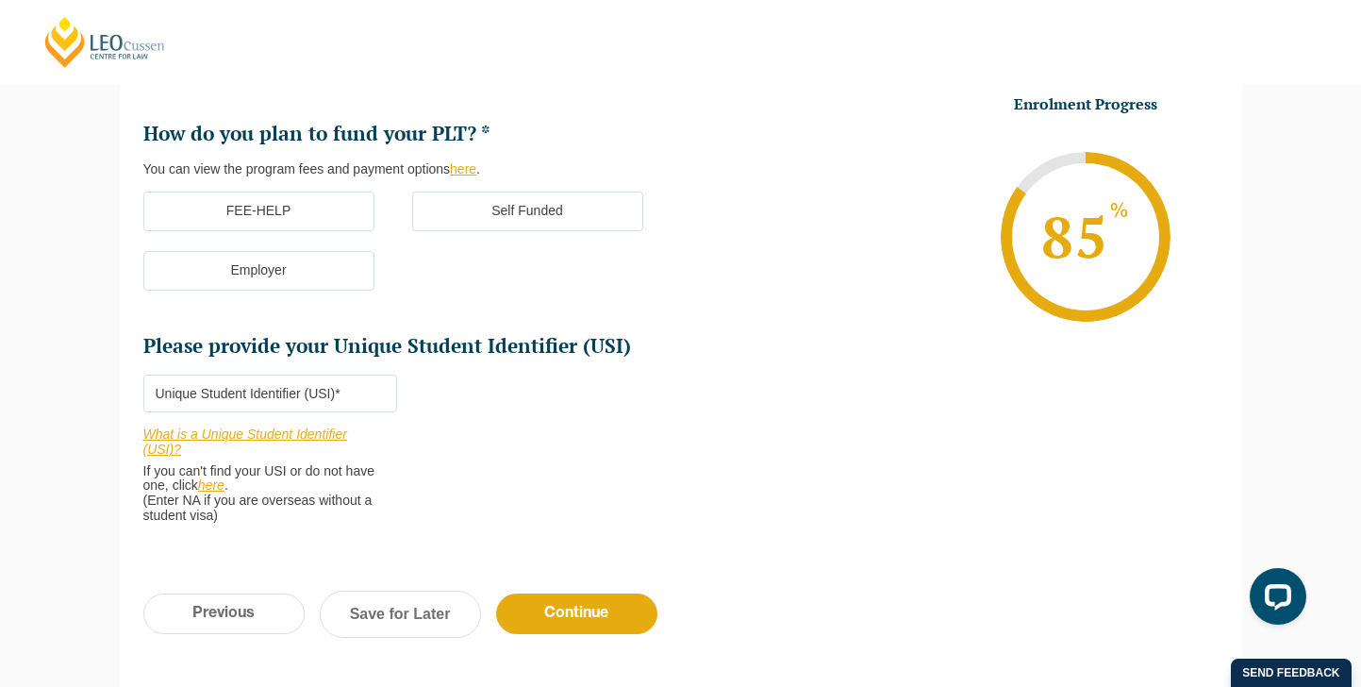
scroll to position [550, 0]
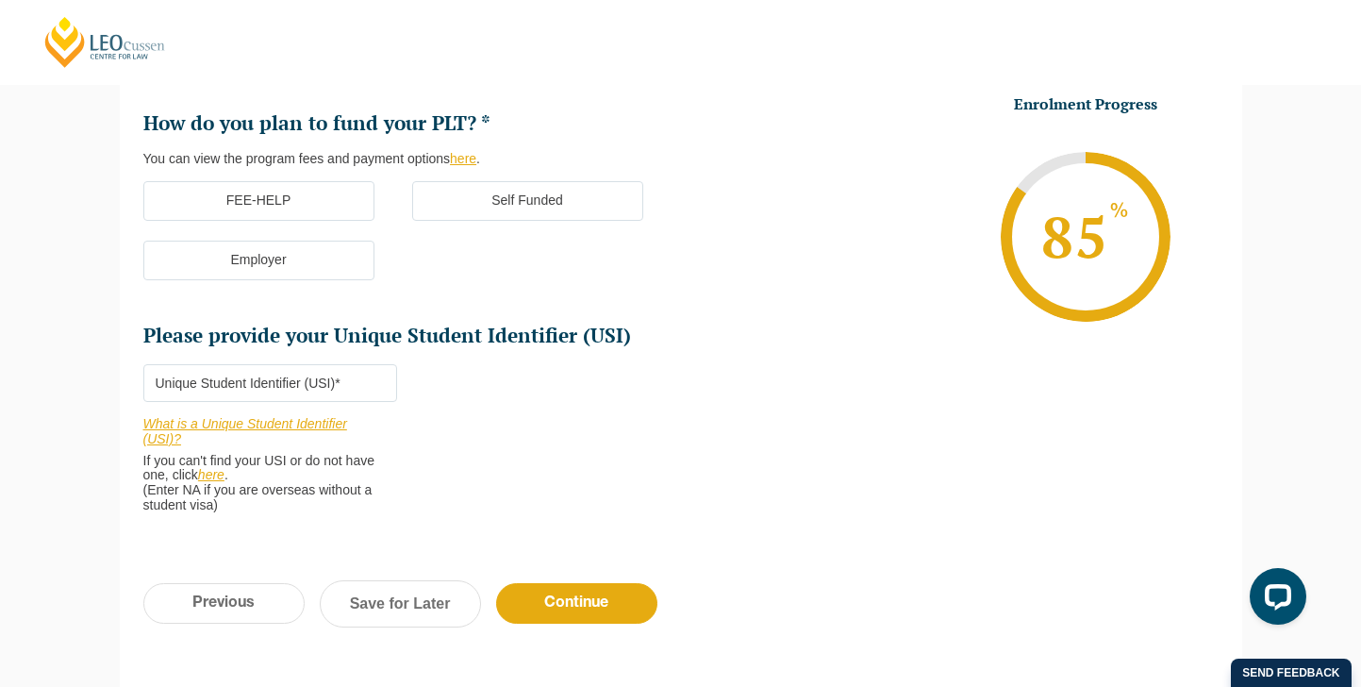
click at [494, 210] on label "Self Funded" at bounding box center [527, 201] width 231 height 40
click at [0, 0] on input "Self Funded" at bounding box center [0, 0] width 0 height 0
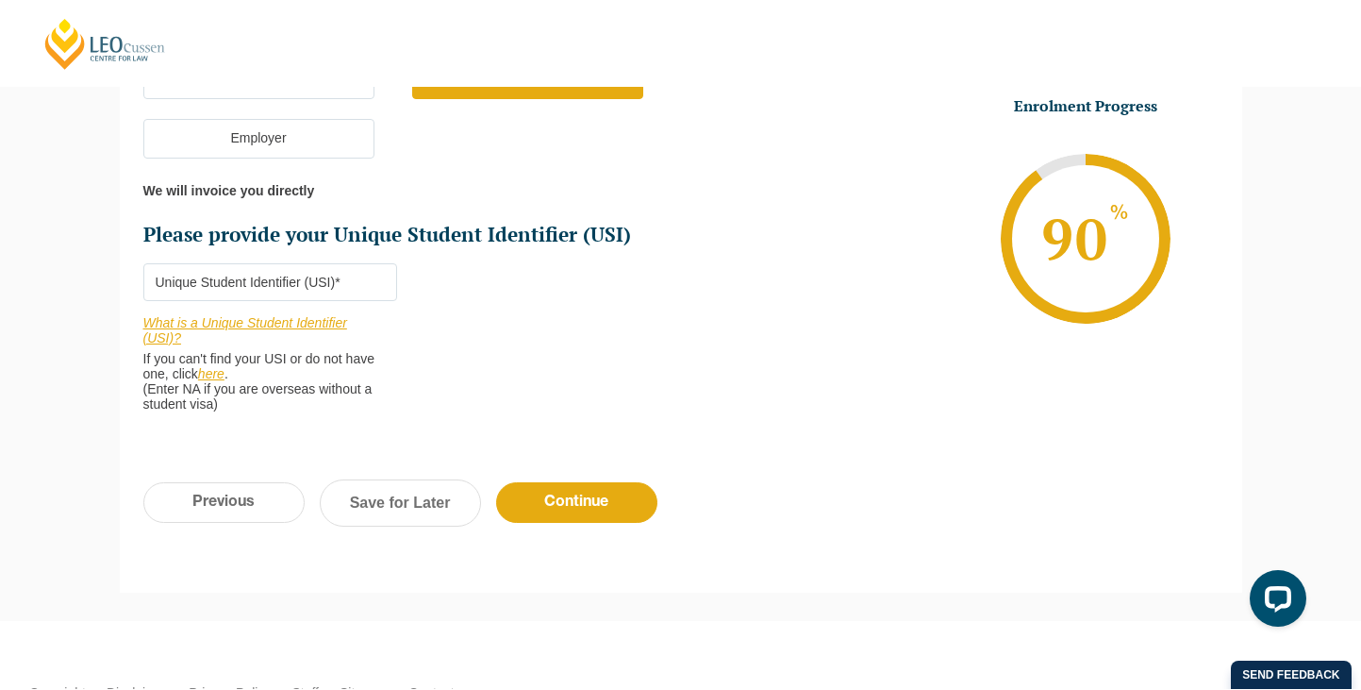
scroll to position [674, 0]
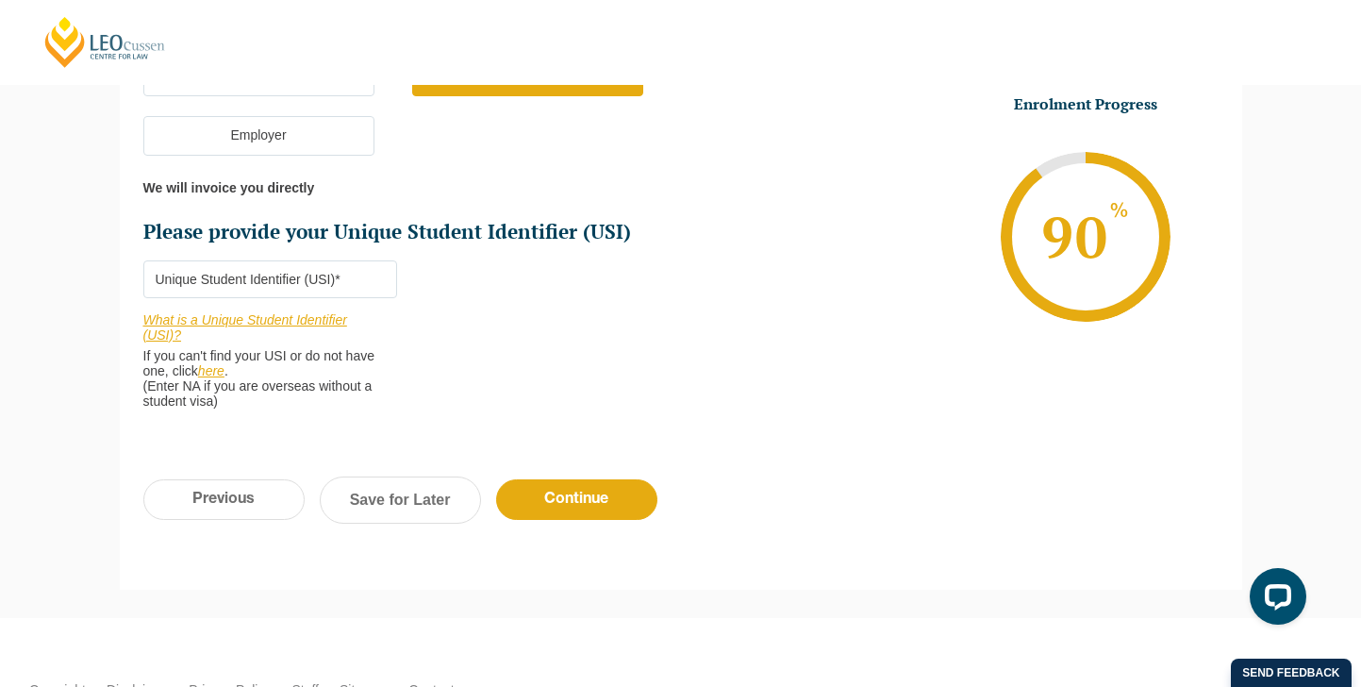
click at [224, 375] on link "here" at bounding box center [211, 370] width 26 height 15
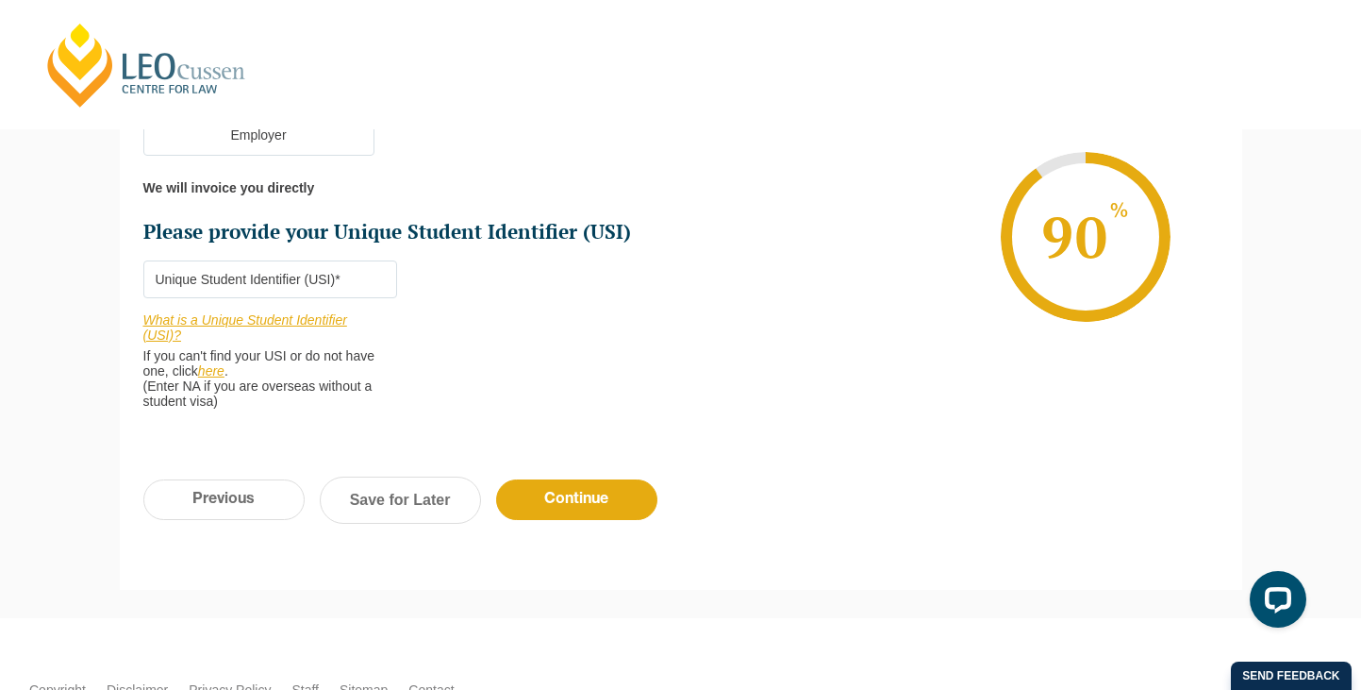
click at [276, 274] on input "Please provide your Unique Student Identifier (USI) *" at bounding box center [270, 279] width 254 height 38
type input "EKZUGJLLHX"
click at [598, 507] on input "Continue" at bounding box center [576, 499] width 161 height 41
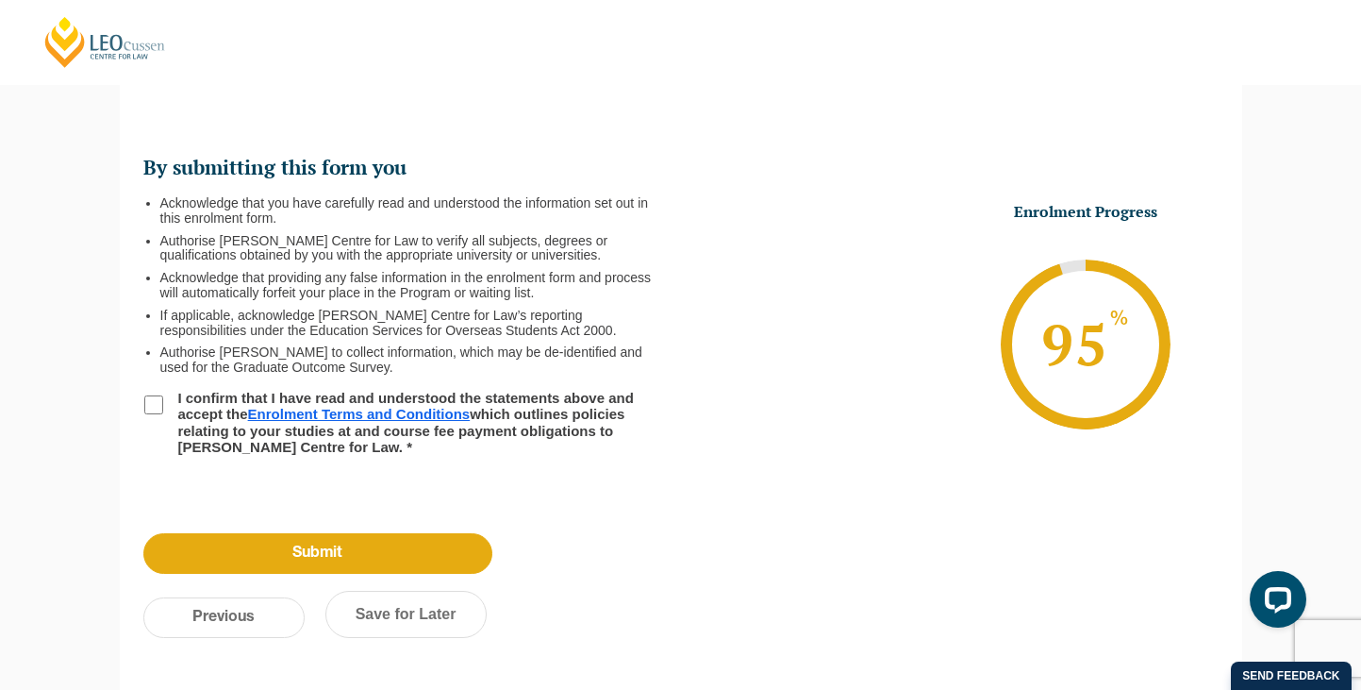
scroll to position [225, 0]
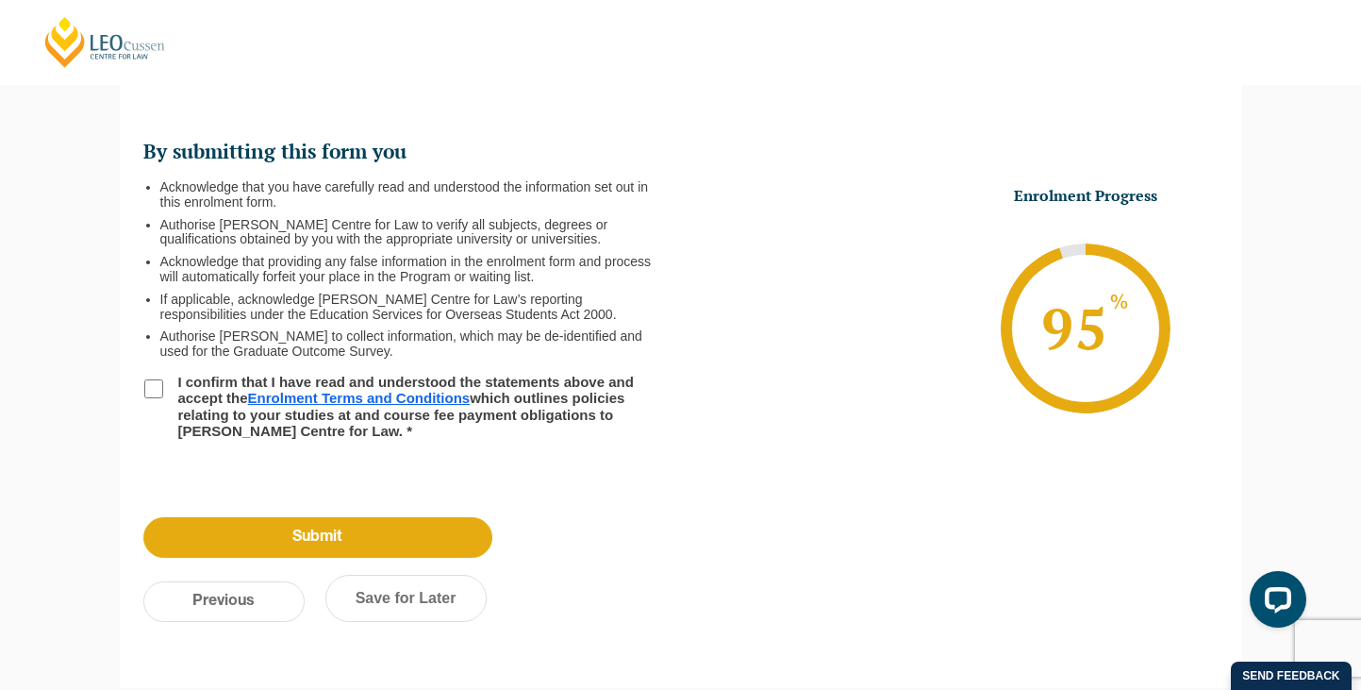
click at [148, 385] on input "I confirm that I have read and understood the statements above and accept the E…" at bounding box center [153, 388] width 19 height 19
checkbox input "true"
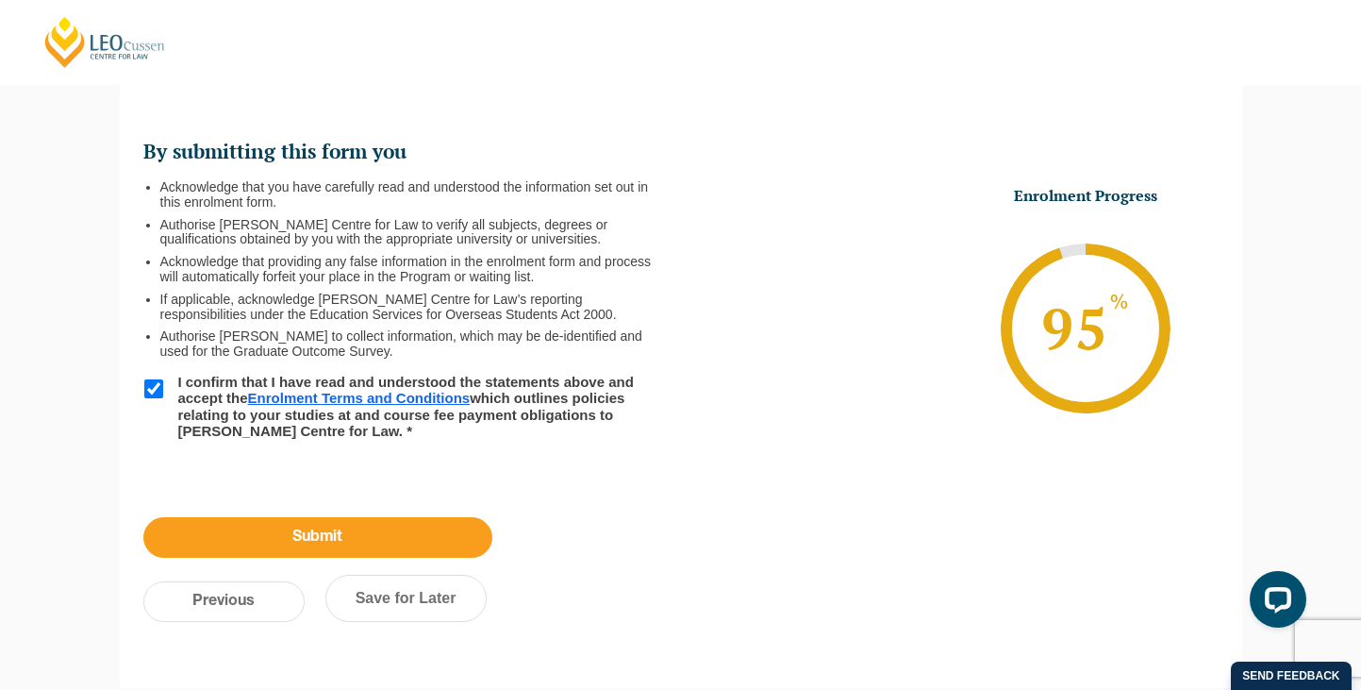
click at [290, 538] on input "Submit" at bounding box center [317, 537] width 349 height 41
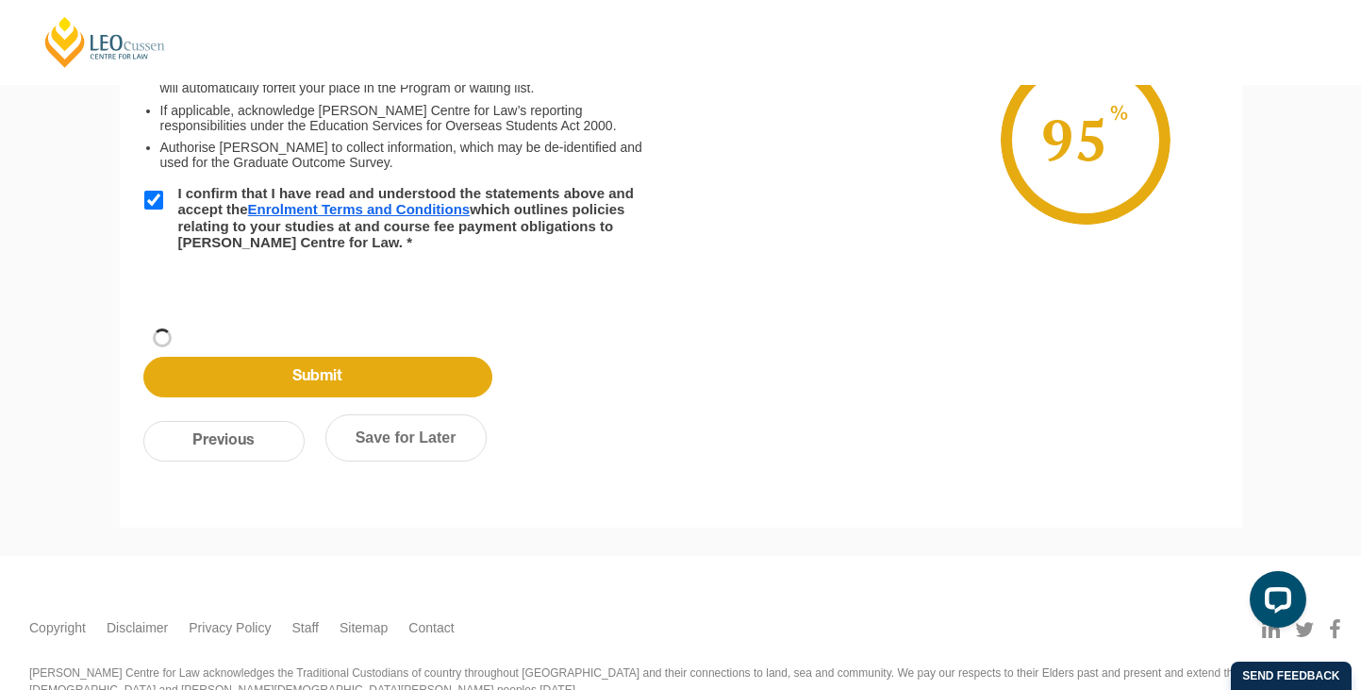
scroll to position [214, 0]
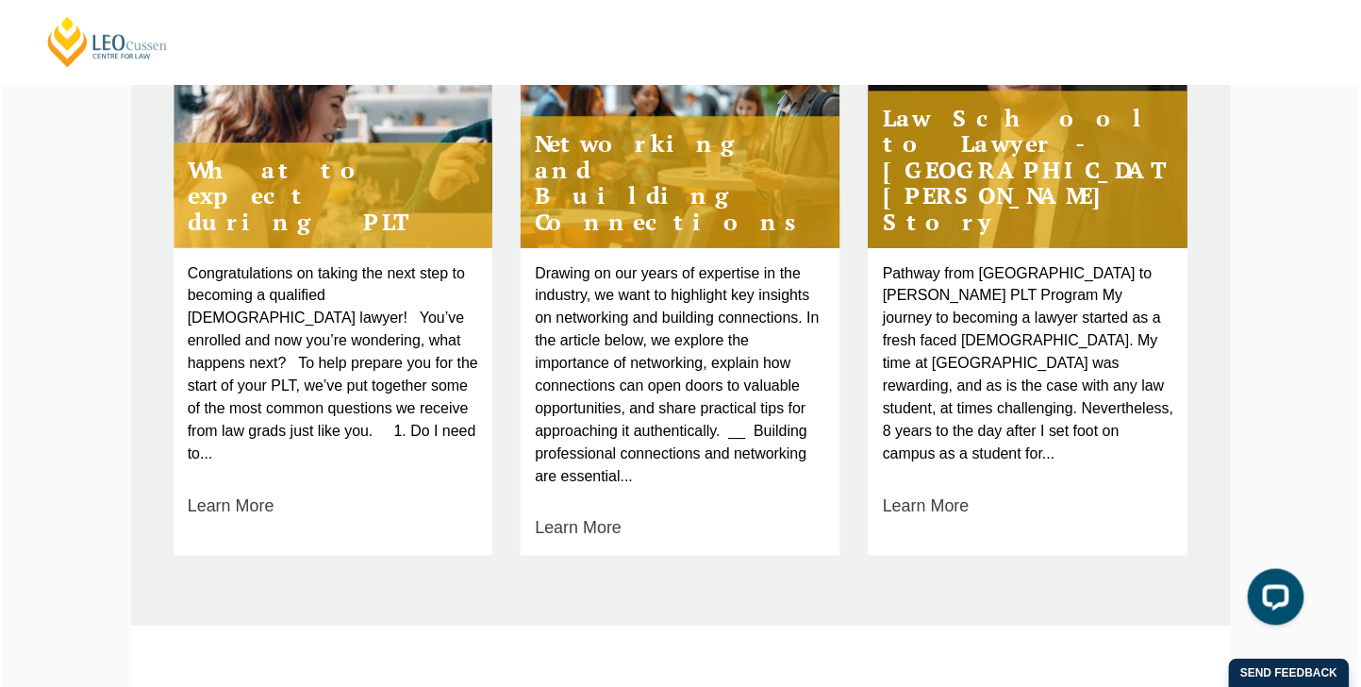
scroll to position [1442, 0]
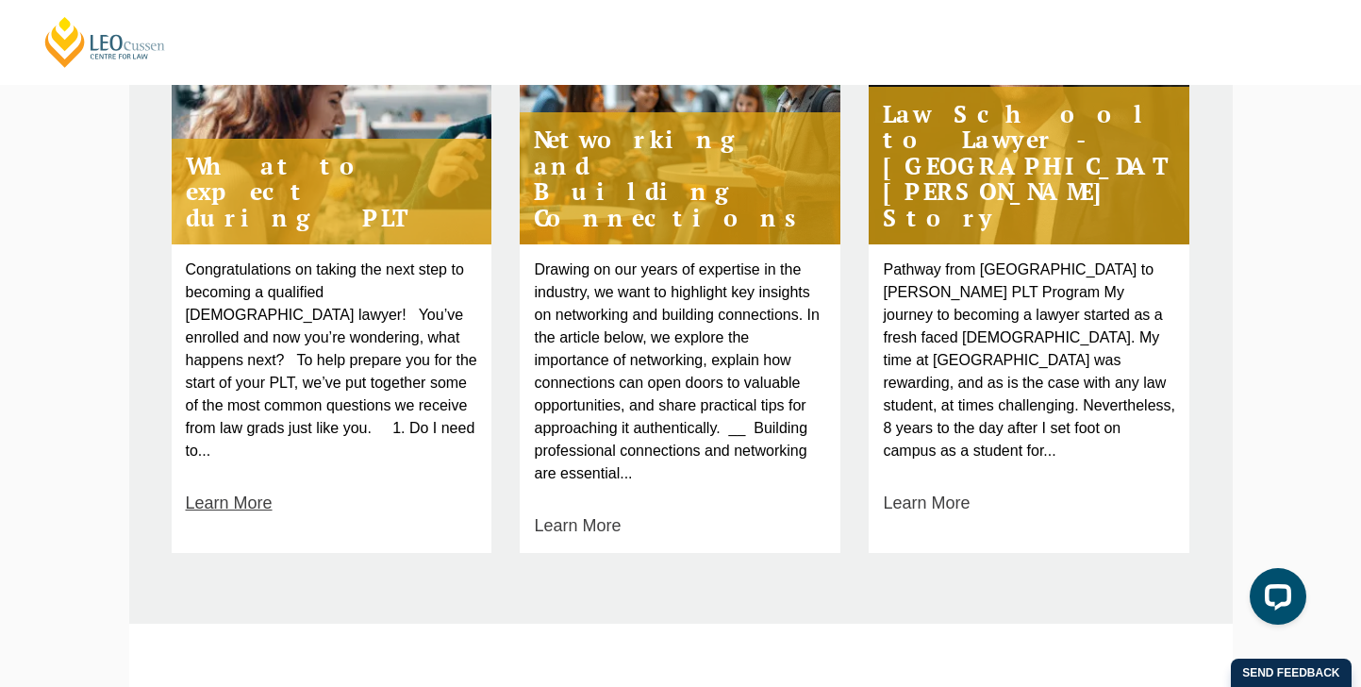
click at [240, 490] on link "Learn More" at bounding box center [229, 502] width 87 height 25
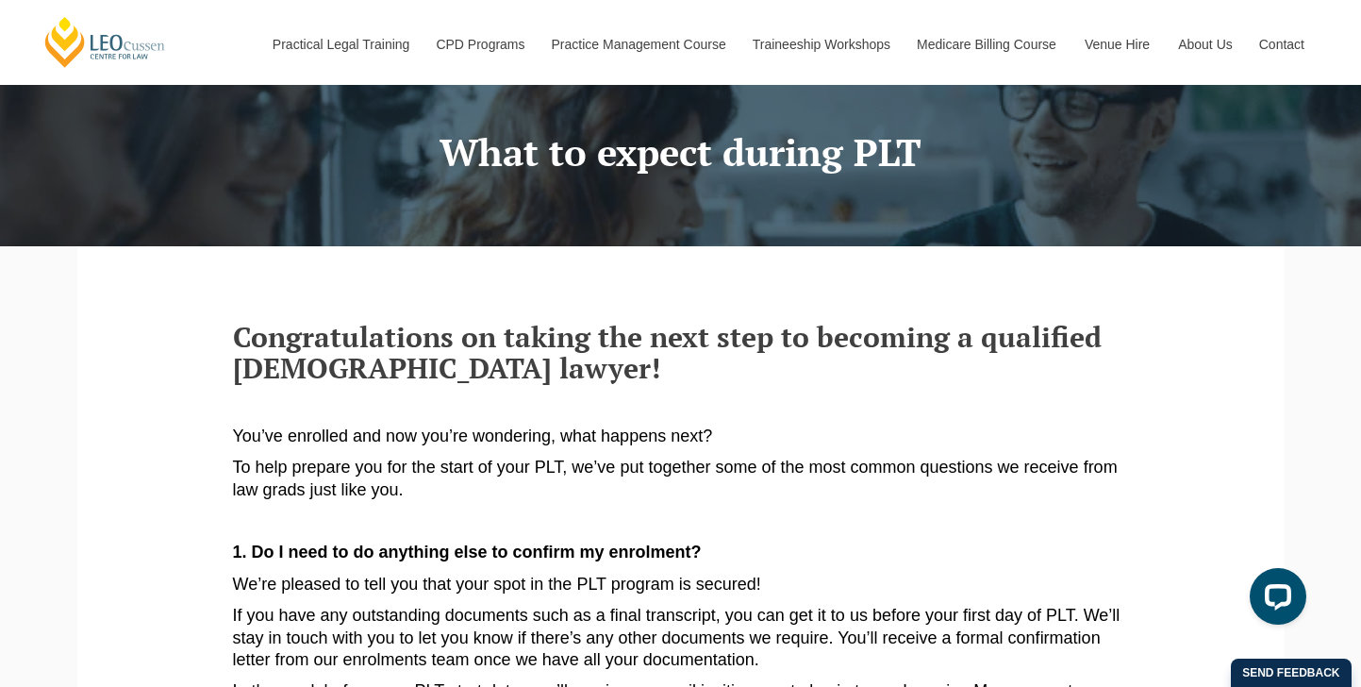
scroll to position [104, 0]
